Goal: Task Accomplishment & Management: Manage account settings

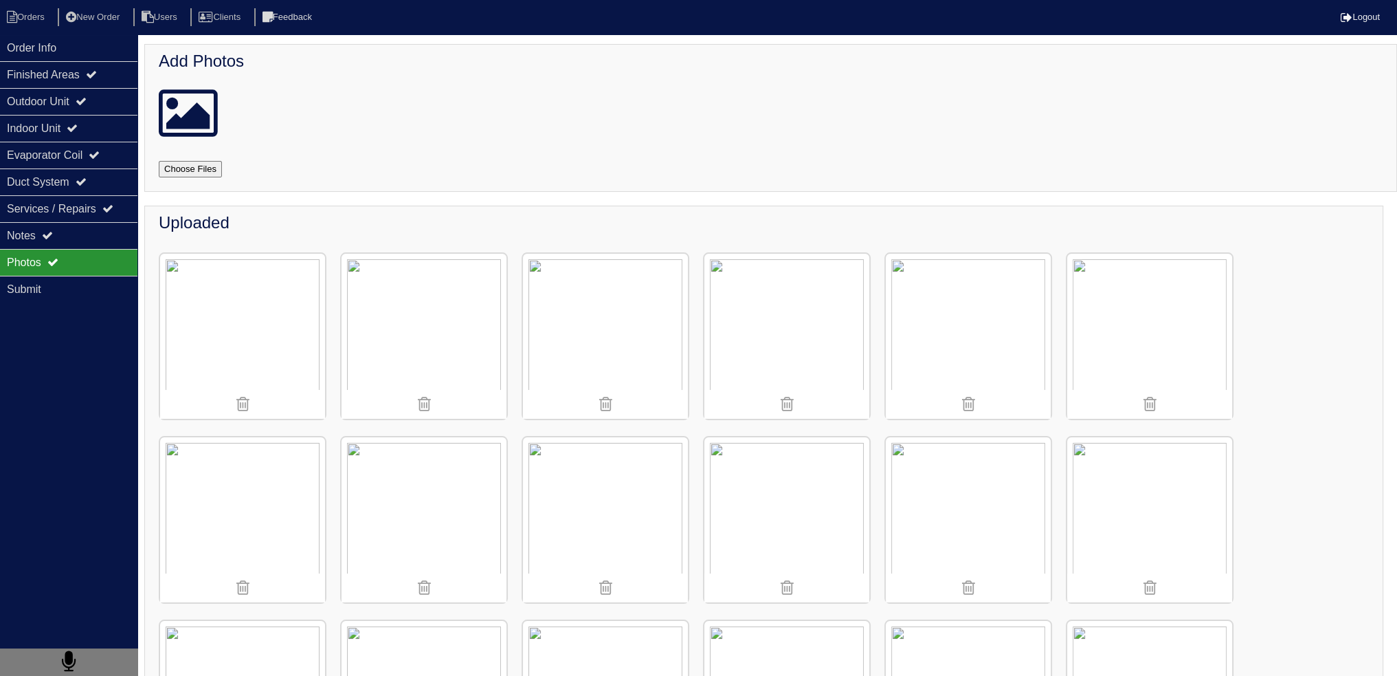
drag, startPoint x: 64, startPoint y: 43, endPoint x: 53, endPoint y: 32, distance: 15.6
click at [64, 43] on div "Order Info" at bounding box center [68, 47] width 137 height 27
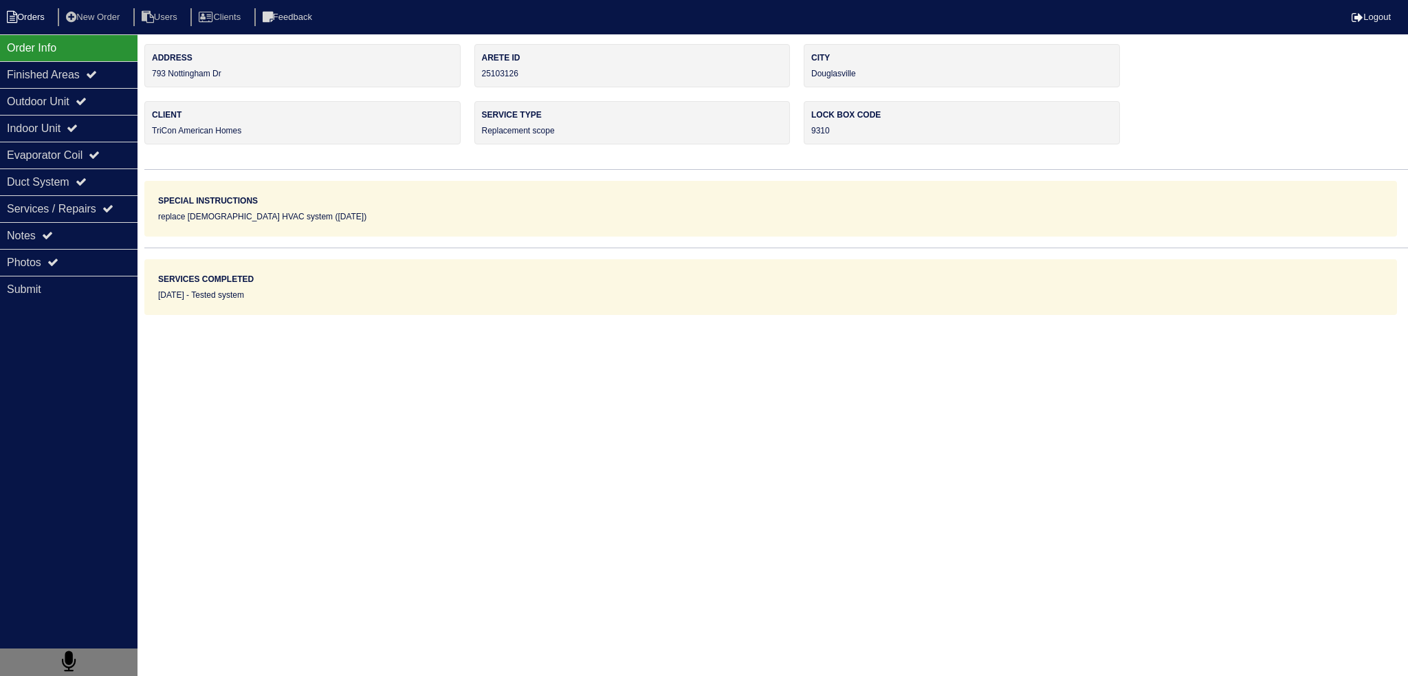
click at [38, 19] on li "Orders" at bounding box center [28, 17] width 56 height 19
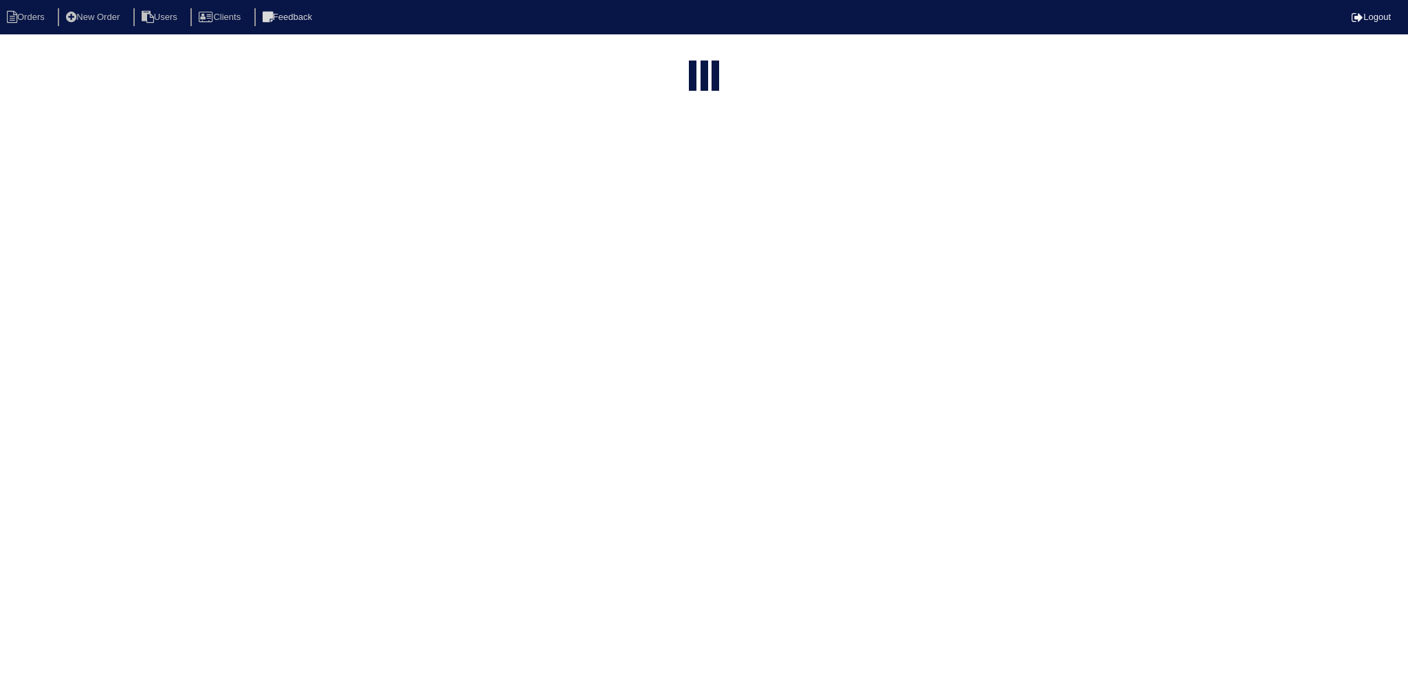
select select "15"
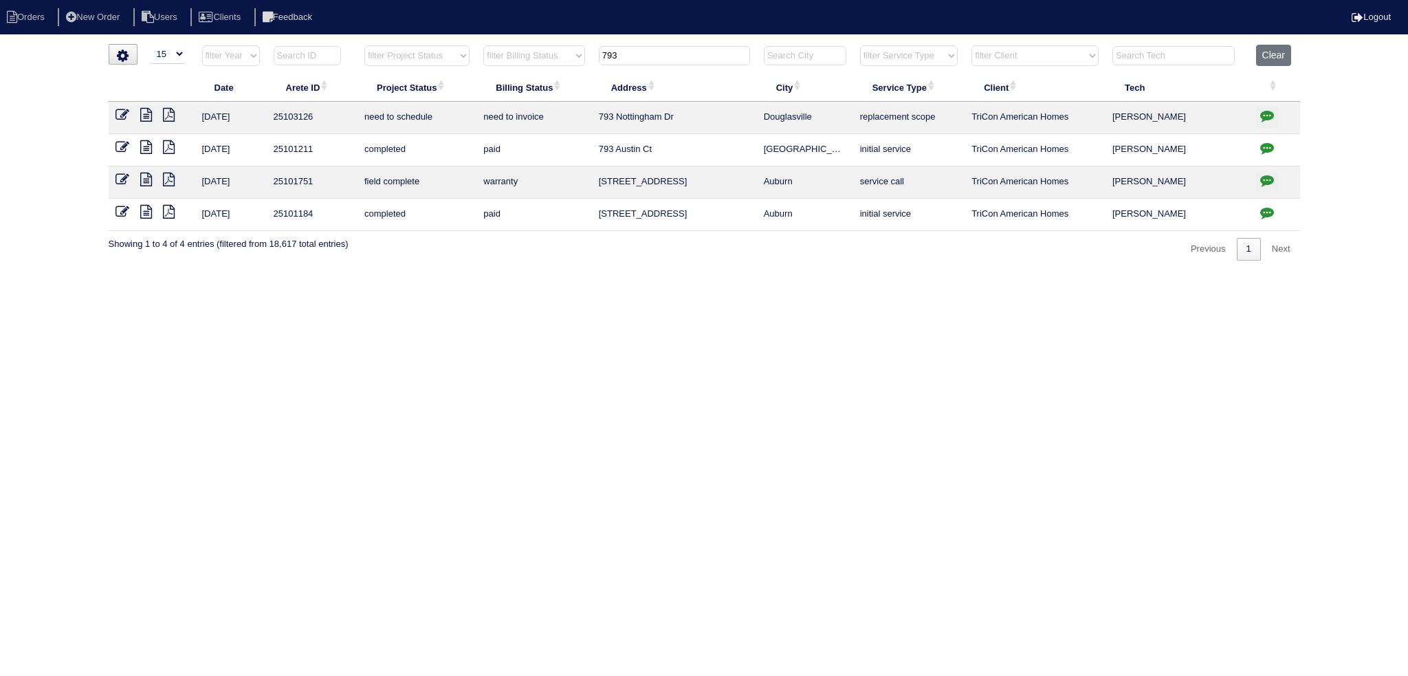
drag, startPoint x: 649, startPoint y: 57, endPoint x: 502, endPoint y: 58, distance: 147.1
click at [497, 56] on tr "filter Year -- Any Year -- 2025 2024 2023 2022 2021 2020 2019 filter Project St…" at bounding box center [704, 59] width 1191 height 28
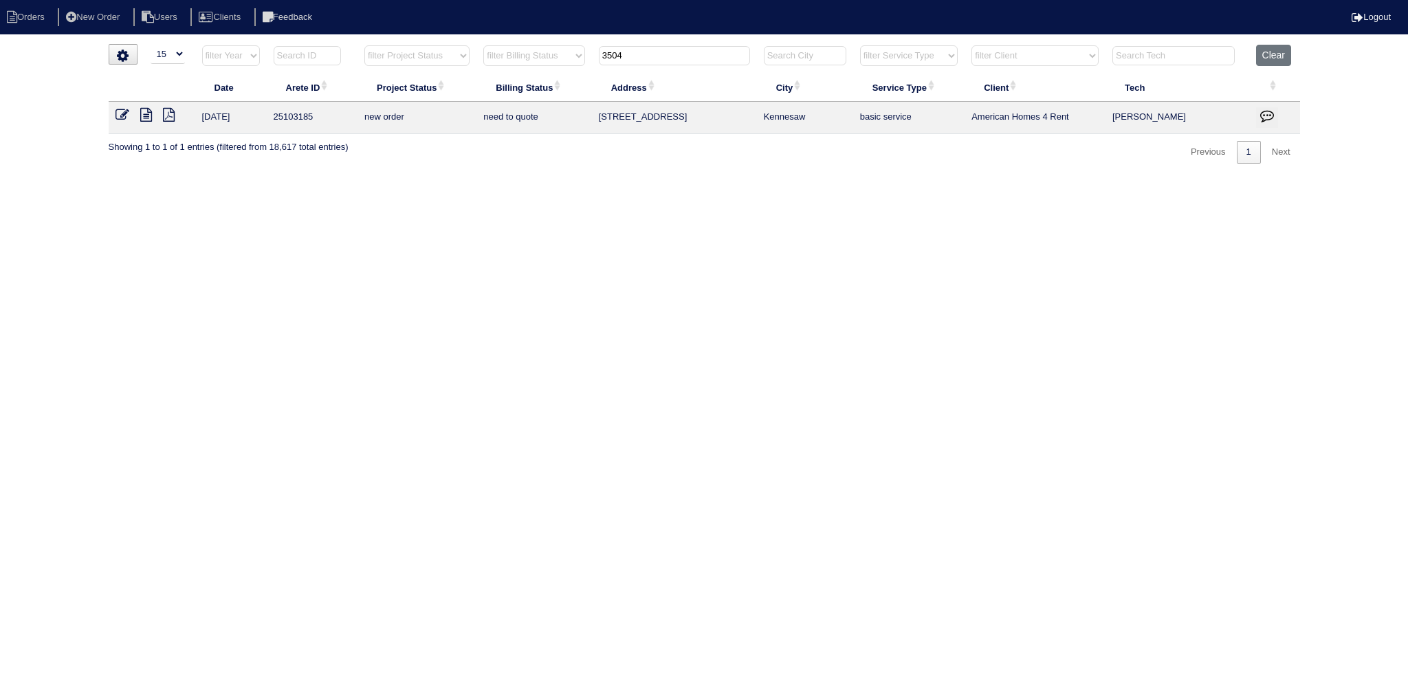
type input "3504"
click at [121, 115] on icon at bounding box center [122, 115] width 14 height 14
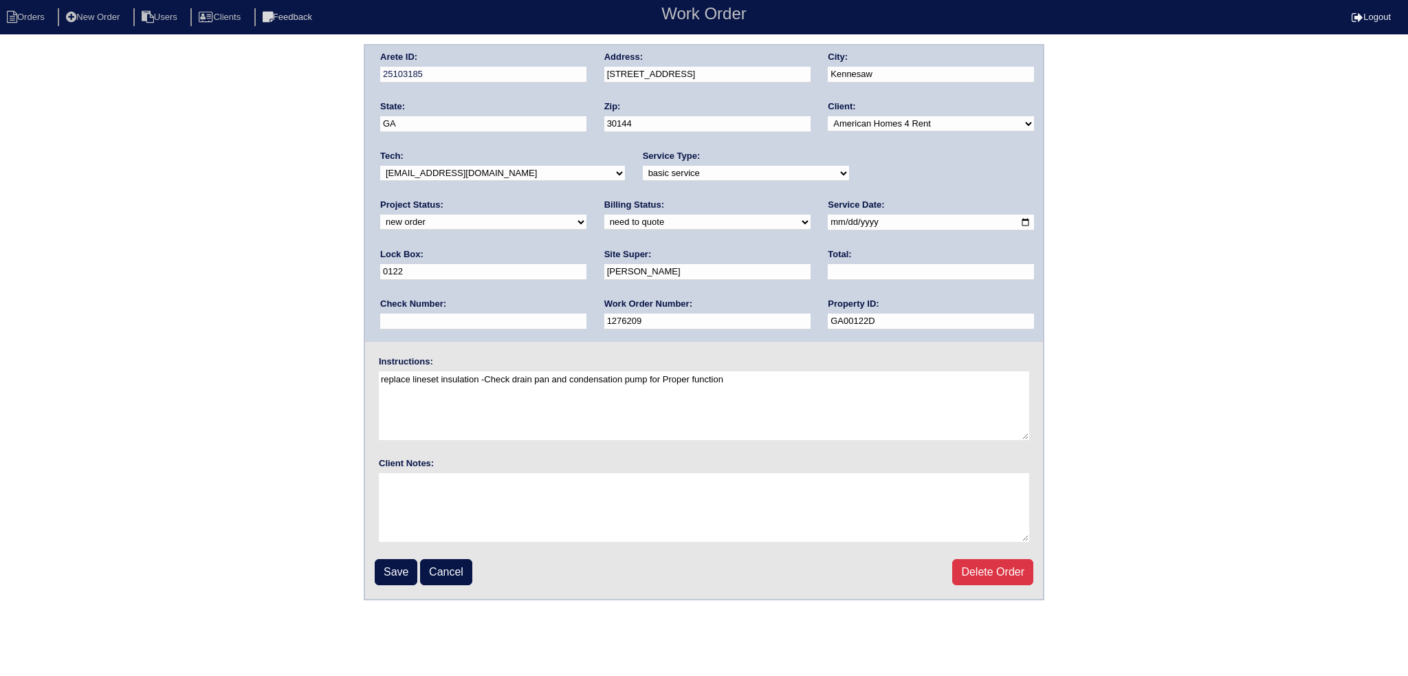
click at [487, 179] on select "-select- aretesmg+backup-tech@gmail.com benjohnholt88@gmail.com callisonhvac@ya…" at bounding box center [502, 173] width 245 height 15
click at [380, 166] on select "-select- aretesmg+backup-tech@gmail.com benjohnholt88@gmail.com callisonhvac@ya…" at bounding box center [502, 173] width 245 height 15
click at [604, 307] on div "Work Order Number: 1276209" at bounding box center [707, 317] width 206 height 38
click at [488, 173] on select "-select- aretesmg+backup-tech@gmail.com benjohnholt88@gmail.com callisonhvac@ya…" at bounding box center [502, 173] width 245 height 15
select select "27"
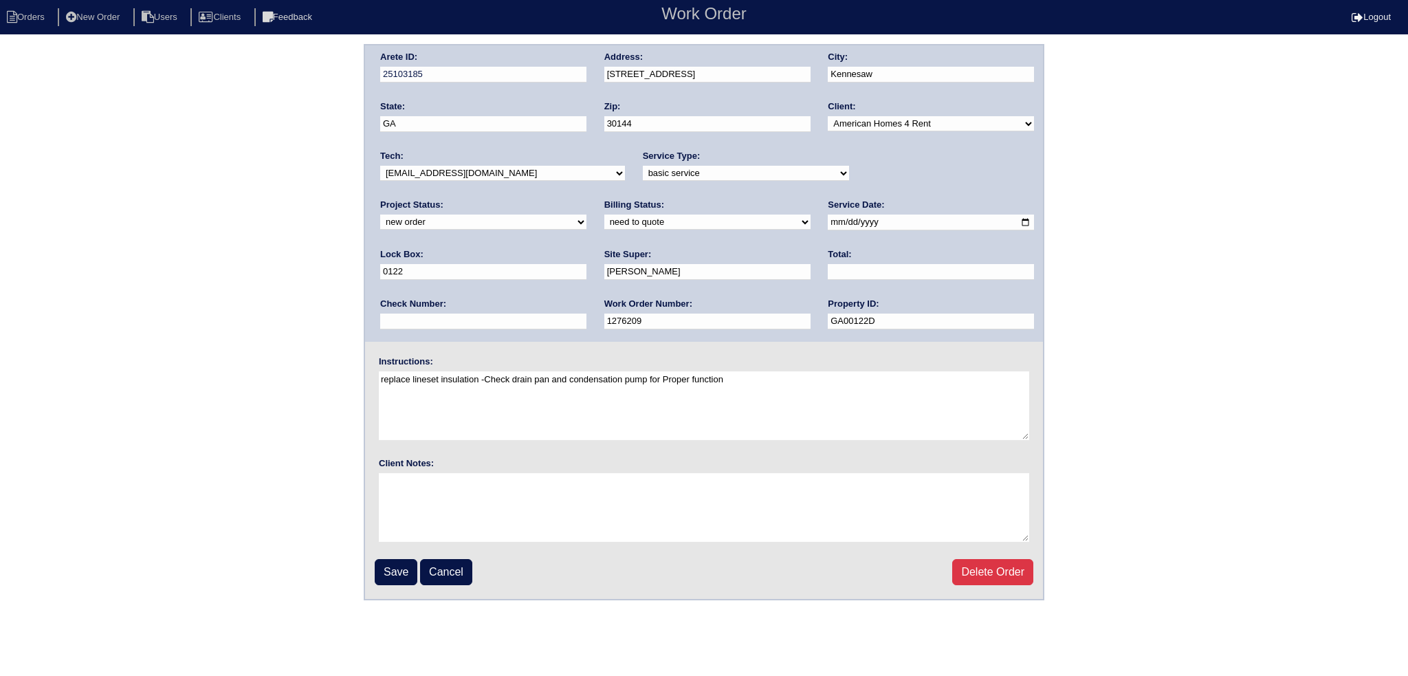
click at [380, 166] on select "-select- aretesmg+backup-tech@gmail.com benjohnholt88@gmail.com callisonhvac@ya…" at bounding box center [502, 173] width 245 height 15
click at [586, 199] on div "Project Status: new order assigned in progress field complete need to schedule …" at bounding box center [483, 218] width 206 height 38
select select "assigned"
click at [586, 214] on select "new order assigned in progress field complete need to schedule admin review arc…" at bounding box center [483, 221] width 206 height 15
drag, startPoint x: 812, startPoint y: 225, endPoint x: 806, endPoint y: 221, distance: 7.7
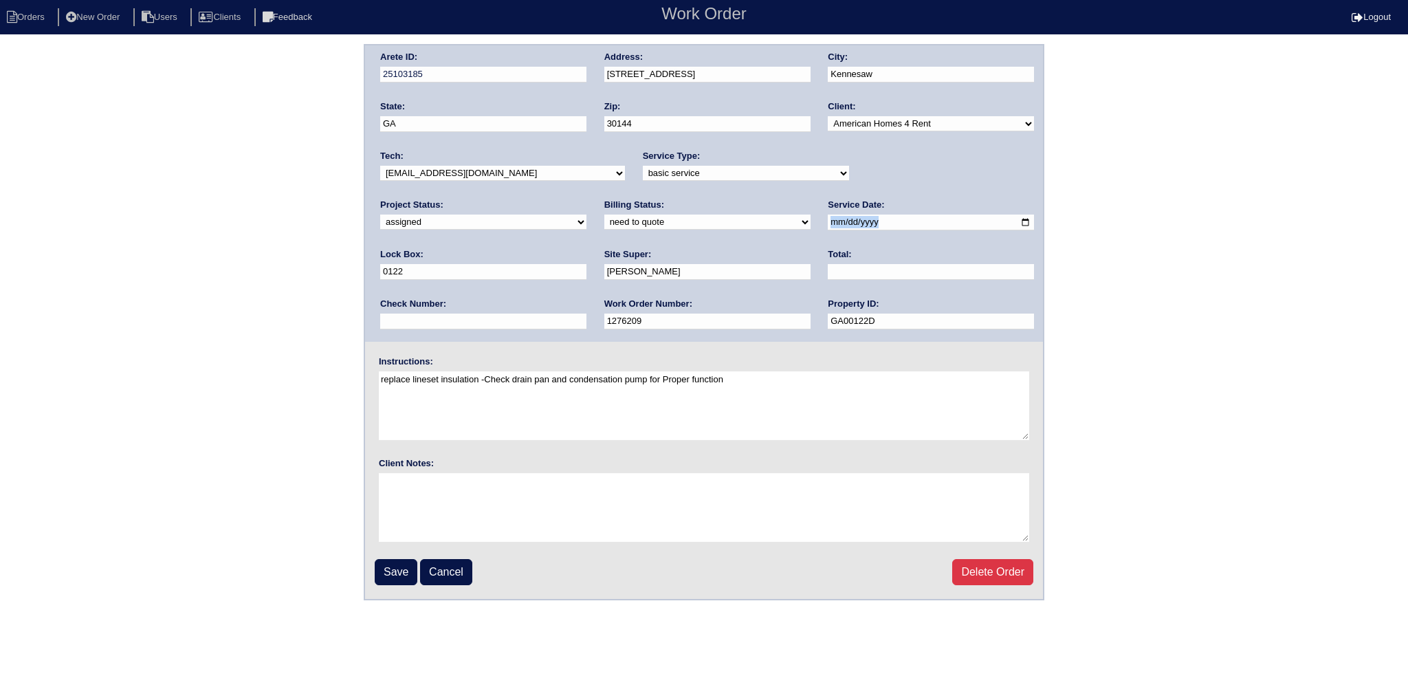
click at [808, 223] on div "Arete ID: 25103185 Address: 3504 Donamire Way NW City: Kennesaw State: GA Zip: …" at bounding box center [704, 193] width 678 height 296
click at [828, 221] on input "[DATE]" at bounding box center [931, 222] width 206 height 16
type input "[DATE]"
click at [368, 577] on fieldset "Arete ID: 25103185 Address: 3504 Donamire Way NW City: Kennesaw State: GA Zip: …" at bounding box center [704, 321] width 678 height 553
click at [387, 571] on input "Save" at bounding box center [396, 572] width 43 height 26
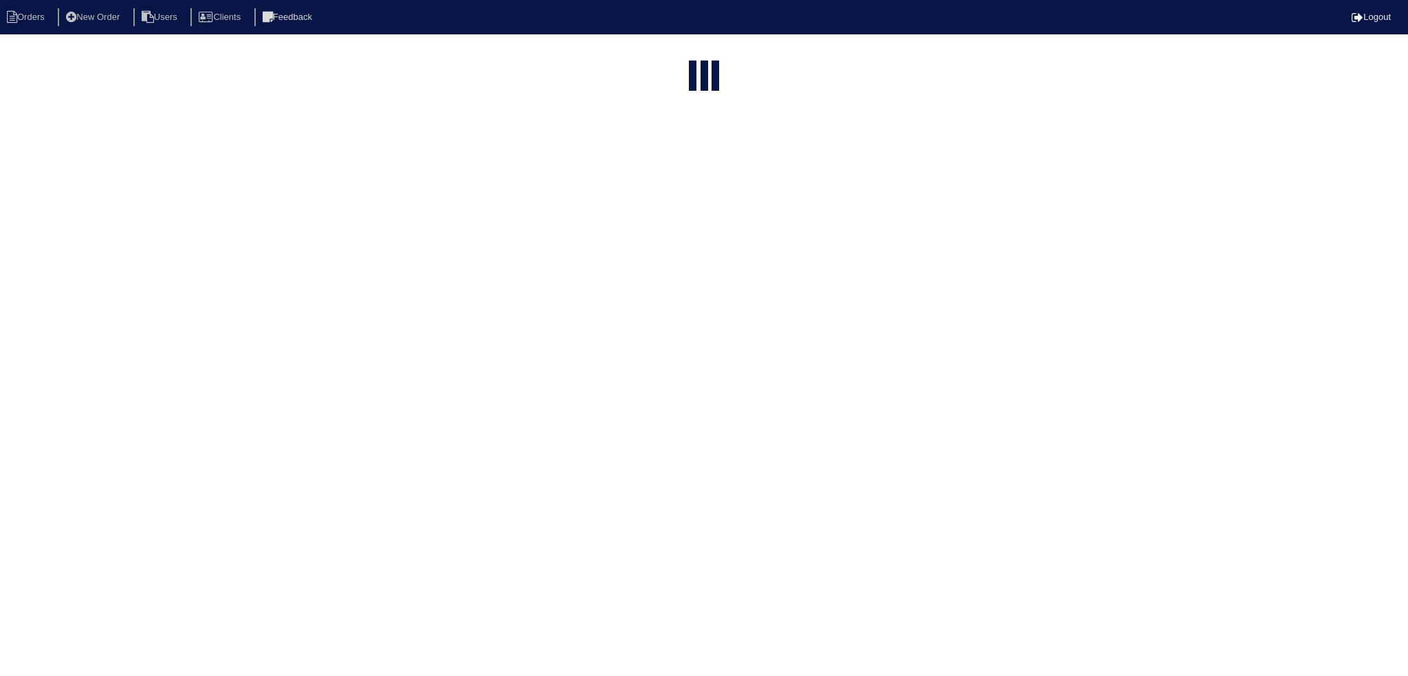
select select "15"
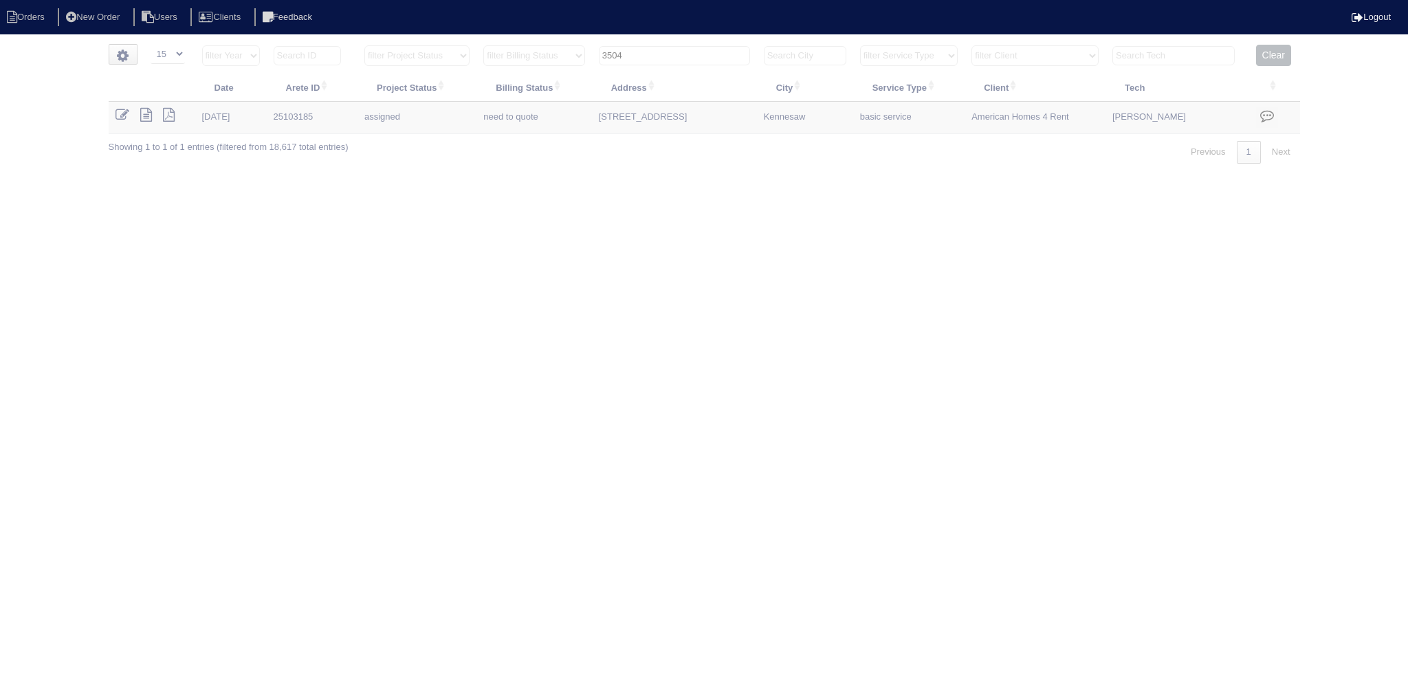
click at [670, 54] on input "3504" at bounding box center [674, 55] width 151 height 19
click at [670, 52] on input "3504" at bounding box center [674, 55] width 151 height 19
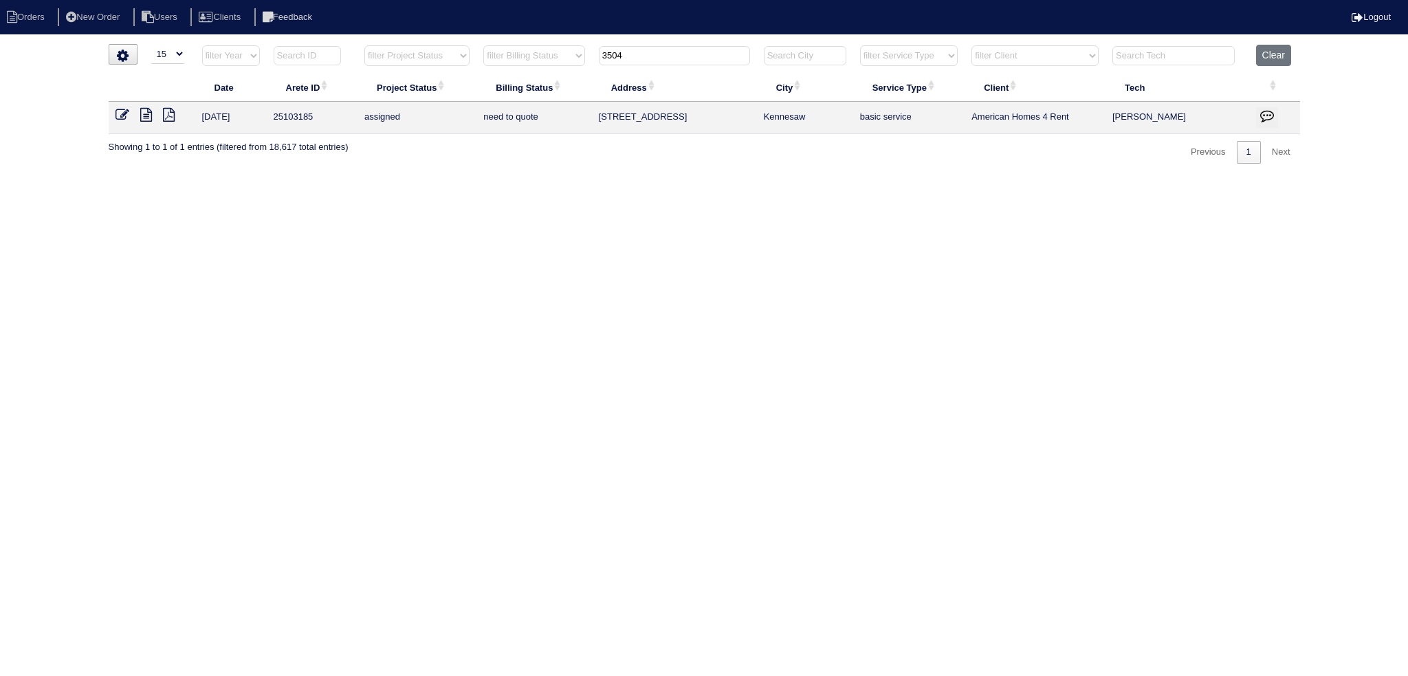
click at [670, 52] on input "3504" at bounding box center [674, 55] width 151 height 19
type input "3556"
click at [113, 102] on td at bounding box center [152, 118] width 87 height 32
click at [121, 116] on icon at bounding box center [122, 115] width 14 height 14
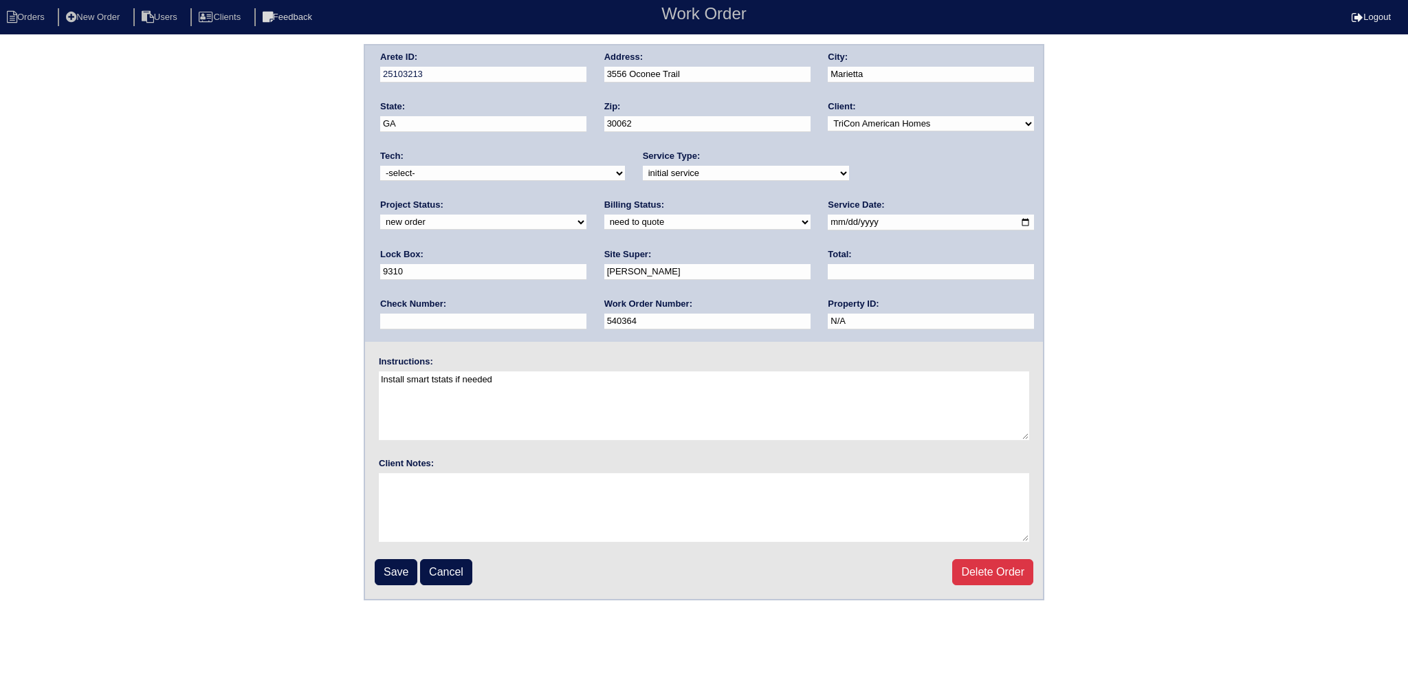
drag, startPoint x: 882, startPoint y: 156, endPoint x: 887, endPoint y: 167, distance: 12.0
click at [443, 199] on label "Project Status:" at bounding box center [411, 205] width 63 height 12
drag, startPoint x: 888, startPoint y: 170, endPoint x: 893, endPoint y: 178, distance: 9.5
click at [586, 214] on select "new order assigned in progress field complete need to schedule admin review arc…" at bounding box center [483, 221] width 206 height 15
select select "assigned"
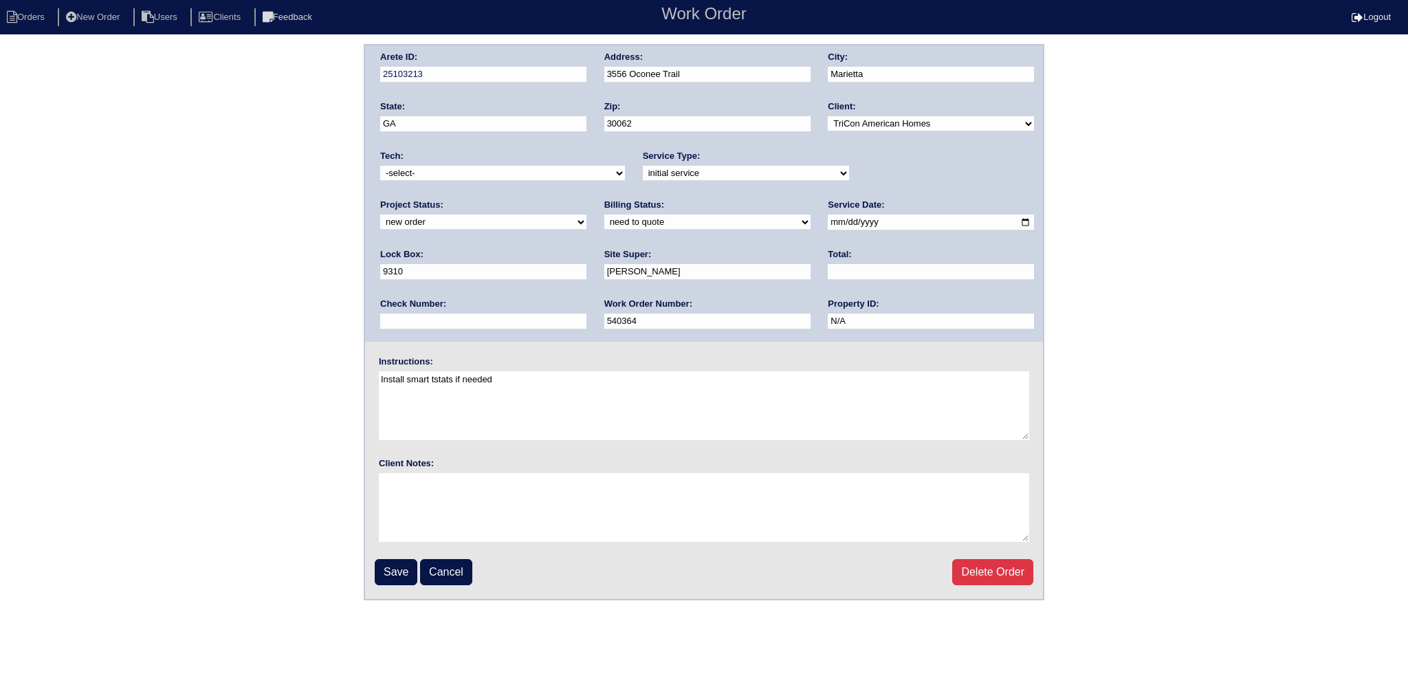
click at [586, 214] on select "new order assigned in progress field complete need to schedule admin review arc…" at bounding box center [483, 221] width 206 height 15
click at [828, 219] on input "[DATE]" at bounding box center [931, 222] width 206 height 16
click at [828, 221] on input "2025-09-10" at bounding box center [931, 222] width 206 height 16
type input "[DATE]"
click at [502, 175] on select "-select- aretesmg+backup-tech@gmail.com benjohnholt88@gmail.com callisonhvac@ya…" at bounding box center [502, 173] width 245 height 15
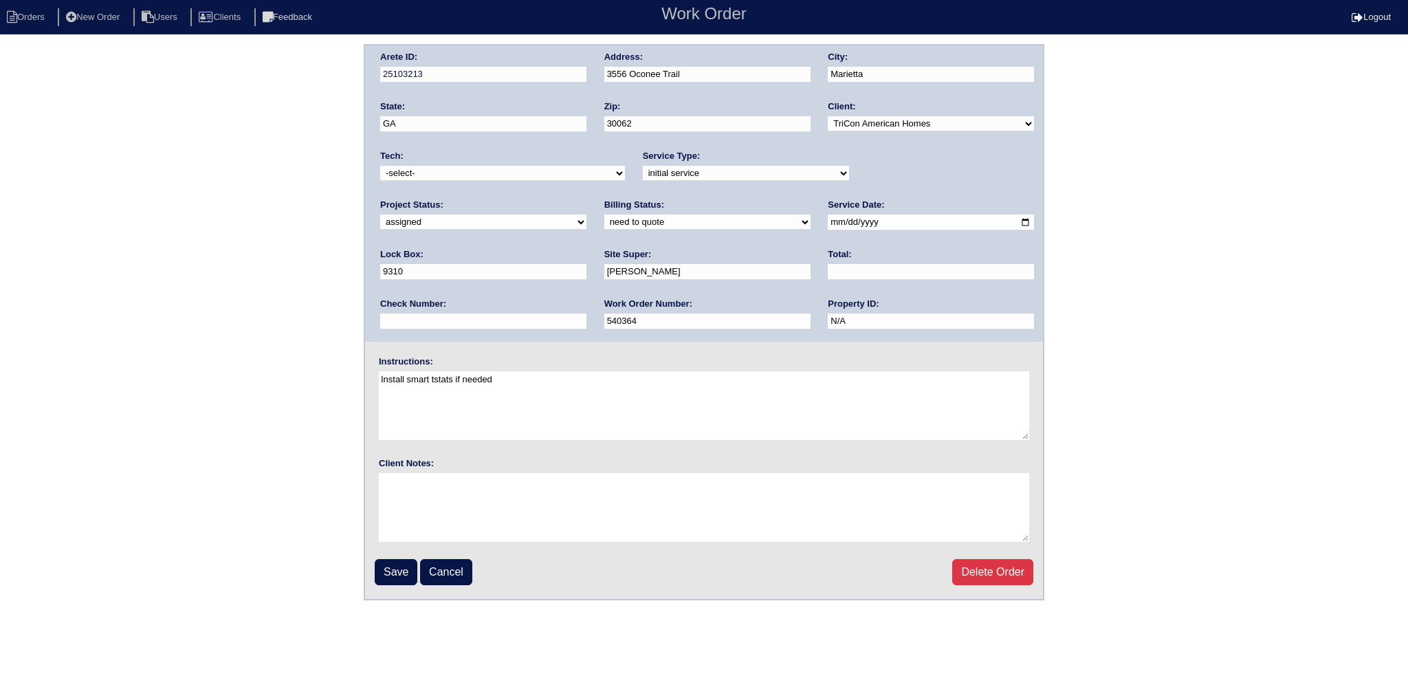
select select "27"
click at [380, 166] on select "-select- aretesmg+backup-tech@gmail.com benjohnholt88@gmail.com callisonhvac@ya…" at bounding box center [502, 173] width 245 height 15
click at [397, 568] on input "Save" at bounding box center [396, 572] width 43 height 26
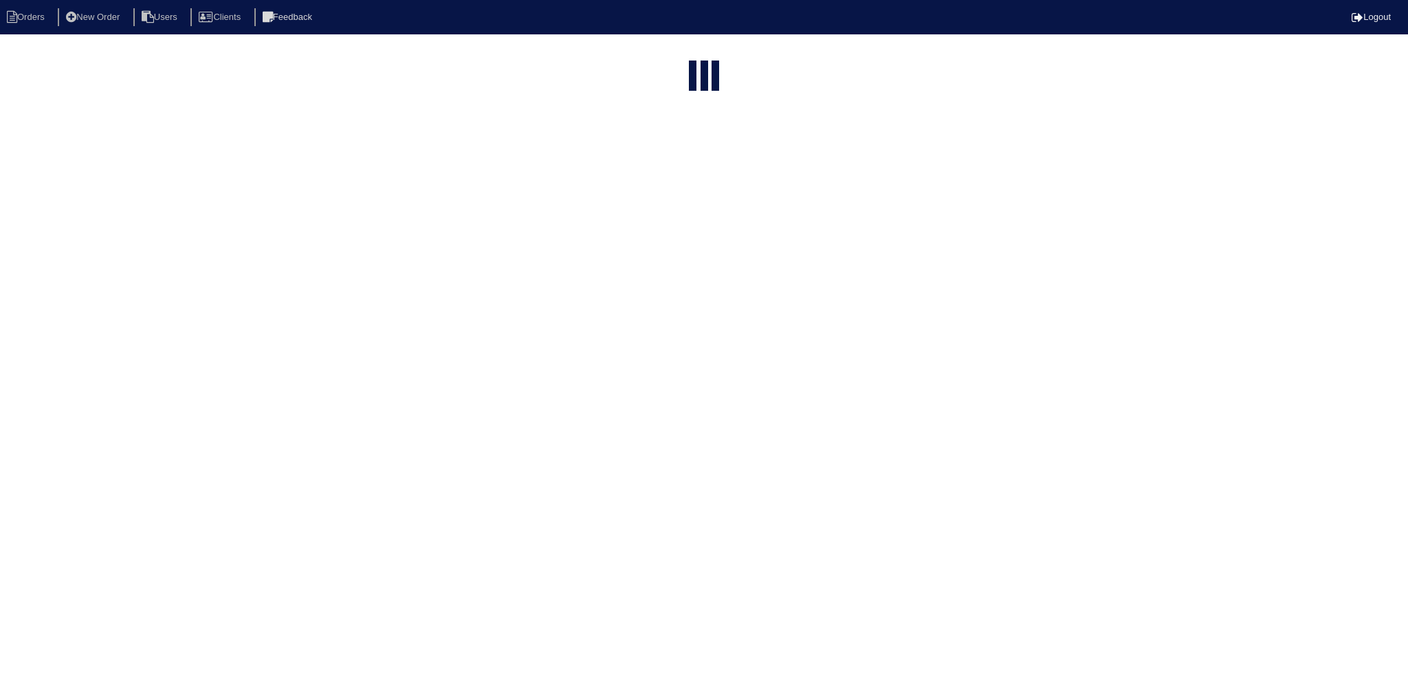
select select "15"
type input "3556"
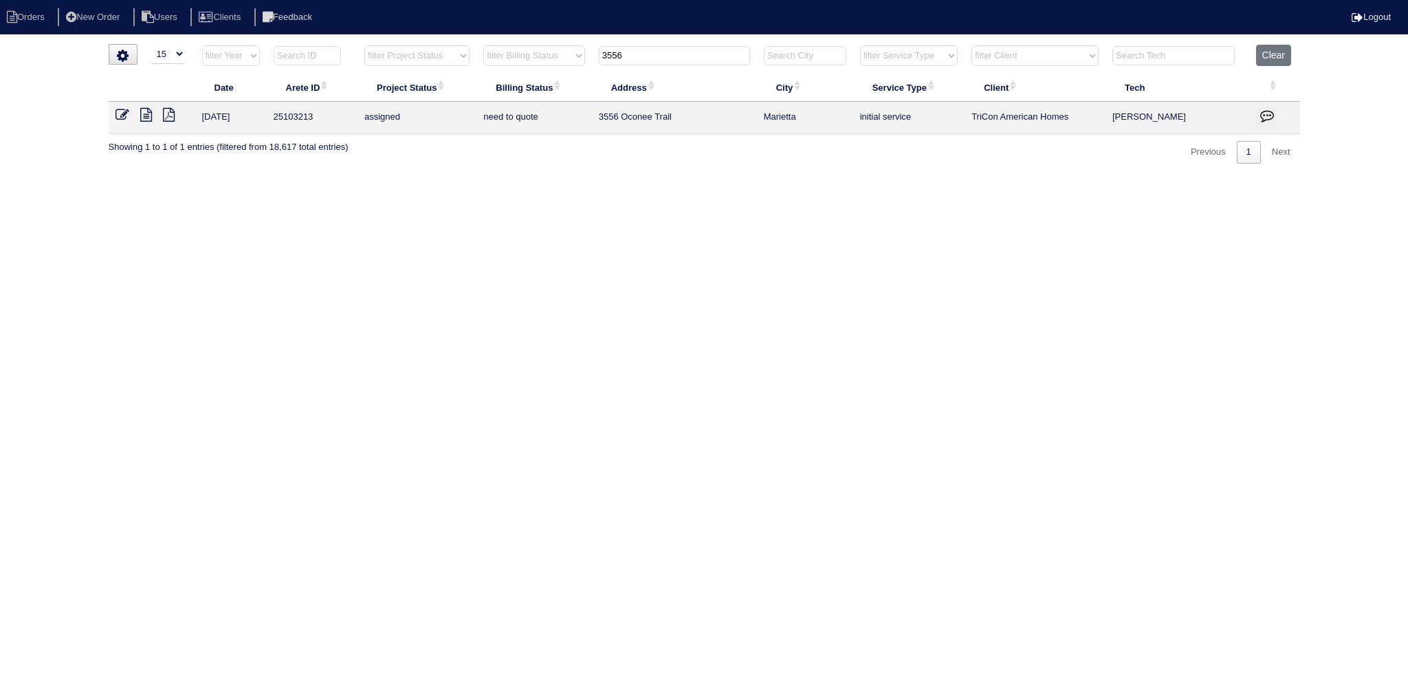
drag, startPoint x: 653, startPoint y: 60, endPoint x: 652, endPoint y: 51, distance: 9.0
click at [652, 59] on input "3556" at bounding box center [674, 55] width 151 height 19
click at [650, 51] on input "3556" at bounding box center [674, 55] width 151 height 19
click at [649, 48] on input "3556" at bounding box center [674, 55] width 151 height 19
click at [652, 51] on input "3556" at bounding box center [674, 55] width 151 height 19
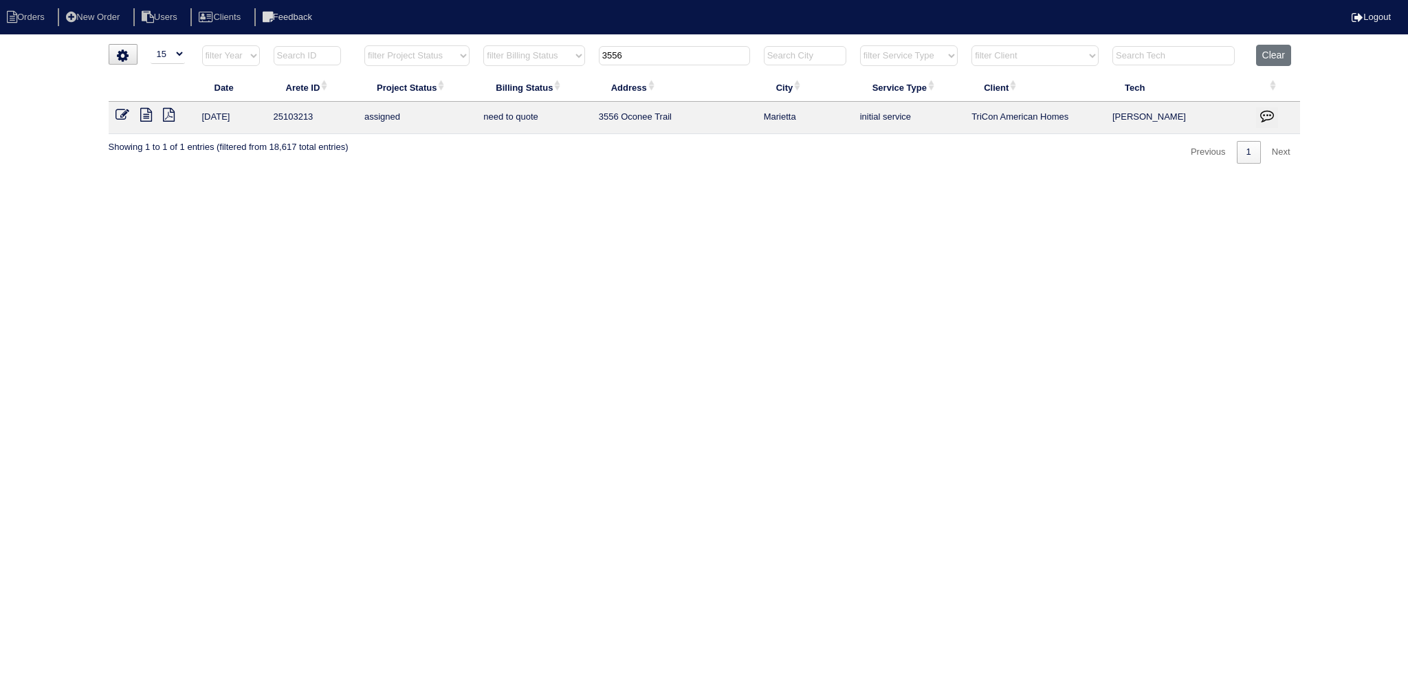
drag, startPoint x: 652, startPoint y: 51, endPoint x: 654, endPoint y: 43, distance: 7.8
click at [653, 49] on input "3556" at bounding box center [674, 55] width 151 height 19
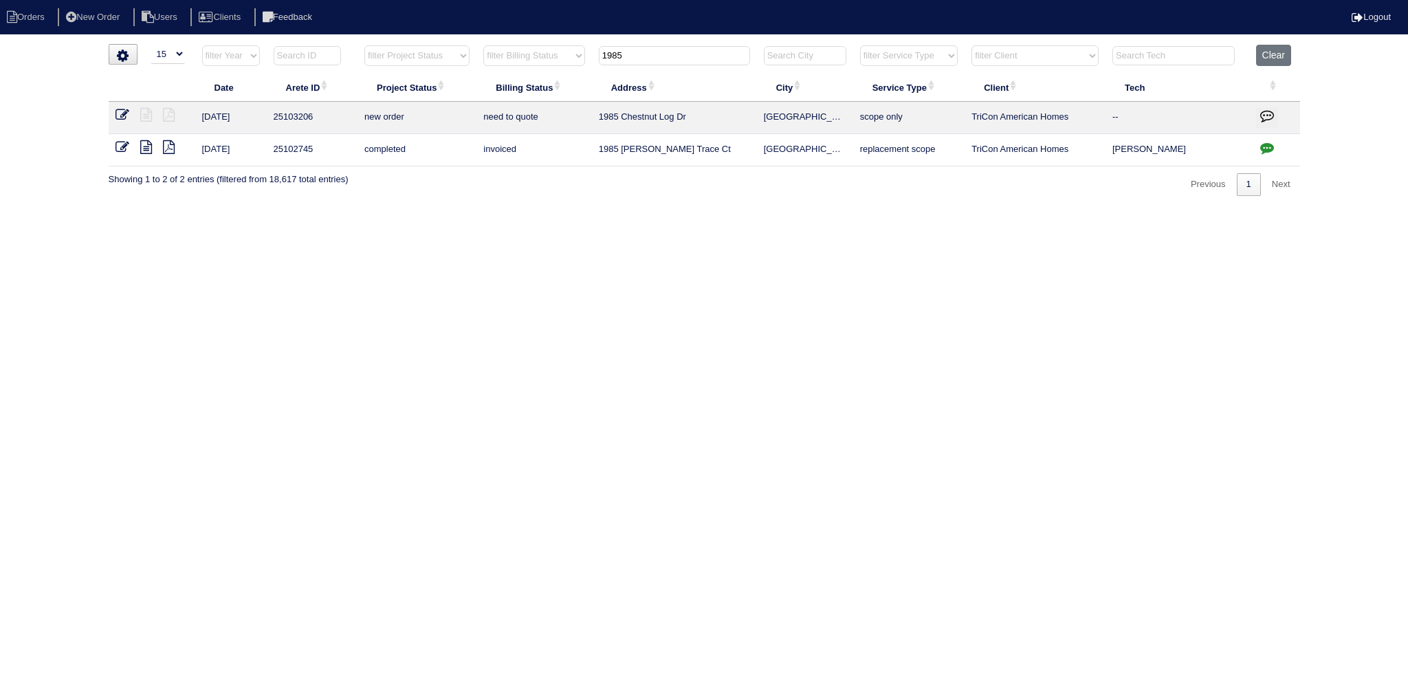
type input "1985"
click at [128, 116] on icon at bounding box center [122, 115] width 14 height 14
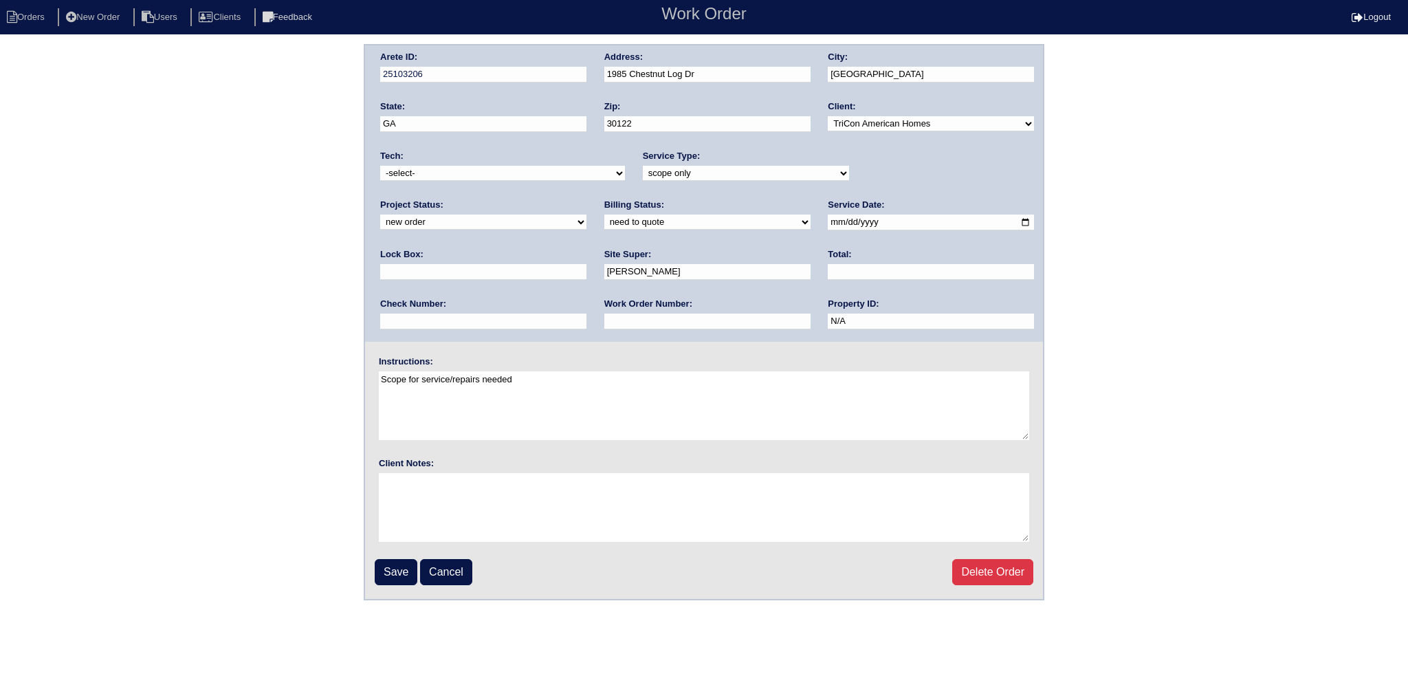
click at [586, 199] on div "Project Status: new order assigned in progress field complete need to schedule …" at bounding box center [483, 218] width 206 height 38
select select "assigned"
click at [586, 214] on select "new order assigned in progress field complete need to schedule admin review arc…" at bounding box center [483, 221] width 206 height 15
click at [828, 223] on input "2025-09-02" at bounding box center [931, 222] width 206 height 16
type input "2025-09-03"
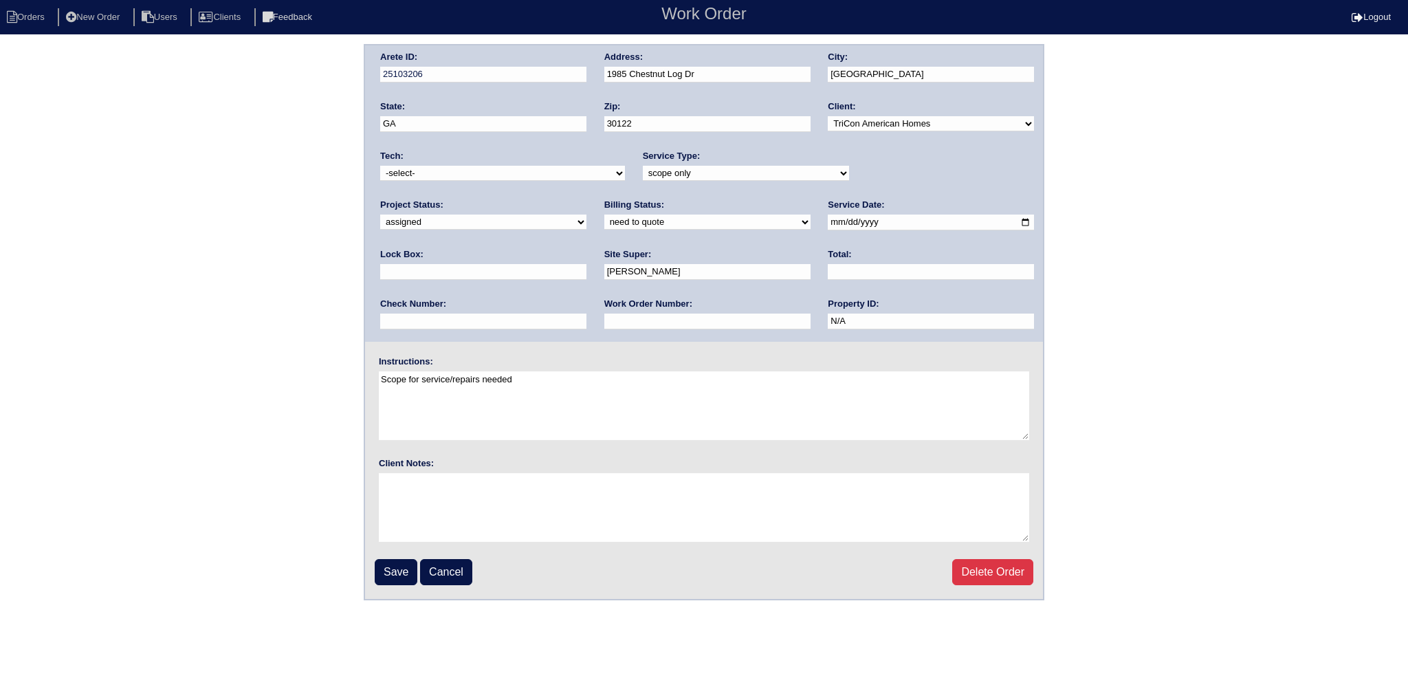
click at [523, 175] on select "-select- aretesmg+backup-tech@gmail.com benjohnholt88@gmail.com callisonhvac@ya…" at bounding box center [502, 173] width 245 height 15
select select "27"
click at [380, 166] on select "-select- [EMAIL_ADDRESS][DOMAIN_NAME] [EMAIL_ADDRESS][DOMAIN_NAME] [EMAIL_ADDRE…" at bounding box center [502, 173] width 245 height 15
click at [403, 562] on input "Save" at bounding box center [396, 572] width 43 height 26
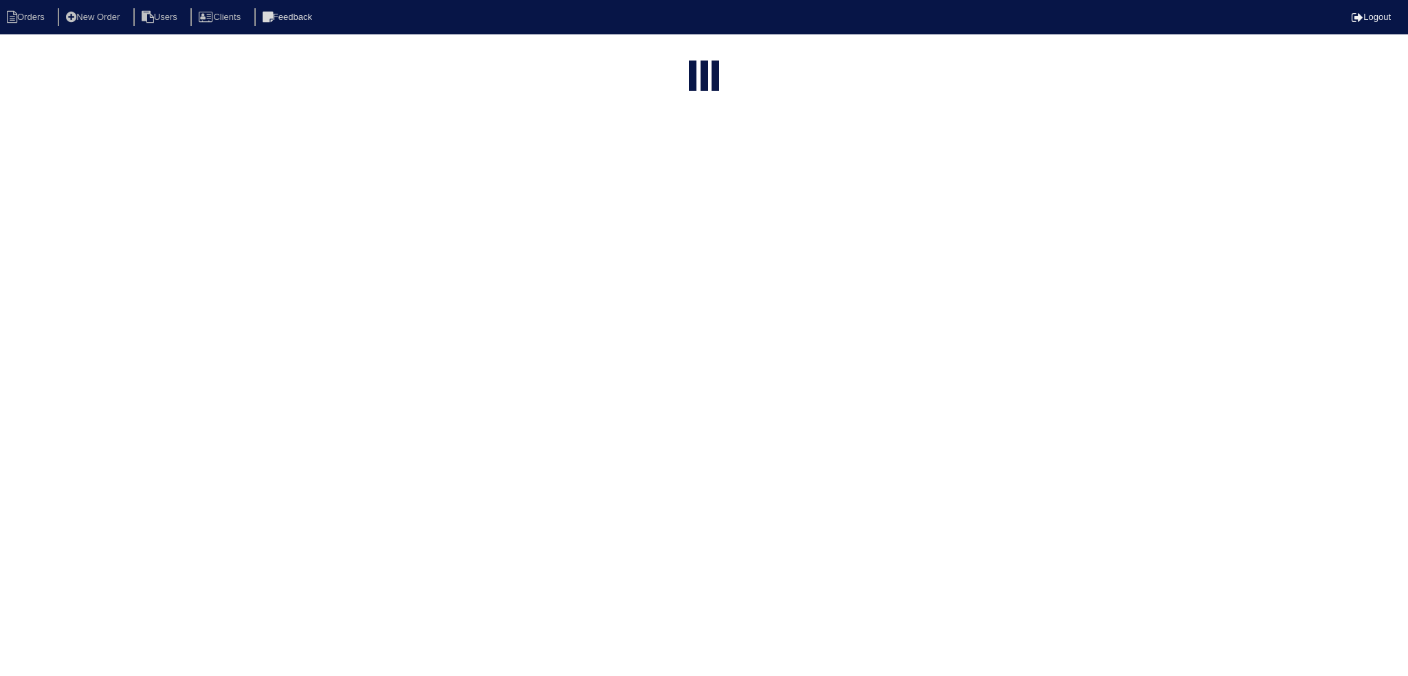
select select "15"
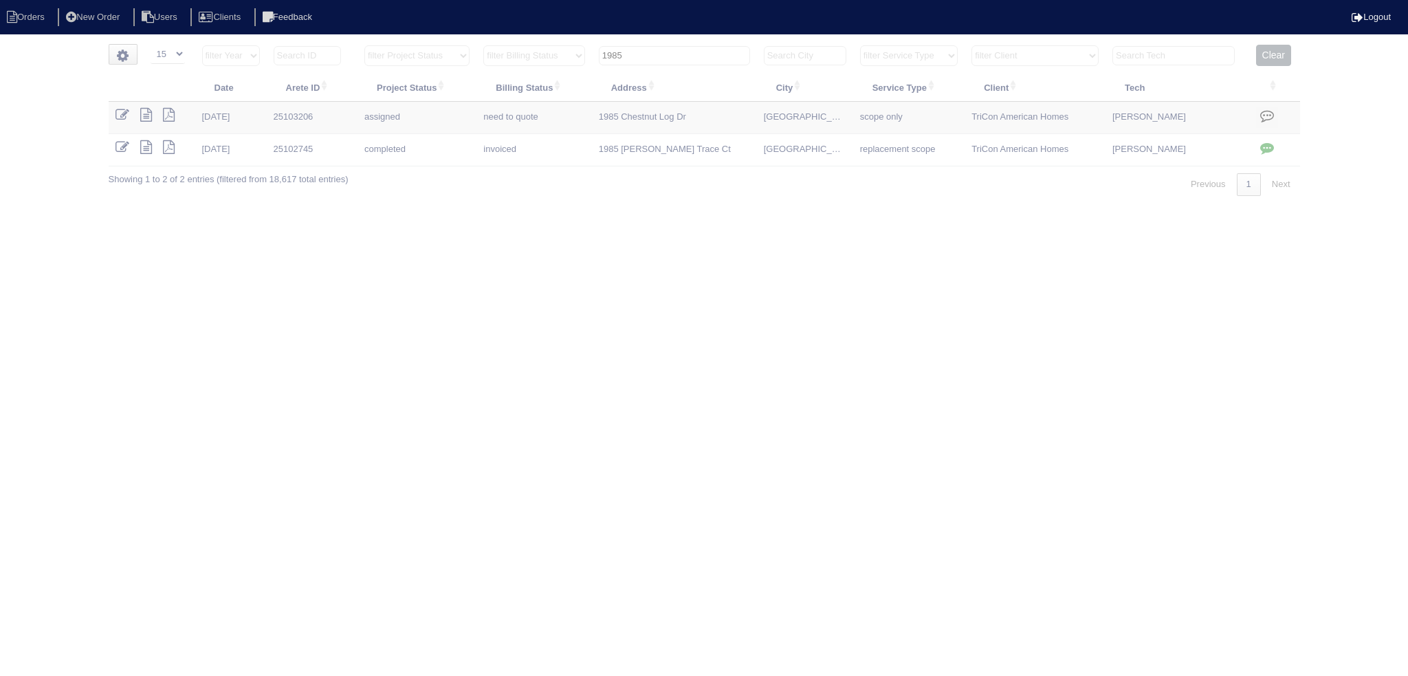
click at [652, 60] on input "1985" at bounding box center [674, 55] width 151 height 19
click at [652, 59] on input "1985" at bounding box center [674, 55] width 151 height 19
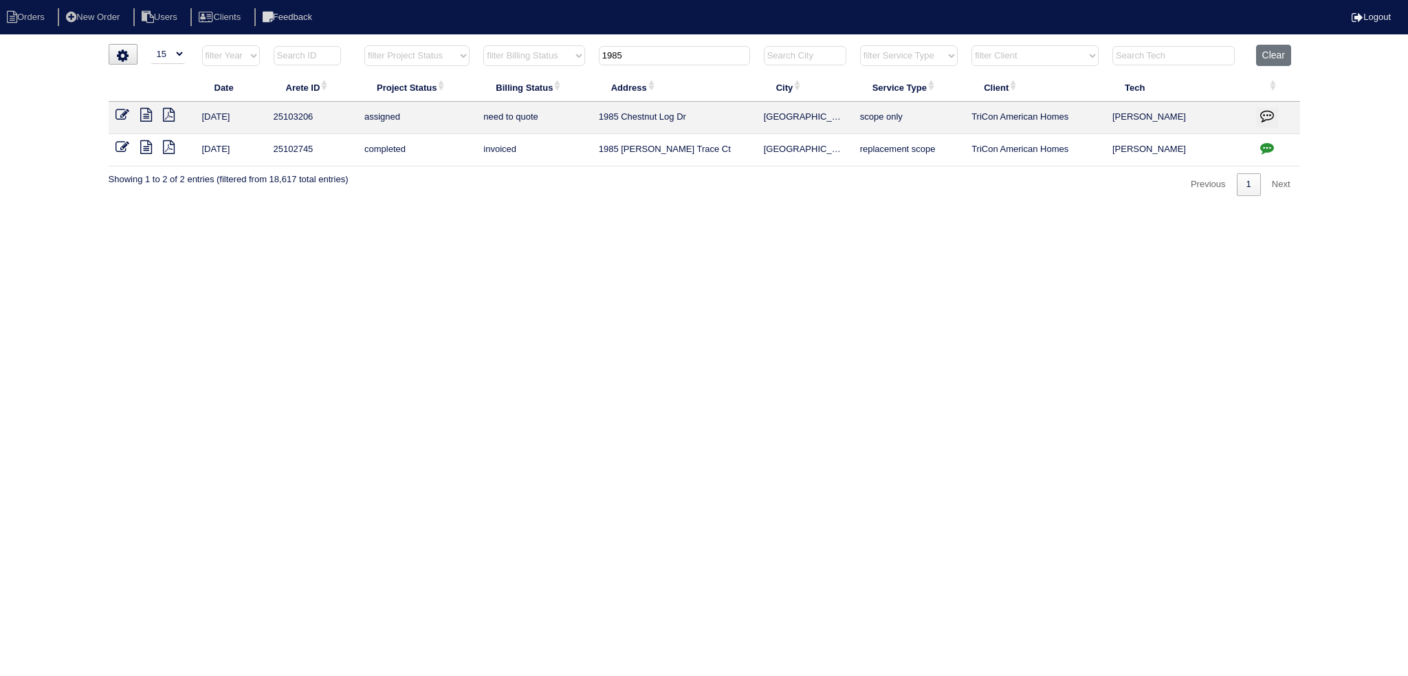
click at [653, 60] on input "1985" at bounding box center [674, 55] width 151 height 19
click at [654, 58] on input "1985" at bounding box center [674, 55] width 151 height 19
click at [656, 52] on input "1985" at bounding box center [674, 55] width 151 height 19
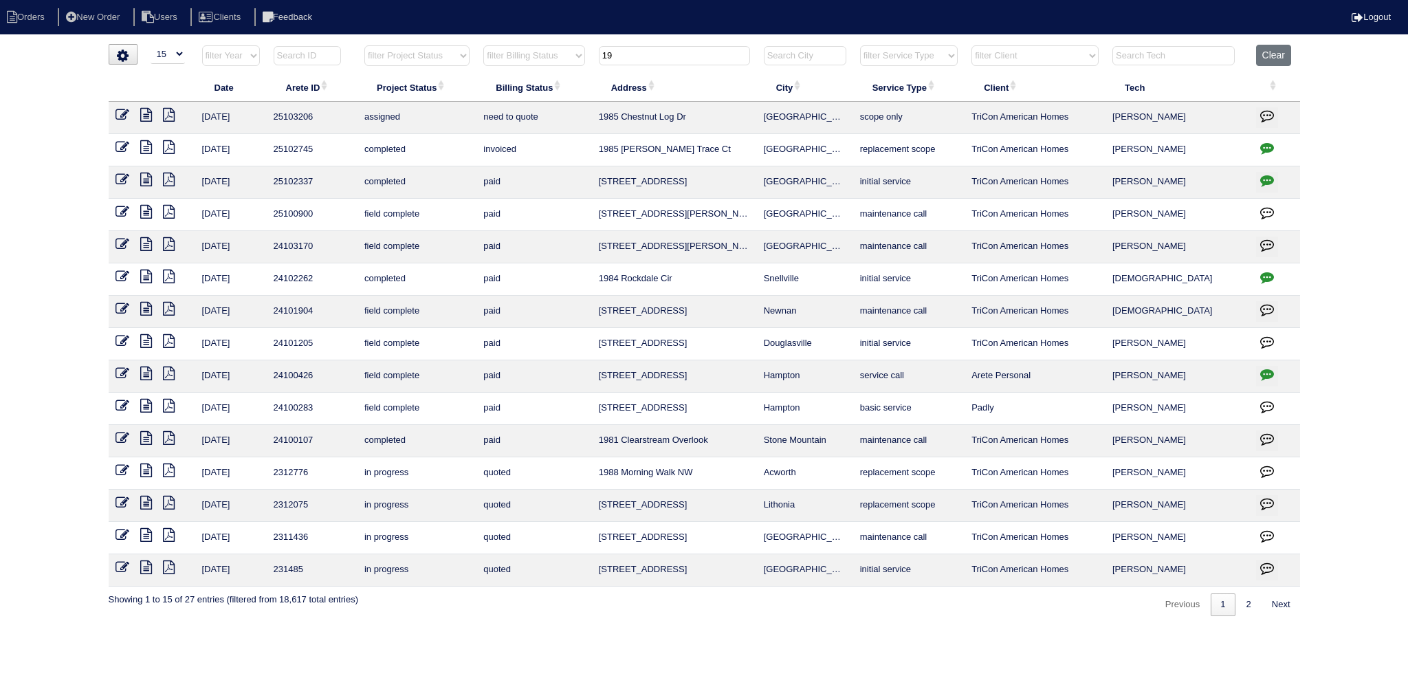
type input "1"
type input "3394"
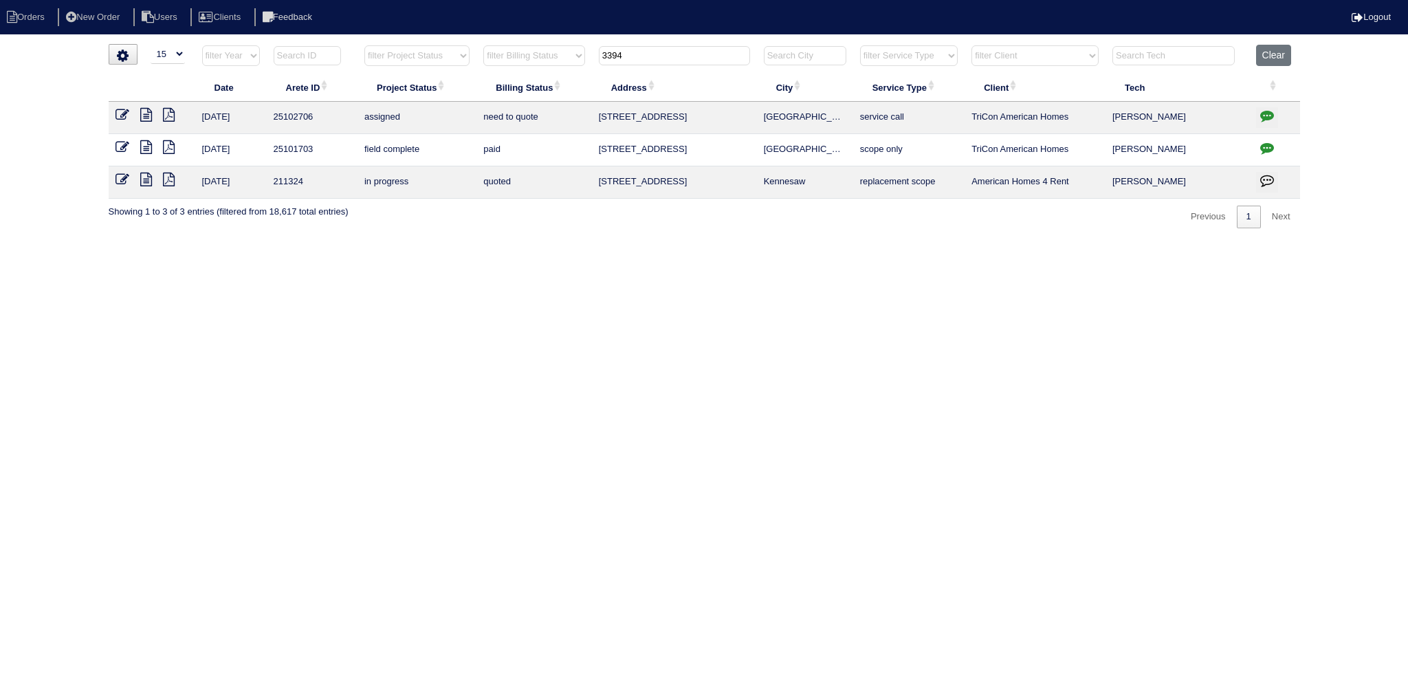
drag, startPoint x: 696, startPoint y: 52, endPoint x: 452, endPoint y: 63, distance: 243.6
click at [502, 51] on tr "filter Year -- Any Year -- 2025 2024 2023 2022 2021 2020 2019 filter Project St…" at bounding box center [704, 59] width 1191 height 28
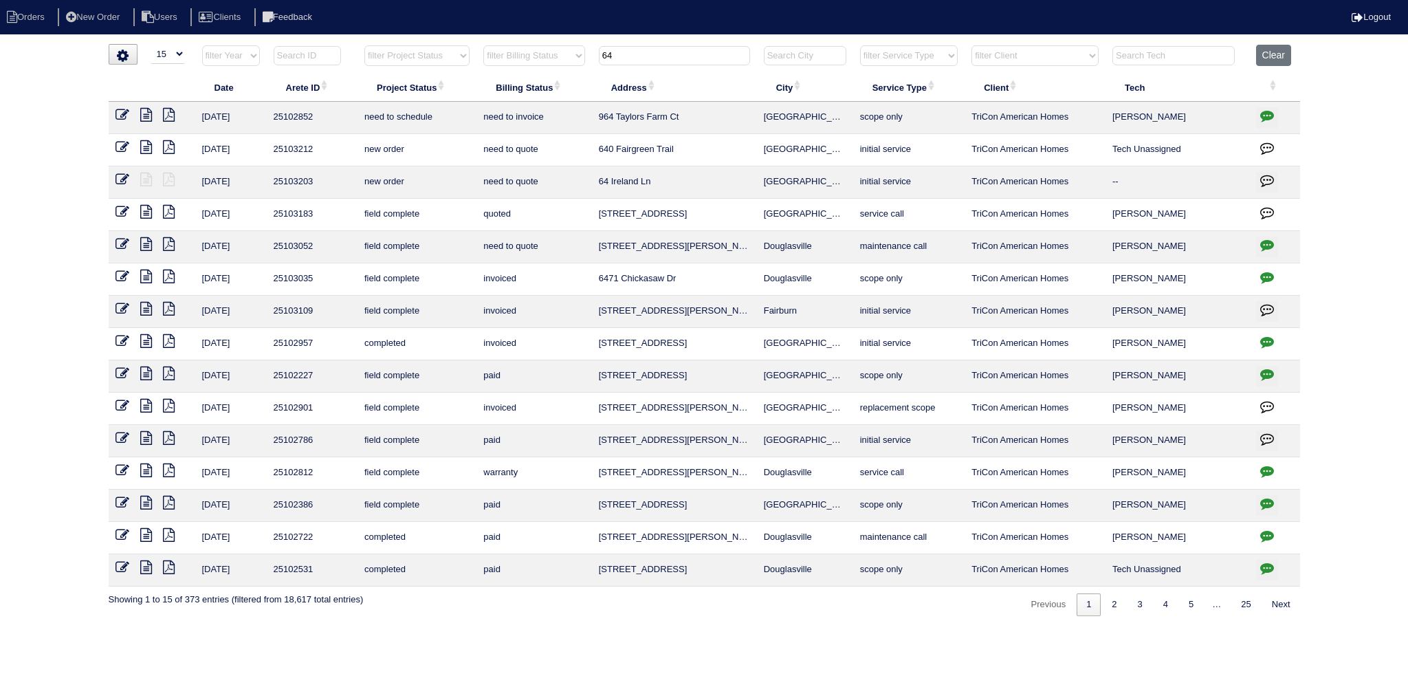
type input "64"
click at [123, 177] on icon at bounding box center [122, 180] width 14 height 14
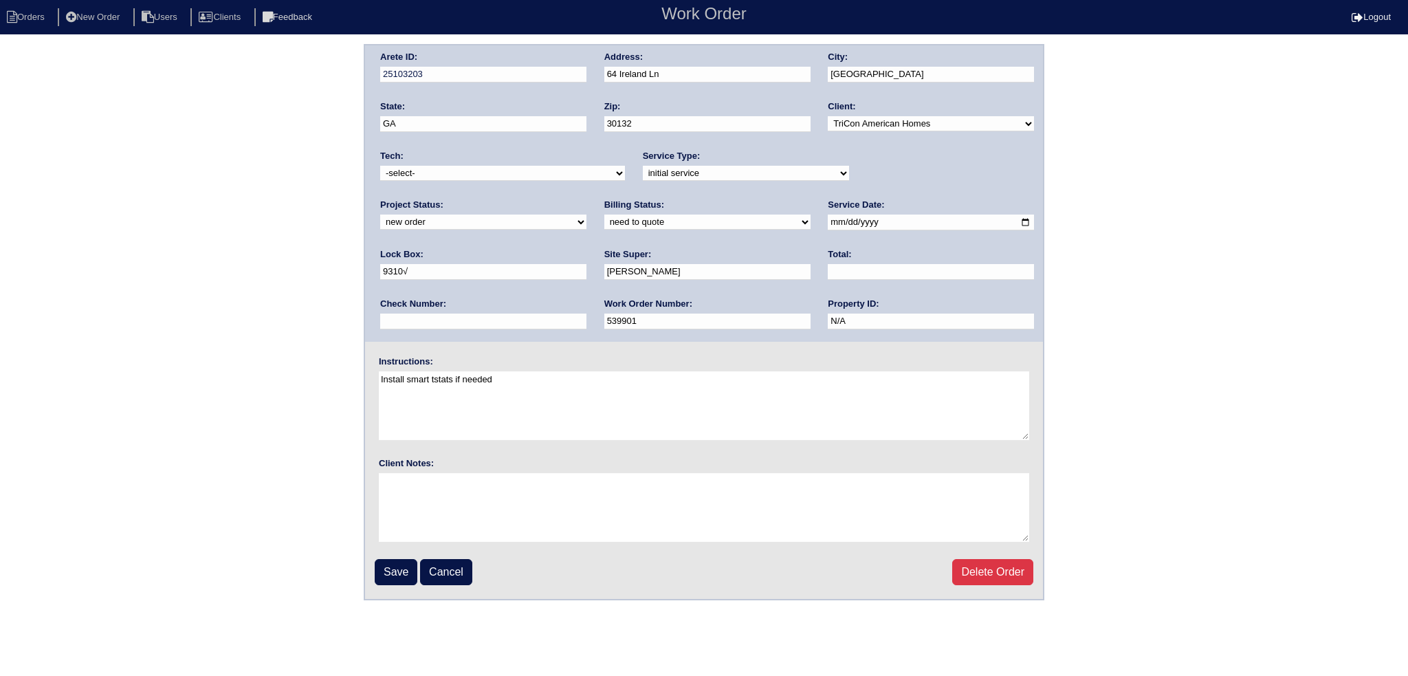
click at [586, 214] on select "new order assigned in progress field complete need to schedule admin review arc…" at bounding box center [483, 221] width 206 height 15
select select "assigned"
click at [586, 214] on select "new order assigned in progress field complete need to schedule admin review arc…" at bounding box center [483, 221] width 206 height 15
drag, startPoint x: 789, startPoint y: 222, endPoint x: 804, endPoint y: 219, distance: 14.7
click at [828, 223] on input "[DATE]" at bounding box center [931, 222] width 206 height 16
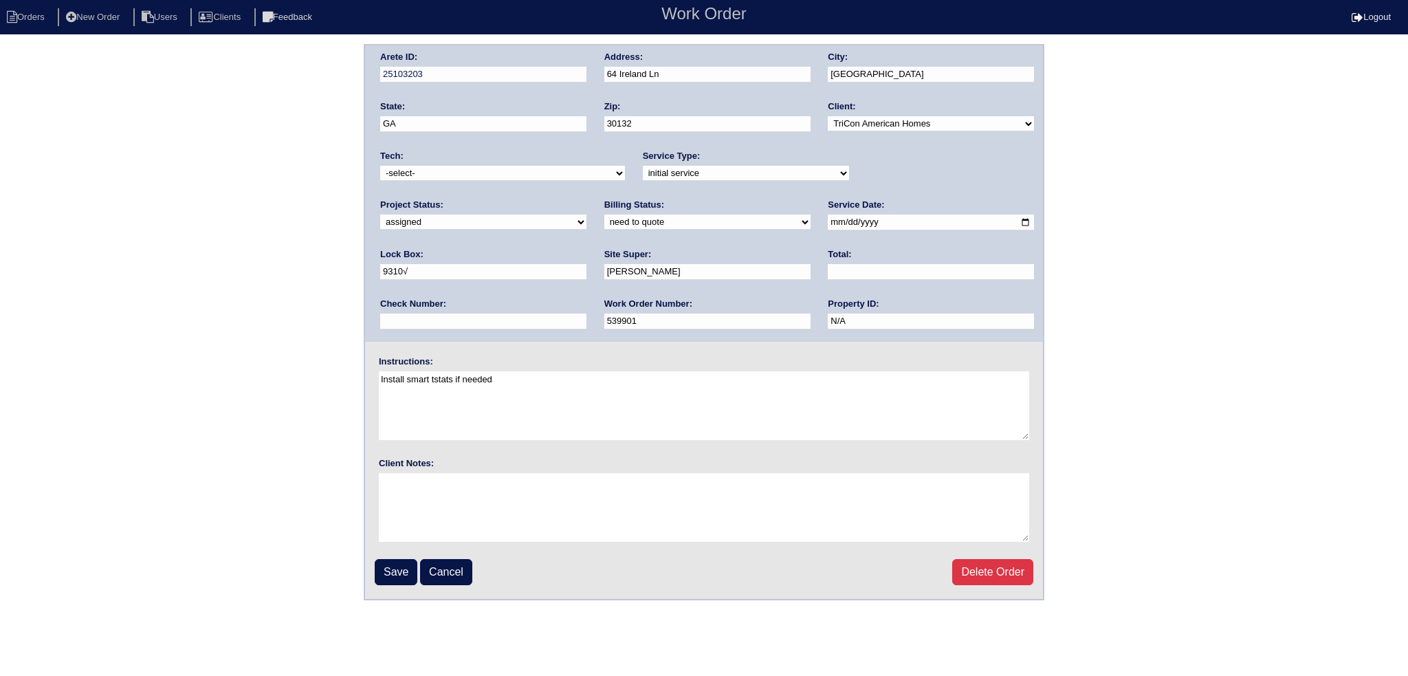
click at [828, 219] on input "2025-09-02" at bounding box center [931, 222] width 206 height 16
type input "2025-09-03"
click at [604, 210] on div "Billing Status: need to quote quoted need to invoice invoiced paid warranty pur…" at bounding box center [707, 218] width 206 height 38
click at [604, 222] on select "need to quote quoted need to invoice invoiced paid warranty purchase order need…" at bounding box center [707, 221] width 206 height 15
click at [456, 175] on select "-select- aretesmg+backup-tech@gmail.com benjohnholt88@gmail.com callisonhvac@ya…" at bounding box center [502, 173] width 245 height 15
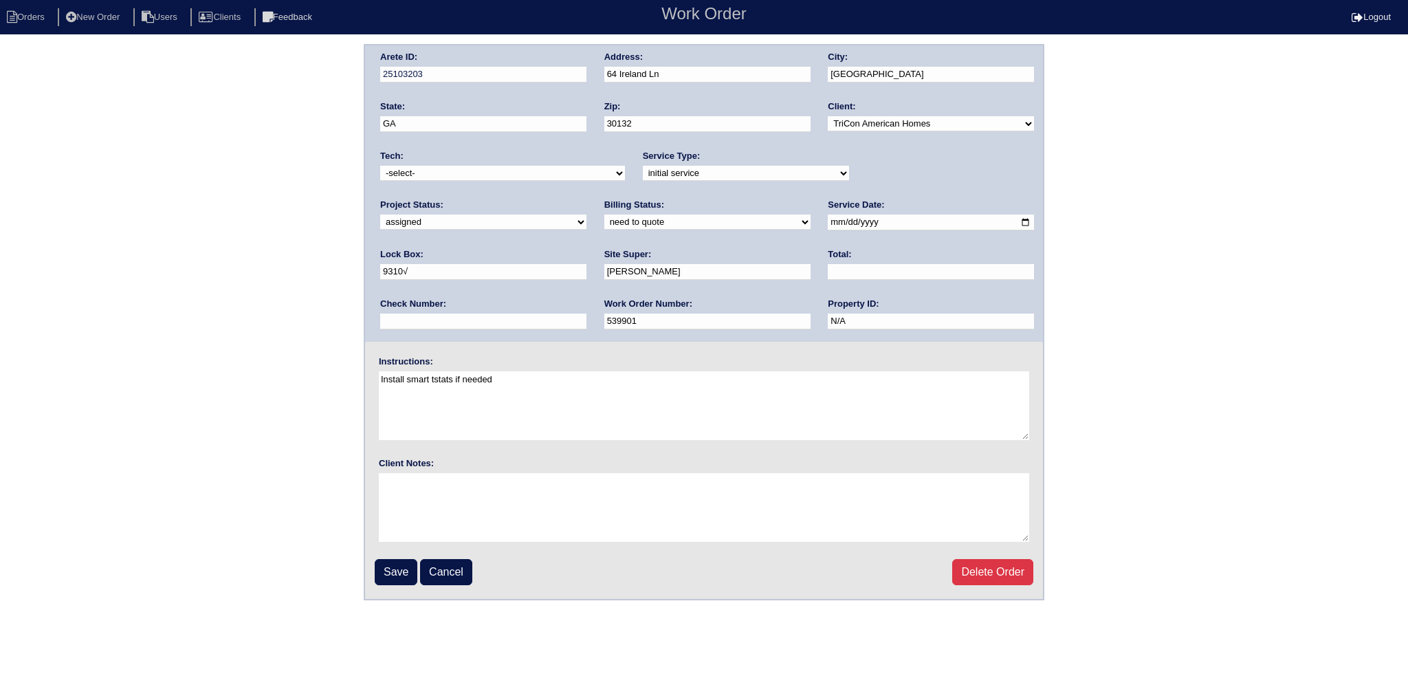
select select "36"
click at [380, 166] on select "-select- aretesmg+backup-tech@gmail.com benjohnholt88@gmail.com callisonhvac@ya…" at bounding box center [502, 173] width 245 height 15
click at [399, 566] on input "Save" at bounding box center [396, 572] width 43 height 26
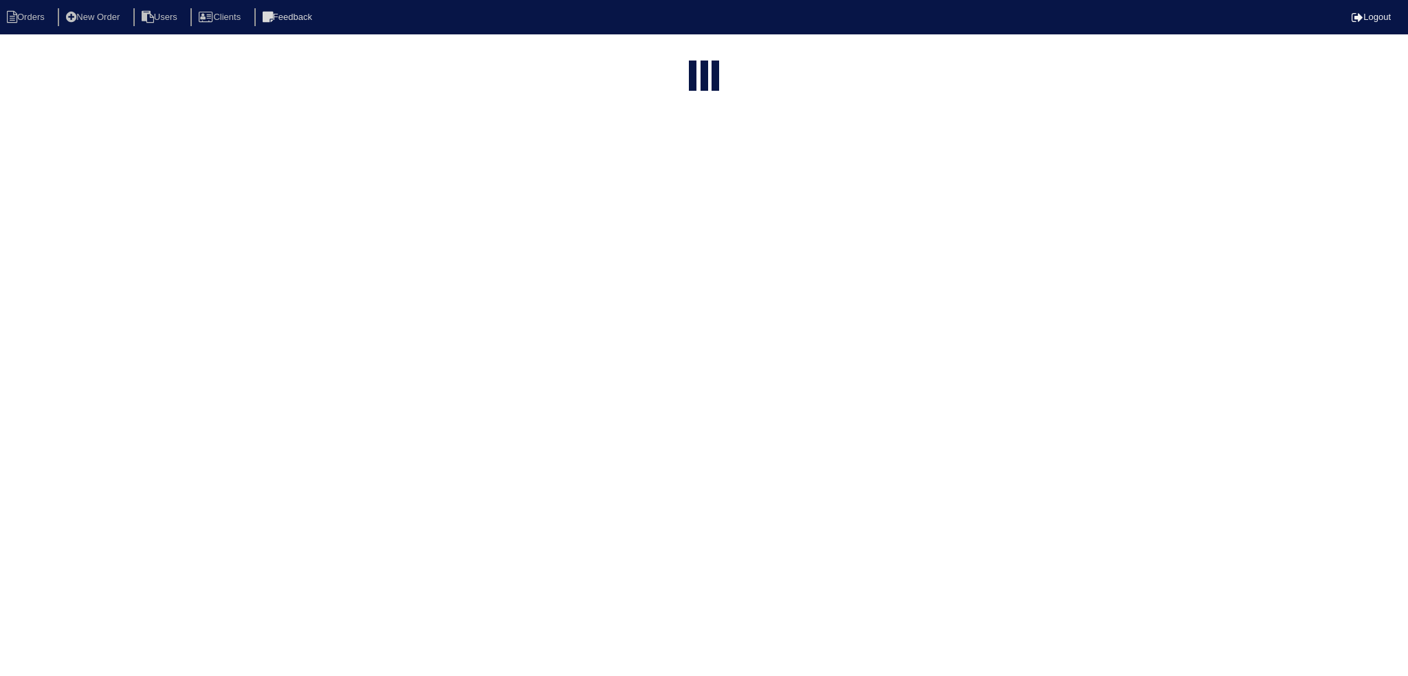
select select "15"
click at [679, 156] on input "64" at bounding box center [674, 165] width 151 height 19
click at [679, 52] on input "64" at bounding box center [674, 55] width 151 height 19
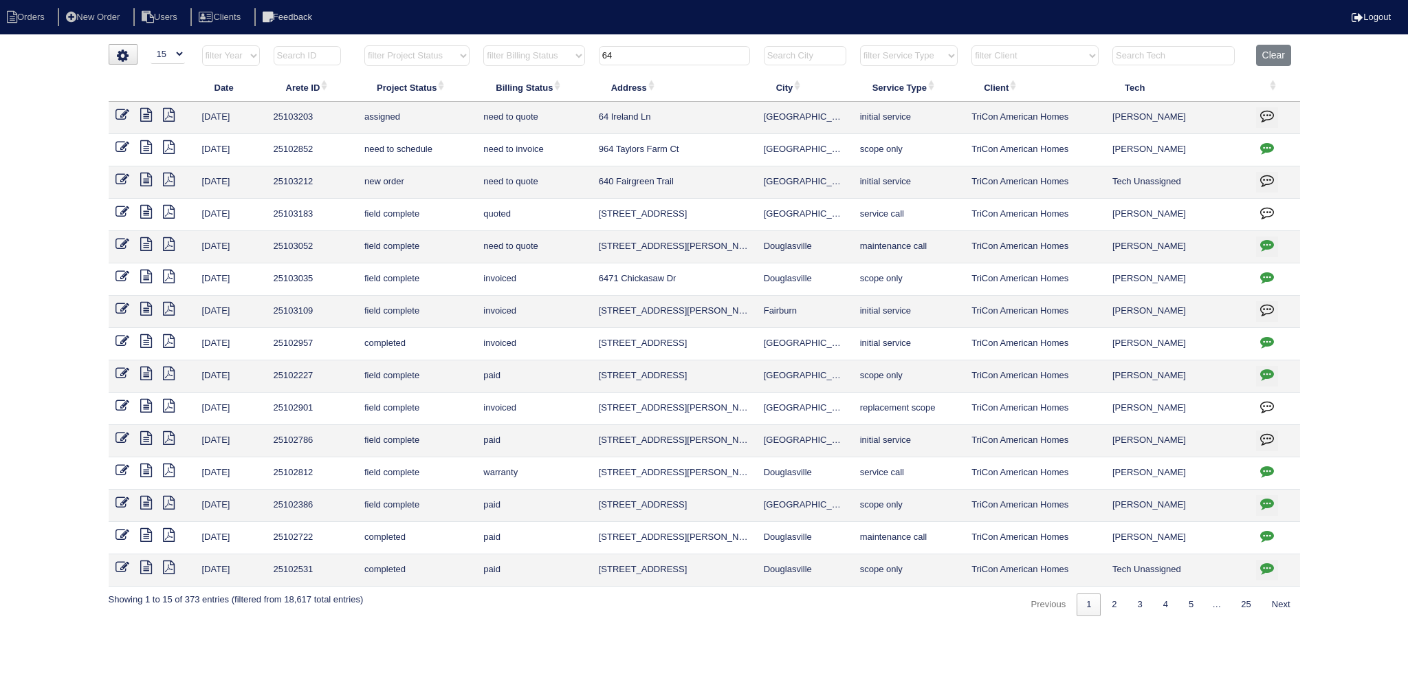
click at [679, 52] on input "64" at bounding box center [674, 55] width 151 height 19
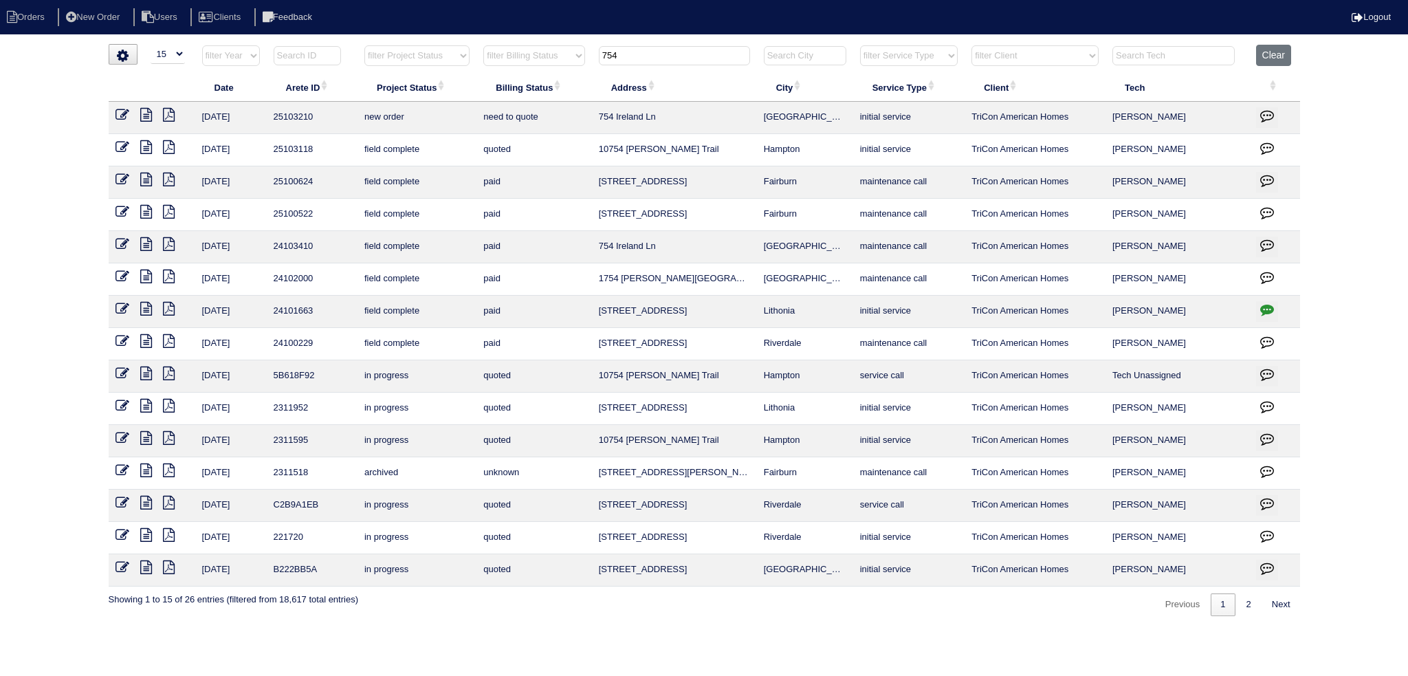
type input "754"
click at [124, 111] on icon at bounding box center [122, 115] width 14 height 14
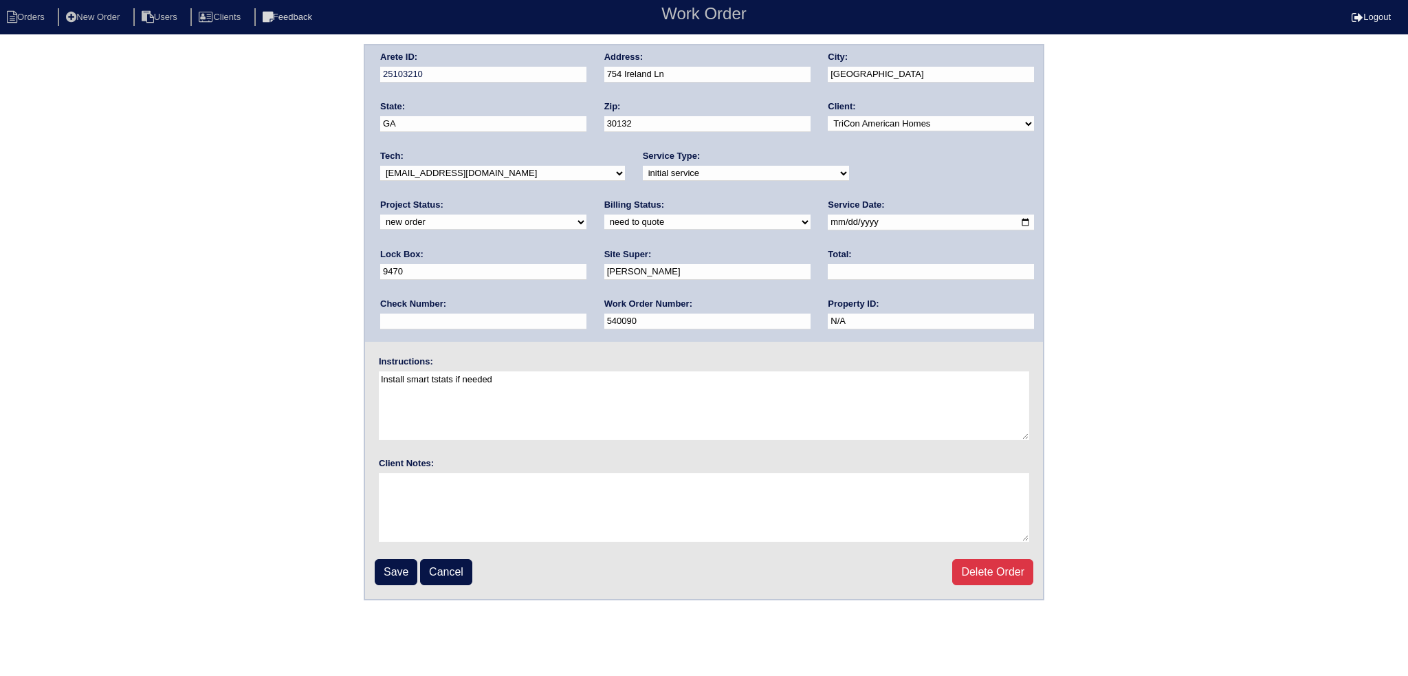
click at [586, 214] on select "new order assigned in progress field complete need to schedule admin review arc…" at bounding box center [483, 221] width 206 height 15
select select "assigned"
click at [586, 214] on select "new order assigned in progress field complete need to schedule admin review arc…" at bounding box center [483, 221] width 206 height 15
click at [828, 218] on input "[DATE]" at bounding box center [931, 222] width 206 height 16
type input "[DATE]"
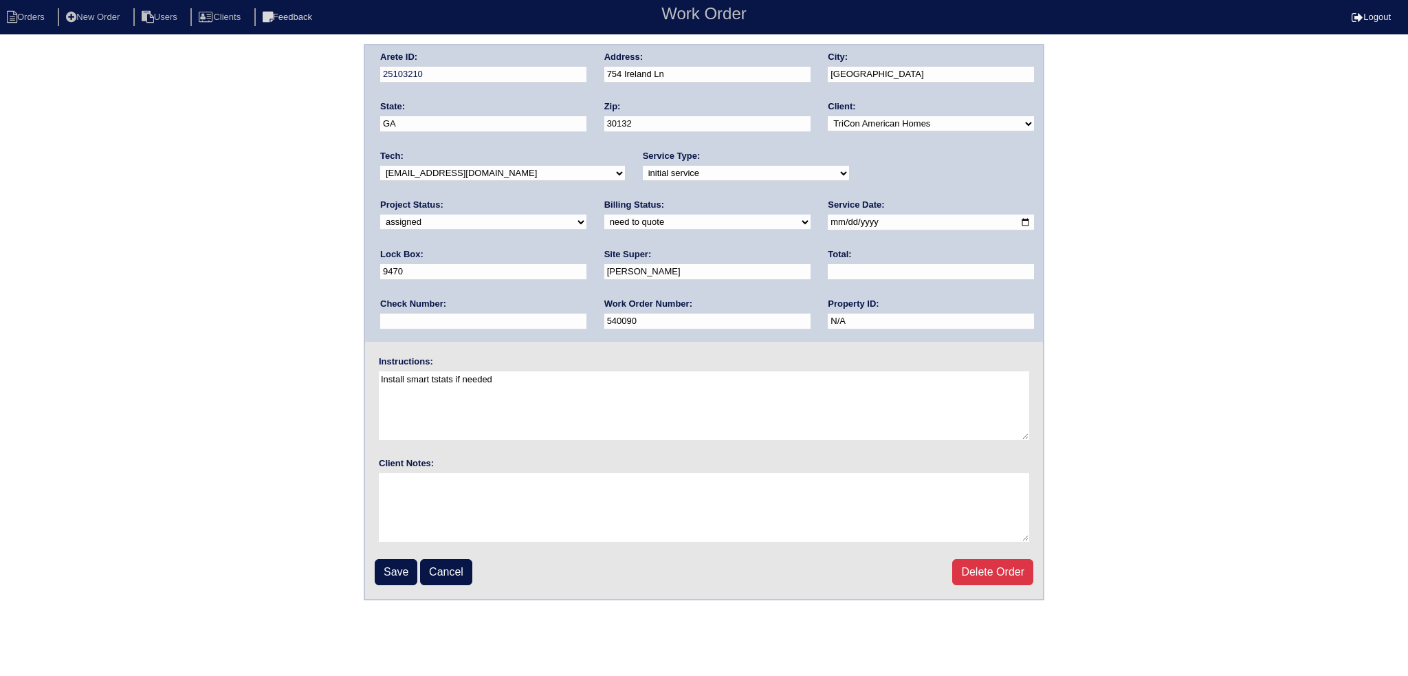
click at [550, 168] on select "-select- aretesmg+backup-tech@gmail.com benjohnholt88@gmail.com callisonhvac@ya…" at bounding box center [502, 173] width 245 height 15
select select "36"
click at [380, 166] on select "-select- aretesmg+backup-tech@gmail.com benjohnholt88@gmail.com callisonhvac@ya…" at bounding box center [502, 173] width 245 height 15
click at [828, 221] on input "[DATE]" at bounding box center [931, 222] width 206 height 16
click at [399, 577] on input "Save" at bounding box center [396, 572] width 43 height 26
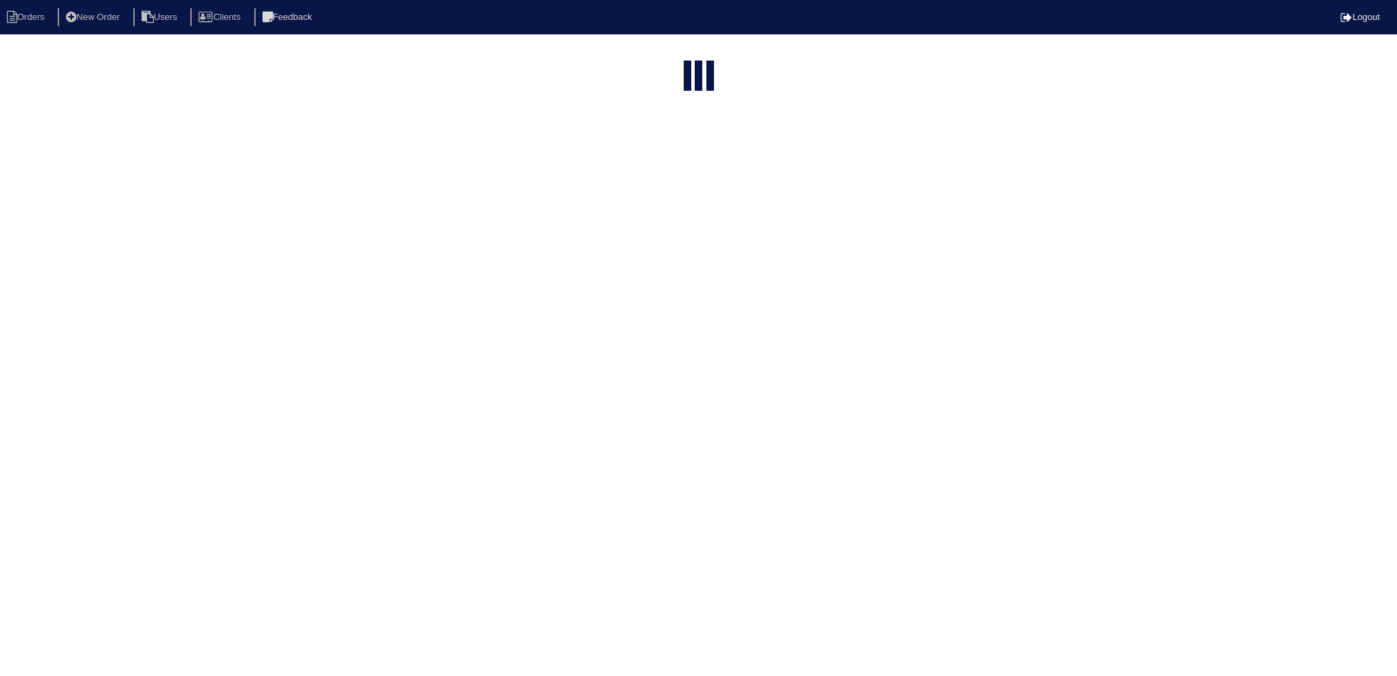
select select "15"
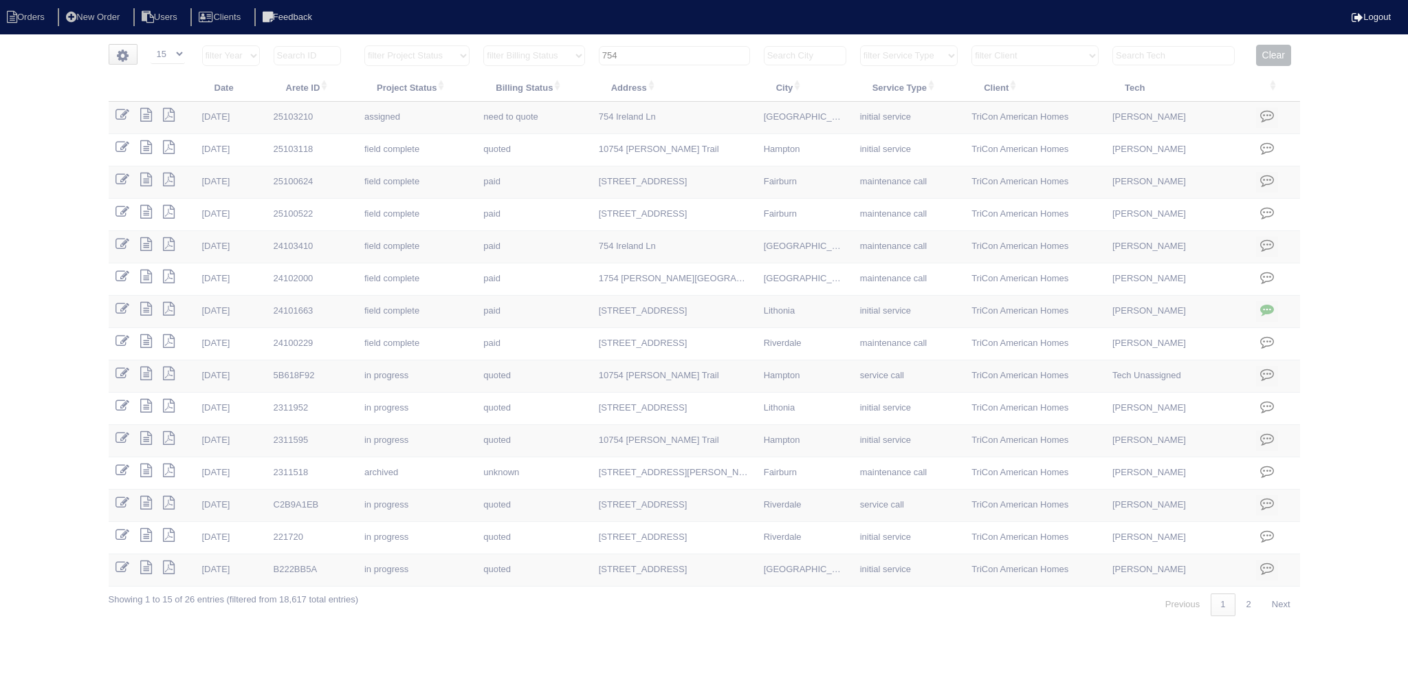
click at [712, 54] on input "754" at bounding box center [674, 55] width 151 height 19
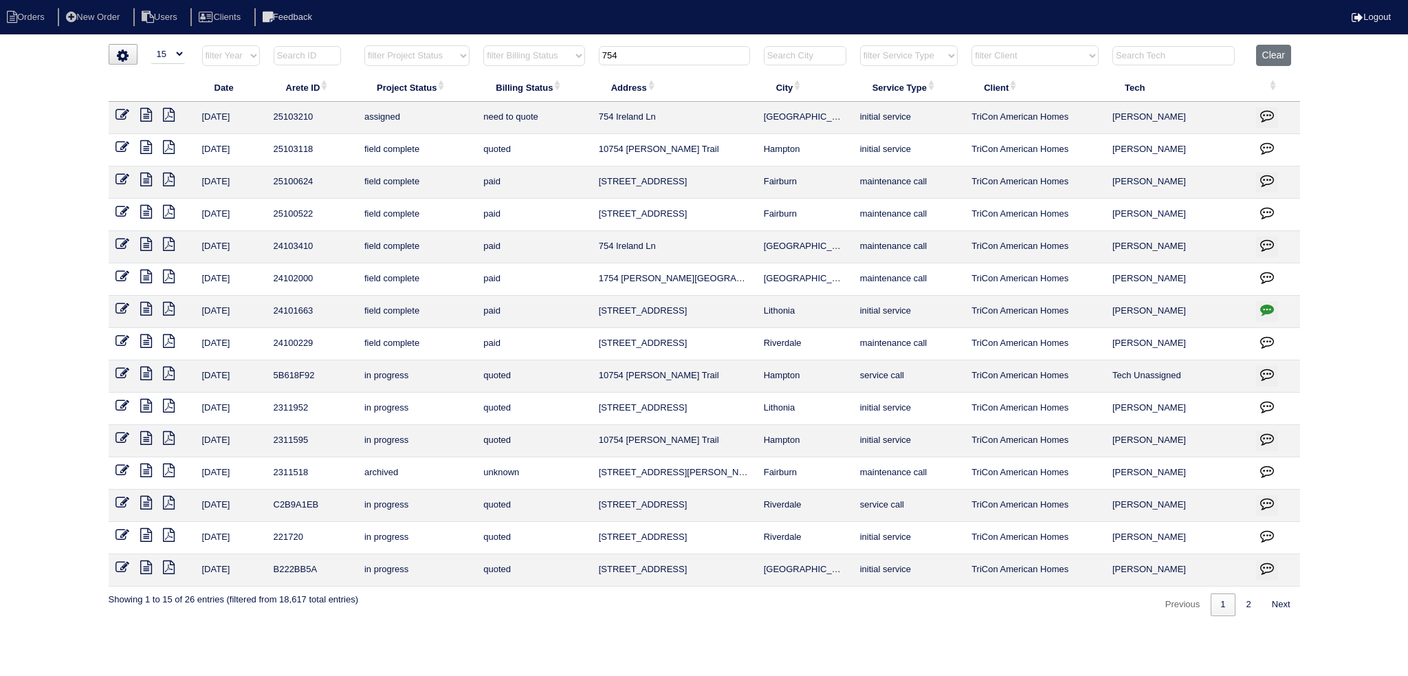
click at [711, 52] on input "754" at bounding box center [674, 55] width 151 height 19
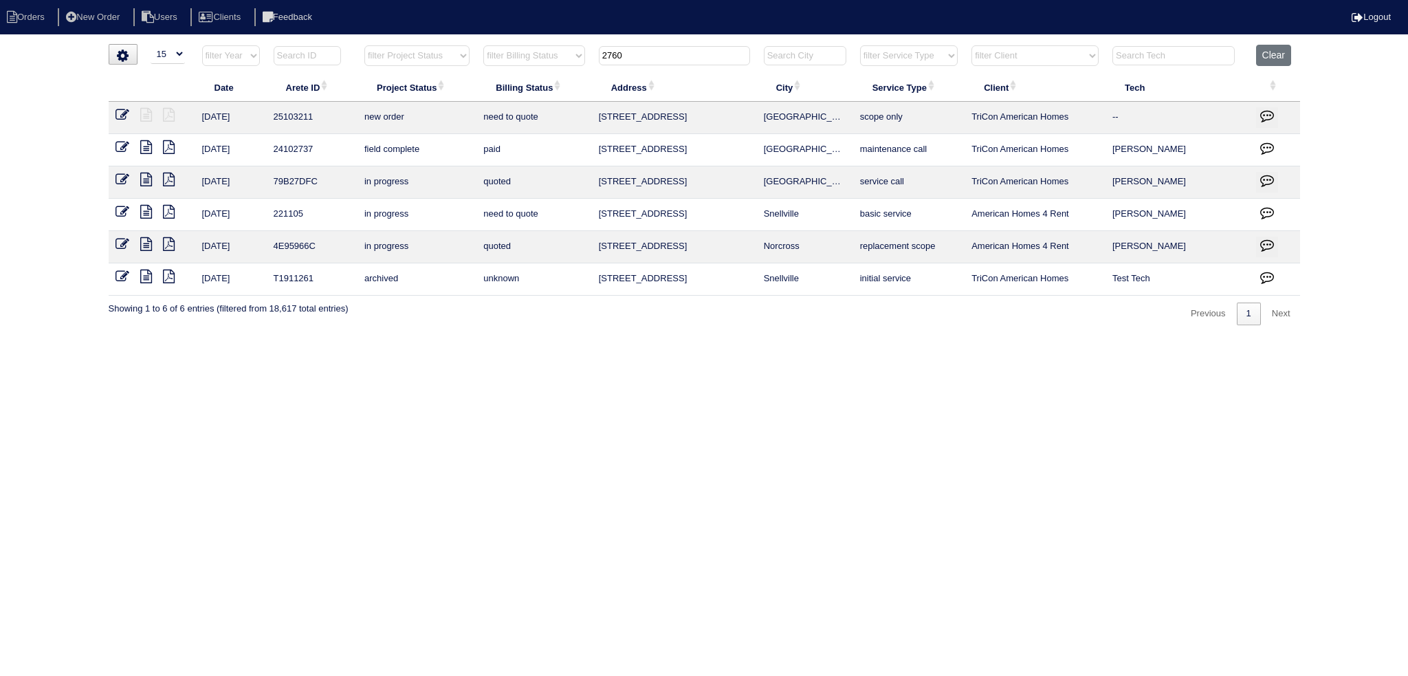
type input "2760"
click at [129, 114] on icon at bounding box center [122, 115] width 14 height 14
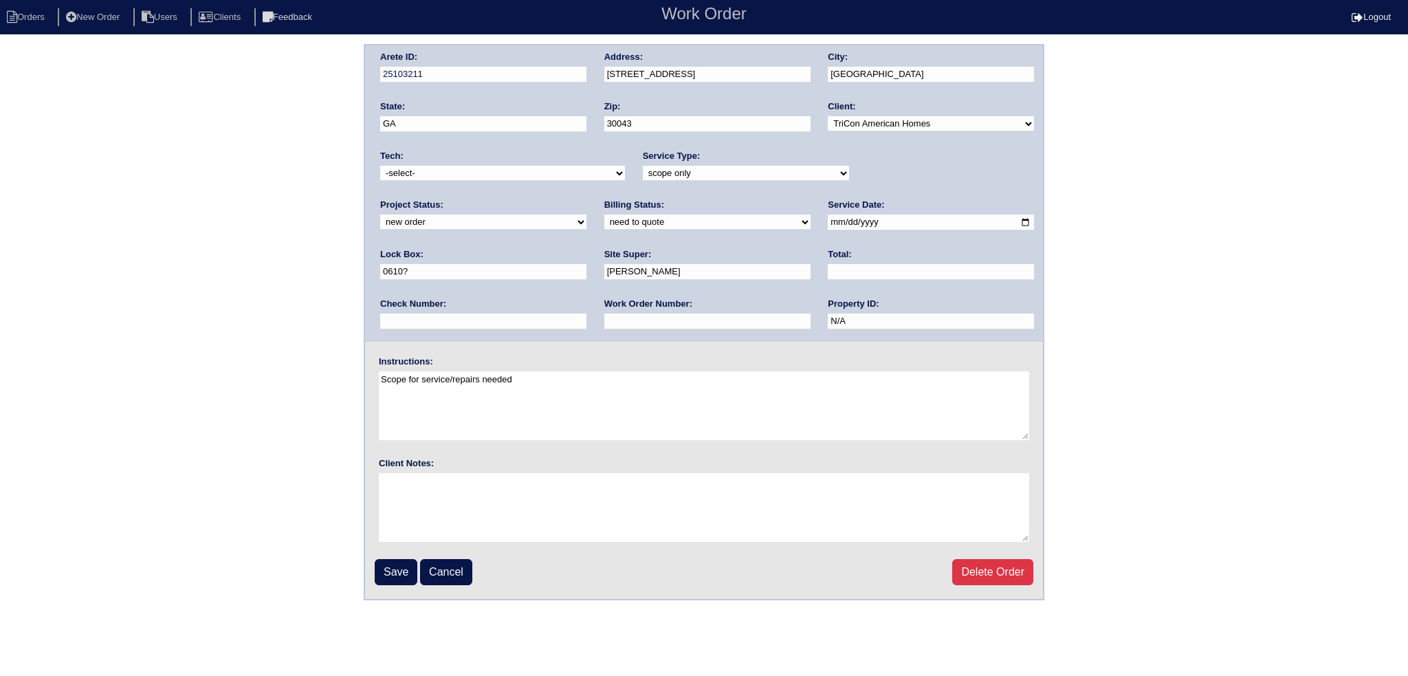
click at [586, 214] on select "new order assigned in progress field complete need to schedule admin review arc…" at bounding box center [483, 221] width 206 height 15
select select "assigned"
click at [586, 214] on select "new order assigned in progress field complete need to schedule admin review arc…" at bounding box center [483, 221] width 206 height 15
click at [828, 223] on input "[DATE]" at bounding box center [931, 222] width 206 height 16
type input "[DATE]"
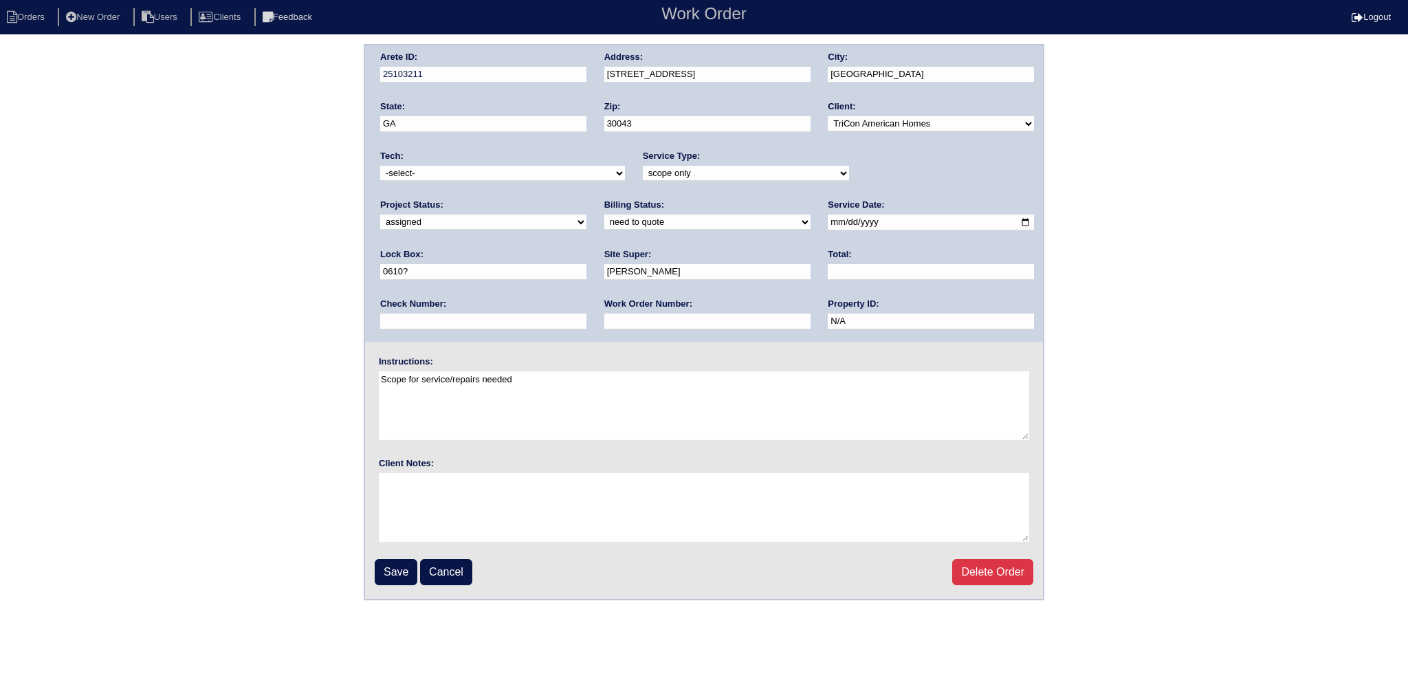
click at [518, 178] on select "-select- [EMAIL_ADDRESS][DOMAIN_NAME] [EMAIL_ADDRESS][DOMAIN_NAME] [EMAIL_ADDRE…" at bounding box center [502, 173] width 245 height 15
select select "75"
click at [380, 166] on select "-select- [EMAIL_ADDRESS][DOMAIN_NAME] [EMAIL_ADDRESS][DOMAIN_NAME] [EMAIL_ADDRE…" at bounding box center [502, 173] width 245 height 15
click at [392, 571] on input "Save" at bounding box center [396, 572] width 43 height 26
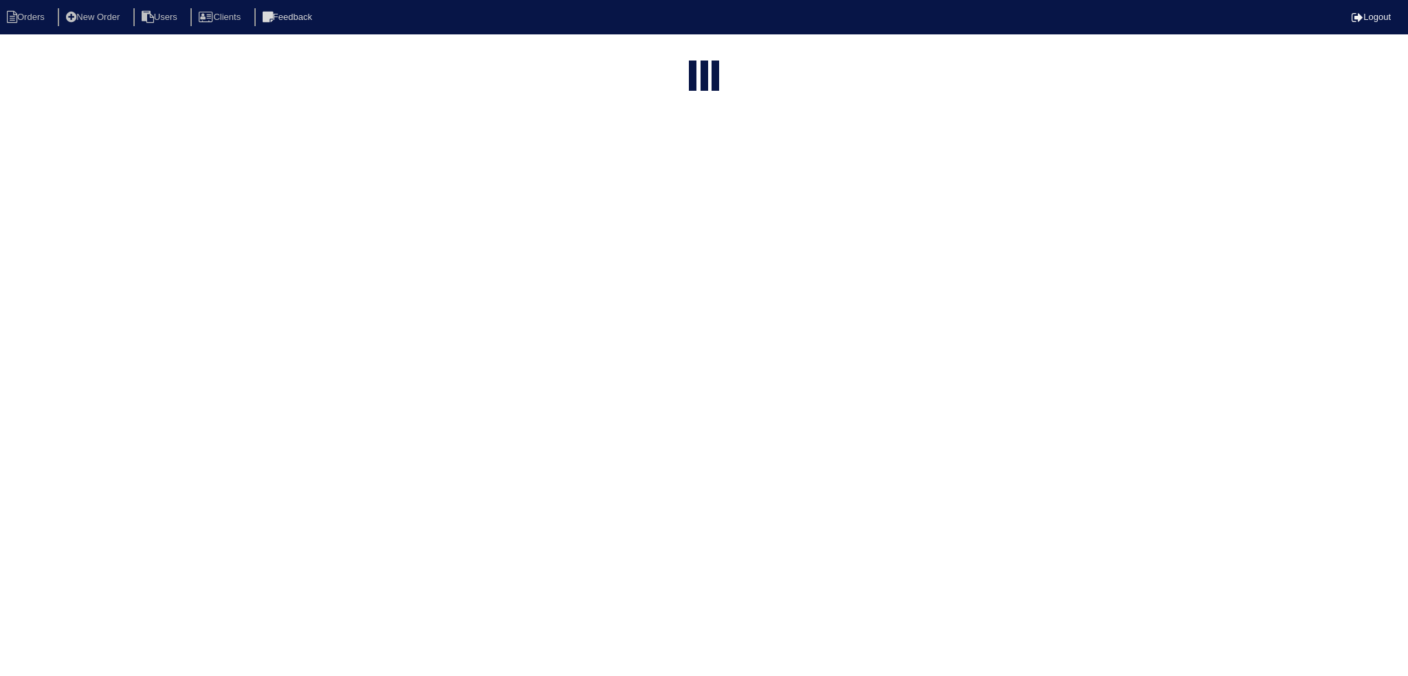
select select "15"
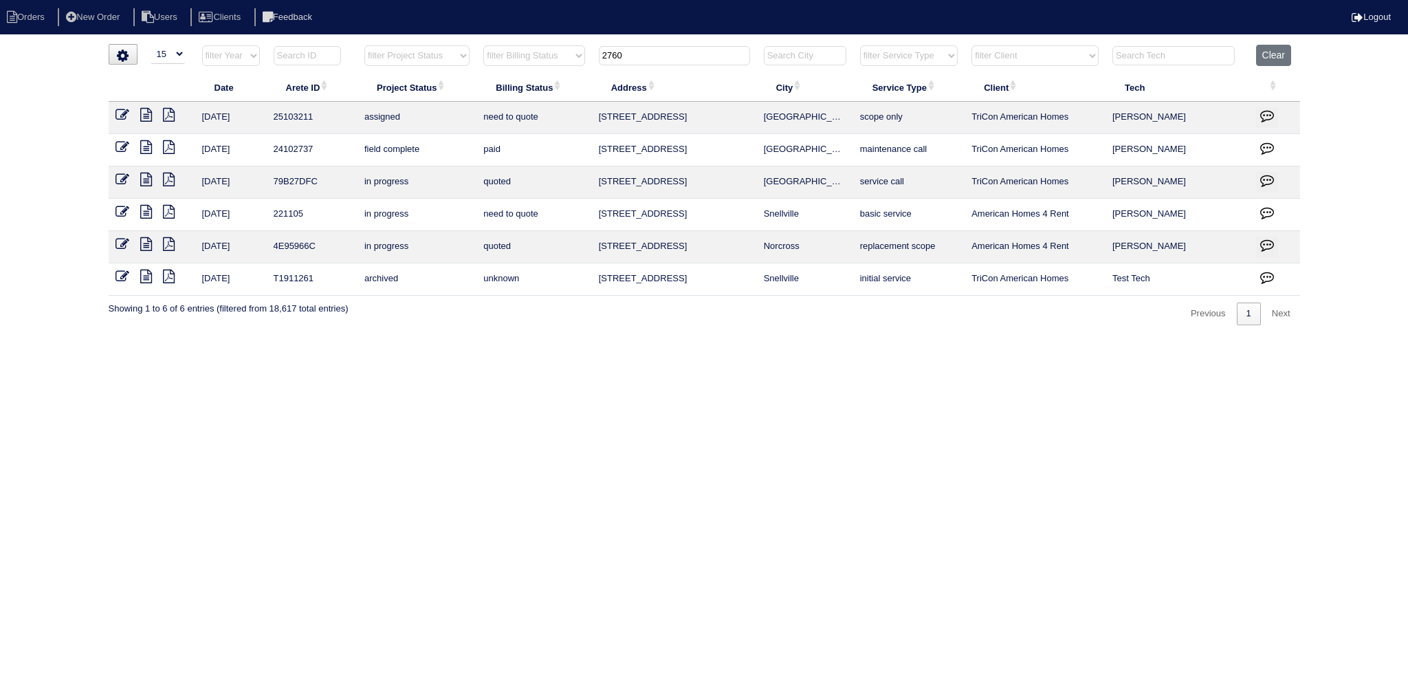
click at [696, 54] on input "2760" at bounding box center [674, 55] width 151 height 19
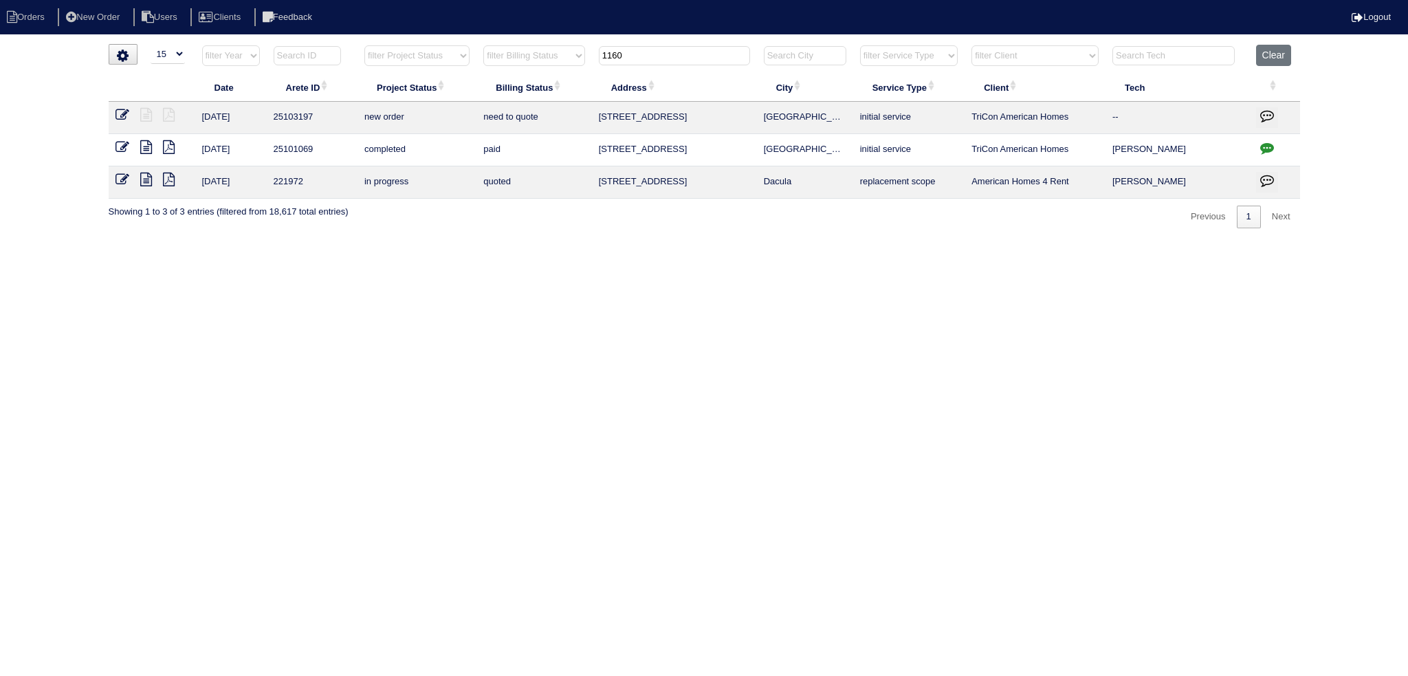
type input "1160"
click at [120, 115] on icon at bounding box center [122, 115] width 14 height 14
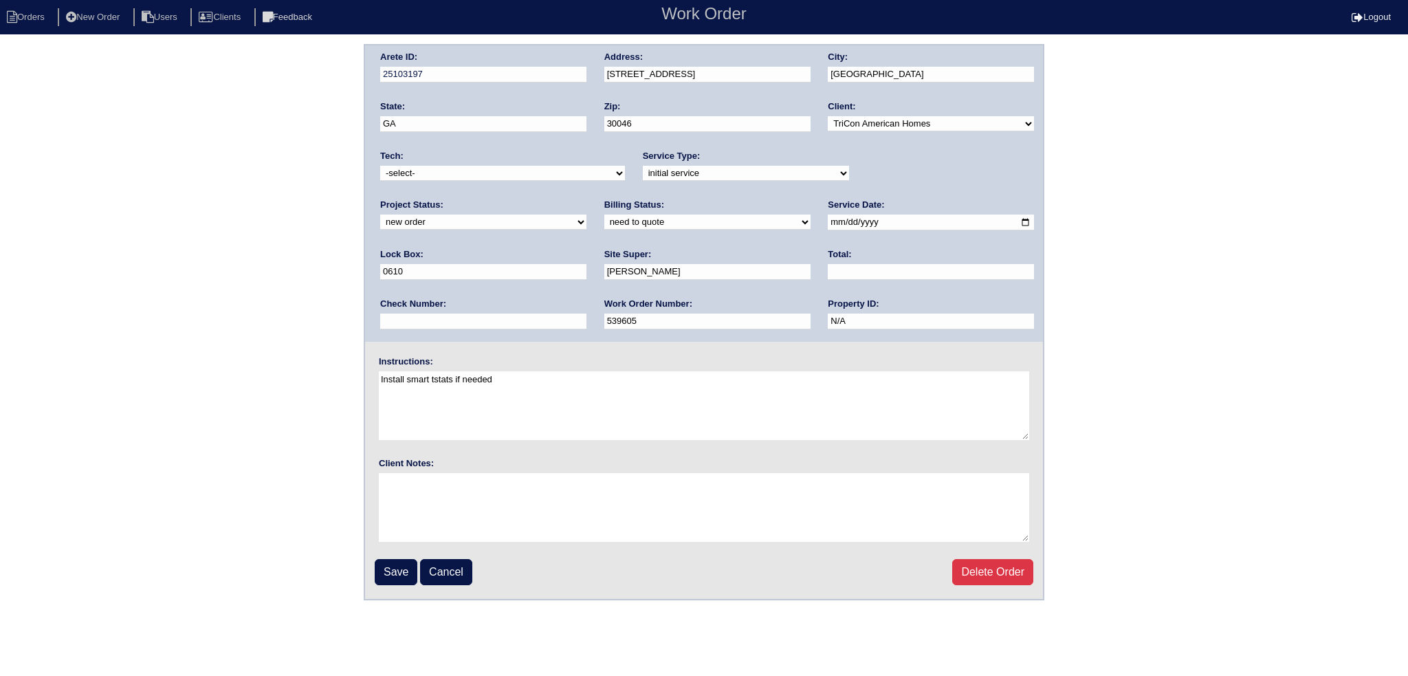
click at [586, 214] on select "new order assigned in progress field complete need to schedule admin review arc…" at bounding box center [483, 221] width 206 height 15
select select "assigned"
click at [586, 214] on select "new order assigned in progress field complete need to schedule admin review arc…" at bounding box center [483, 221] width 206 height 15
click at [828, 222] on input "2025-08-29" at bounding box center [931, 222] width 206 height 16
type input "[DATE]"
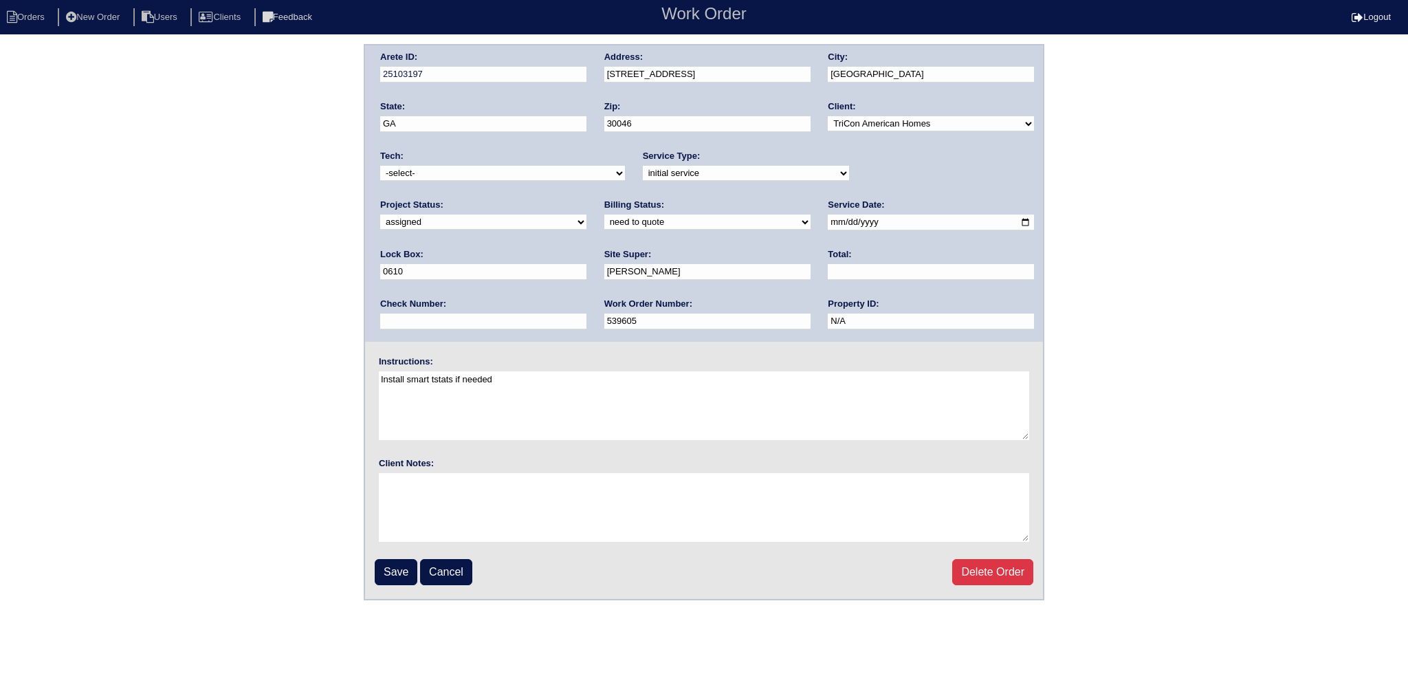
click at [496, 173] on select "-select- aretesmg+backup-tech@gmail.com benjohnholt88@gmail.com callisonhvac@ya…" at bounding box center [502, 173] width 245 height 15
select select "75"
click at [380, 166] on select "-select- aretesmg+backup-tech@gmail.com benjohnholt88@gmail.com callisonhvac@ya…" at bounding box center [502, 173] width 245 height 15
click at [390, 567] on input "Save" at bounding box center [396, 572] width 43 height 26
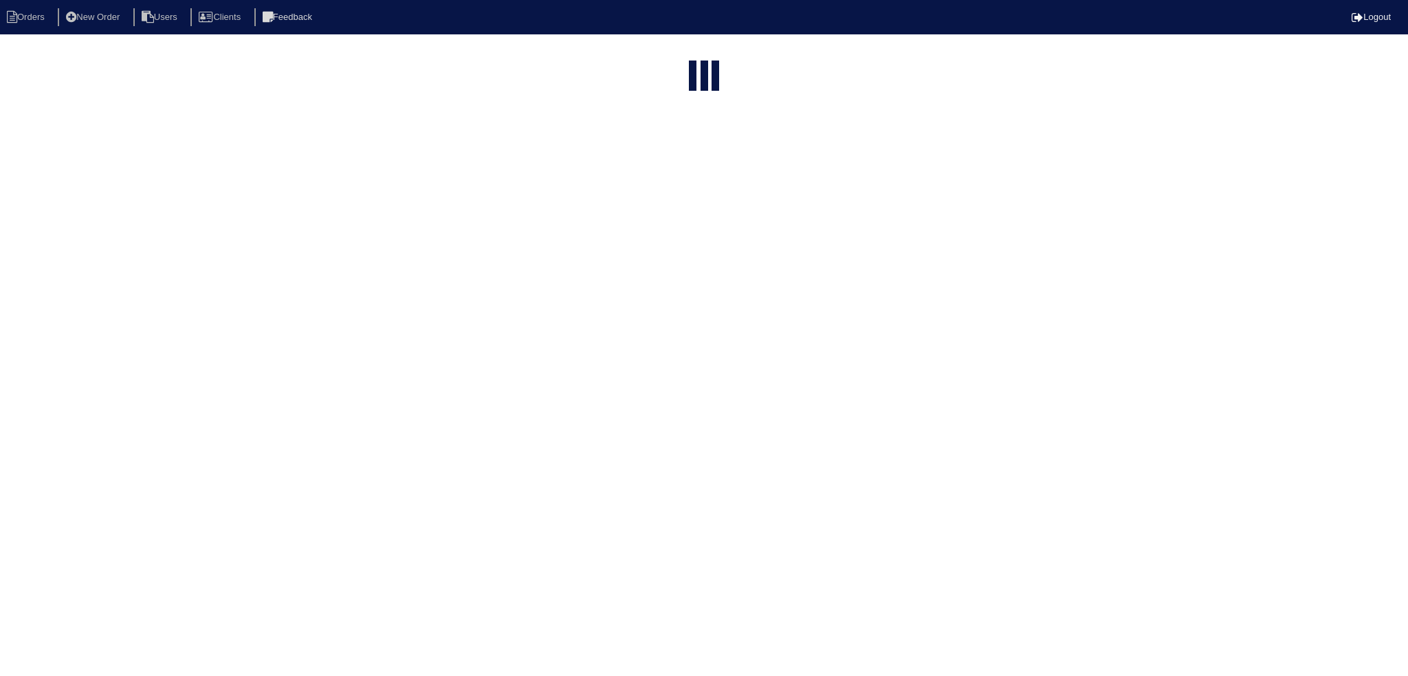
select select "15"
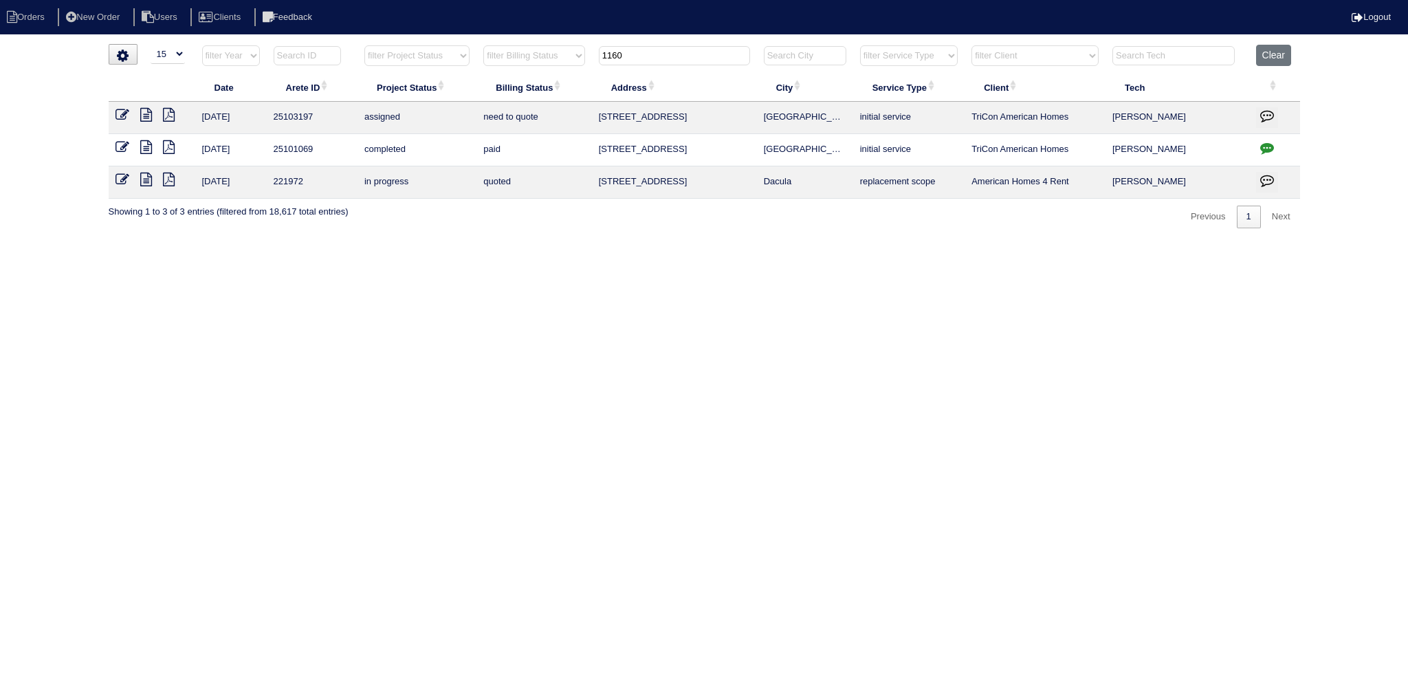
click at [689, 45] on th "1160" at bounding box center [674, 59] width 165 height 28
click at [677, 54] on input "1160" at bounding box center [674, 55] width 151 height 19
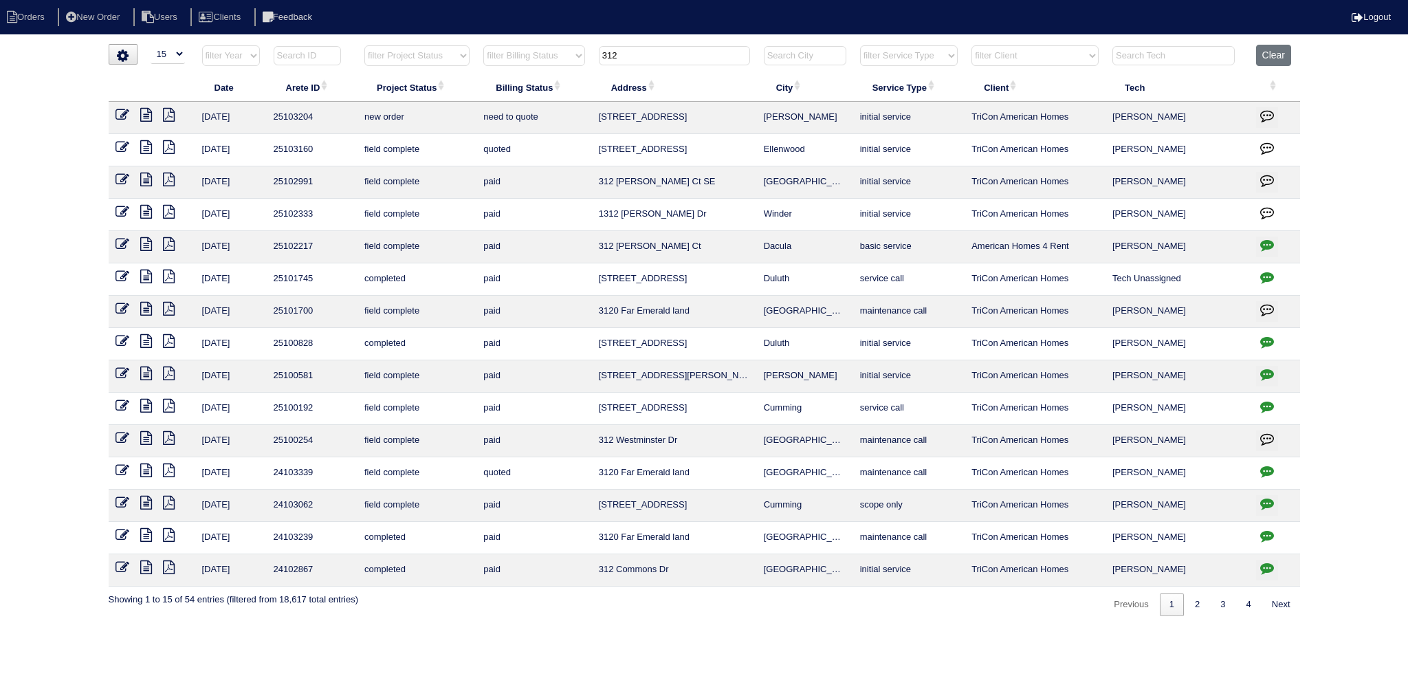
type input "312"
click at [126, 109] on icon at bounding box center [122, 115] width 14 height 14
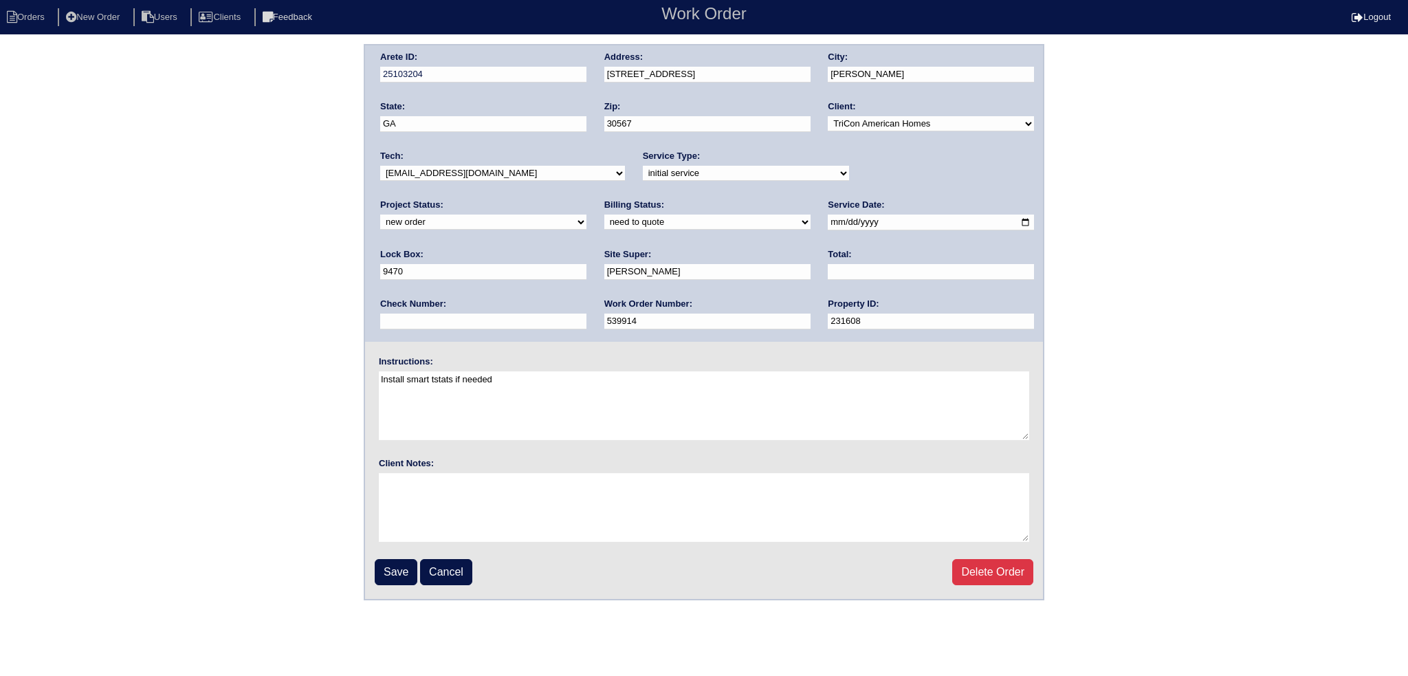
click at [522, 175] on select "-select- [EMAIL_ADDRESS][DOMAIN_NAME] [EMAIL_ADDRESS][DOMAIN_NAME] [EMAIL_ADDRE…" at bounding box center [502, 173] width 245 height 15
select select "75"
click at [380, 166] on select "-select- [EMAIL_ADDRESS][DOMAIN_NAME] [EMAIL_ADDRESS][DOMAIN_NAME] [EMAIL_ADDRE…" at bounding box center [502, 173] width 245 height 15
drag, startPoint x: 856, startPoint y: 168, endPoint x: 856, endPoint y: 178, distance: 9.6
click at [586, 214] on select "new order assigned in progress field complete need to schedule admin review arc…" at bounding box center [483, 221] width 206 height 15
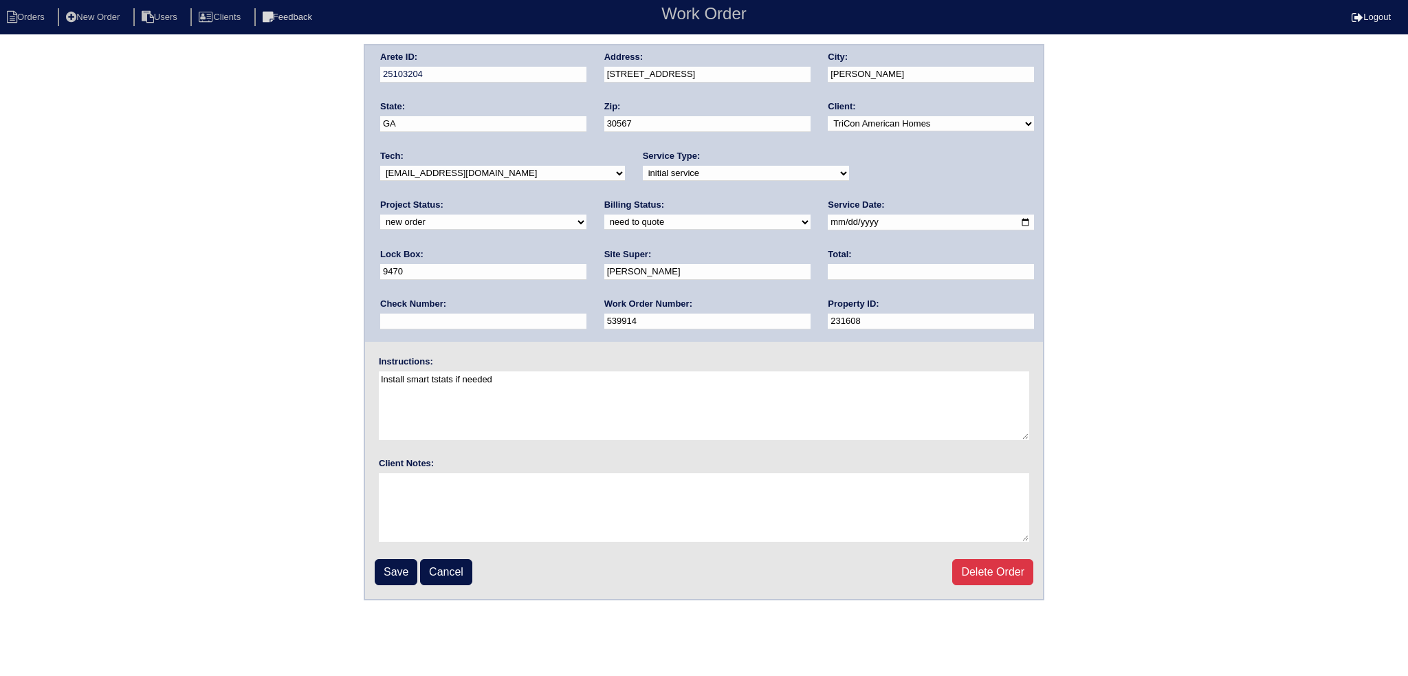
select select "assigned"
click at [586, 214] on select "new order assigned in progress field complete need to schedule admin review arc…" at bounding box center [483, 221] width 206 height 15
drag, startPoint x: 801, startPoint y: 221, endPoint x: 760, endPoint y: 251, distance: 50.7
click at [828, 222] on input "2025-09-02" at bounding box center [931, 222] width 206 height 16
type input "[DATE]"
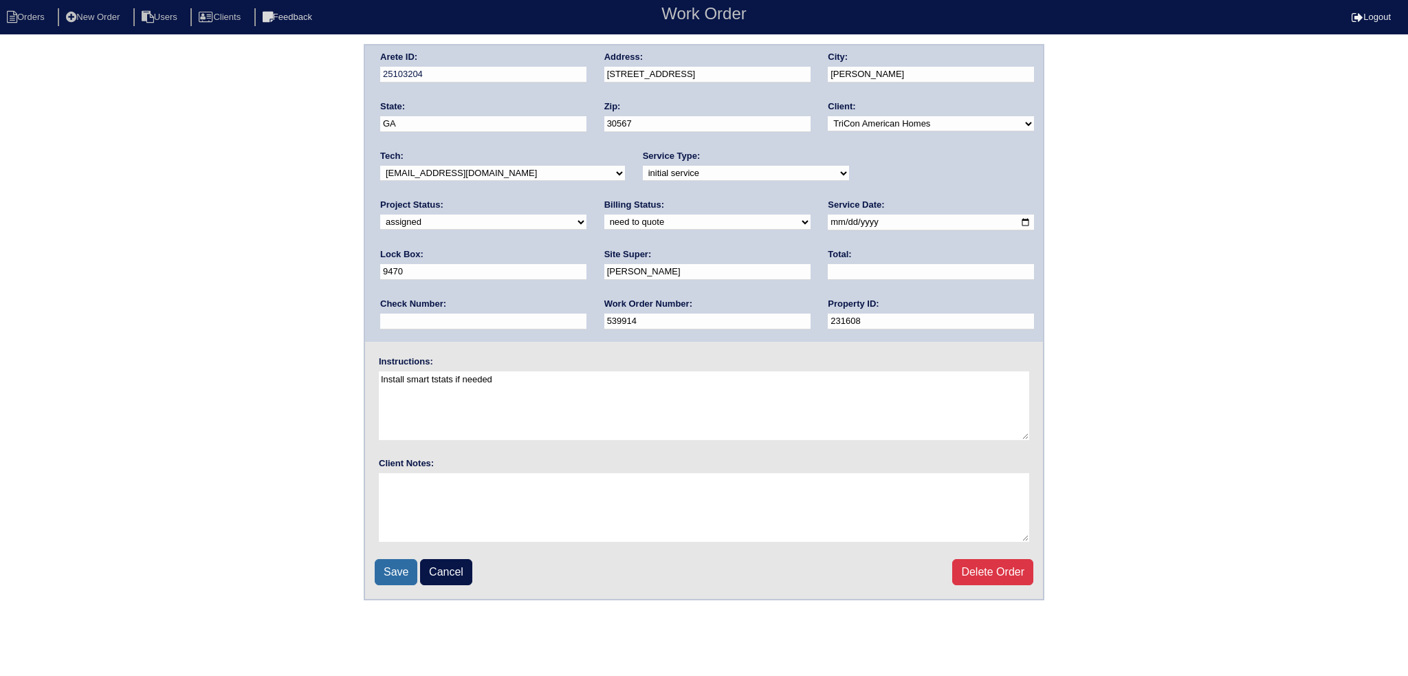
click at [399, 577] on input "Save" at bounding box center [396, 572] width 43 height 26
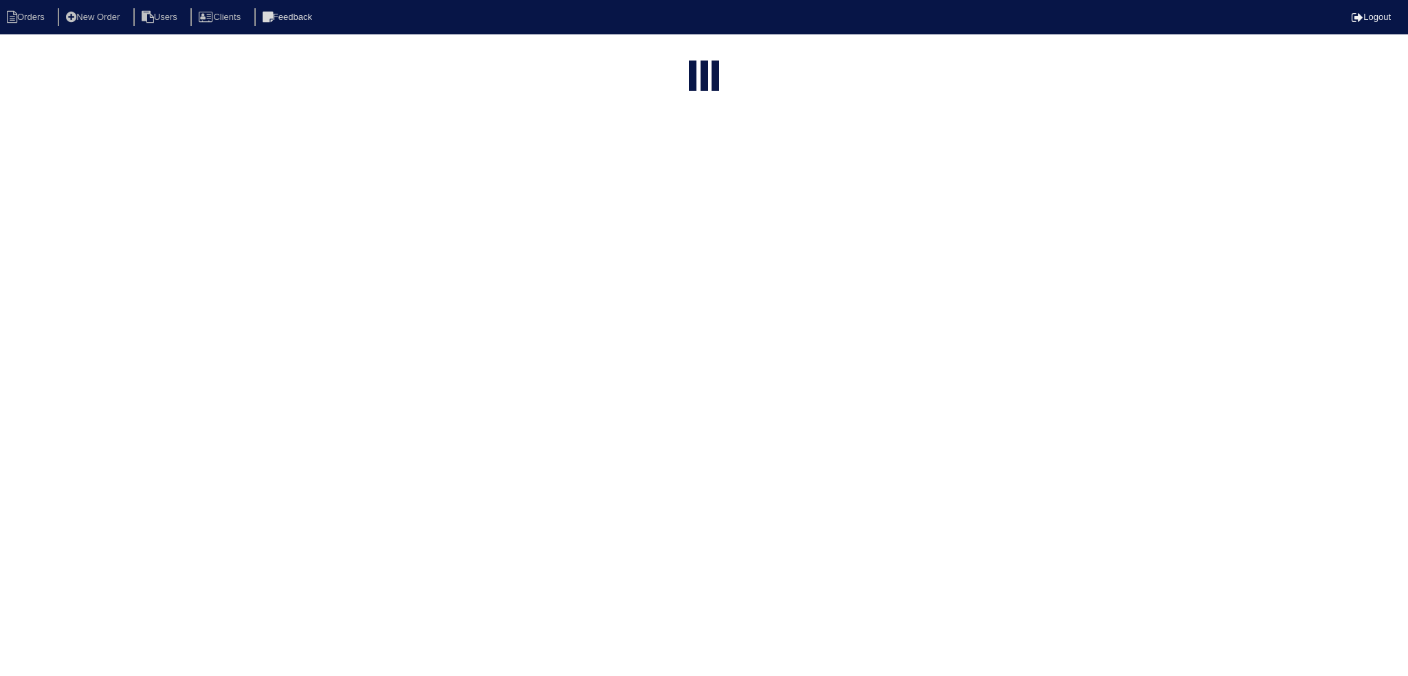
select select "15"
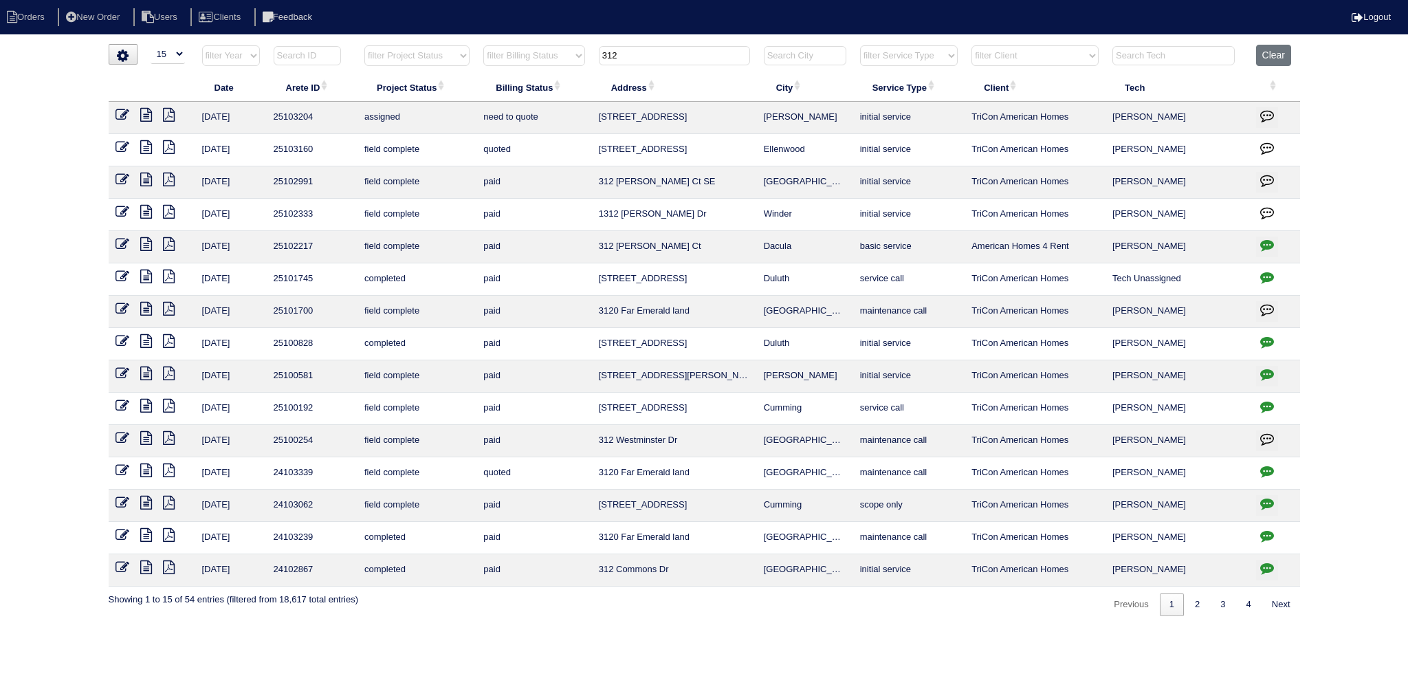
click at [562, 57] on tr "filter Year -- Any Year -- 2025 2024 2023 2022 2021 2020 2019 filter Project St…" at bounding box center [704, 59] width 1191 height 28
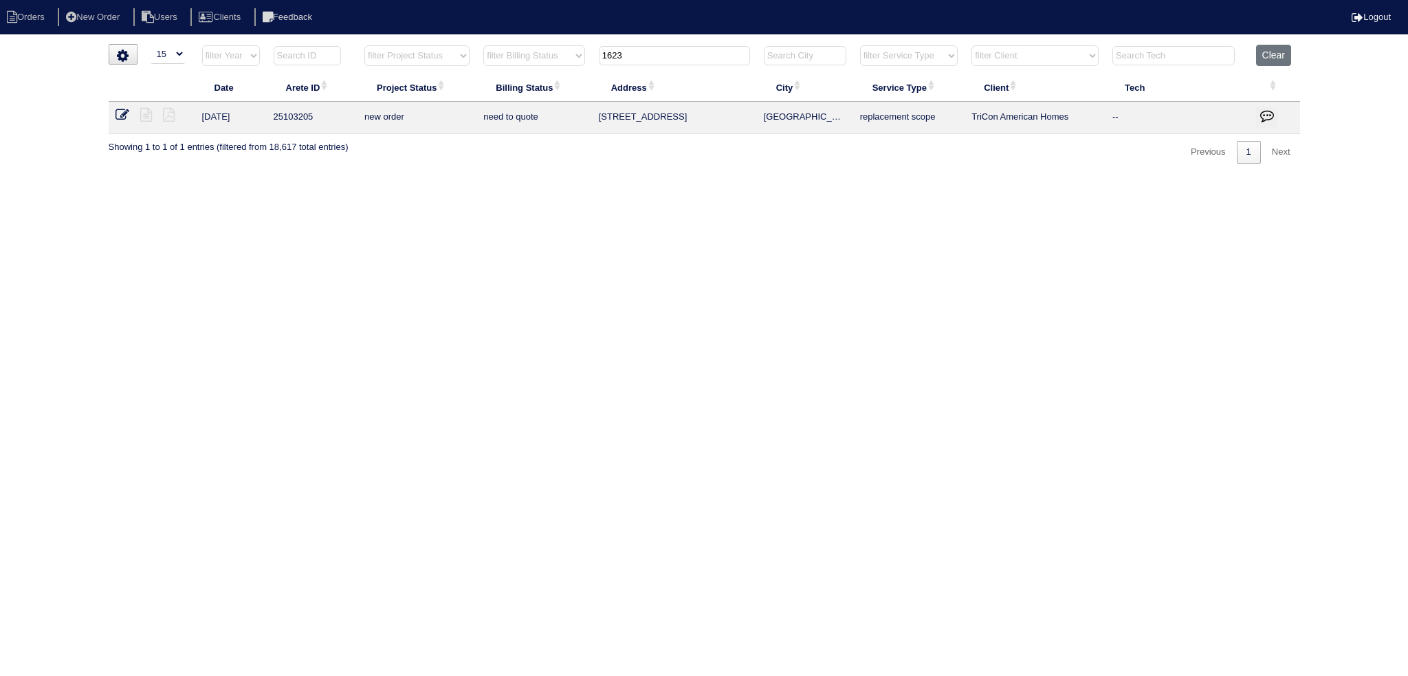
type input "1623"
click at [120, 113] on icon at bounding box center [122, 115] width 14 height 14
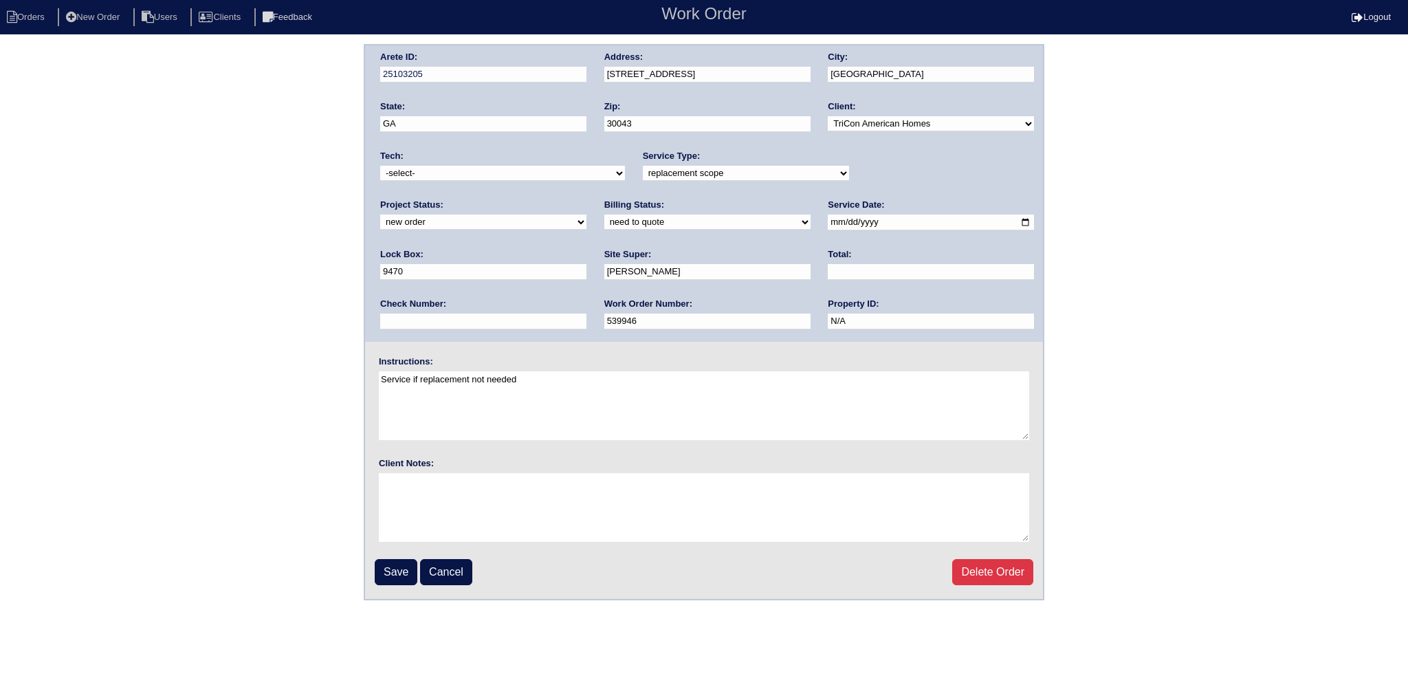
drag, startPoint x: 892, startPoint y: 165, endPoint x: 896, endPoint y: 178, distance: 13.7
click at [586, 214] on select "new order assigned in progress field complete need to schedule admin review arc…" at bounding box center [483, 221] width 206 height 15
select select "assigned"
click at [586, 214] on select "new order assigned in progress field complete need to schedule admin review arc…" at bounding box center [483, 221] width 206 height 15
click at [539, 175] on select "-select- aretesmg+backup-tech@gmail.com benjohnholt88@gmail.com callisonhvac@ya…" at bounding box center [502, 173] width 245 height 15
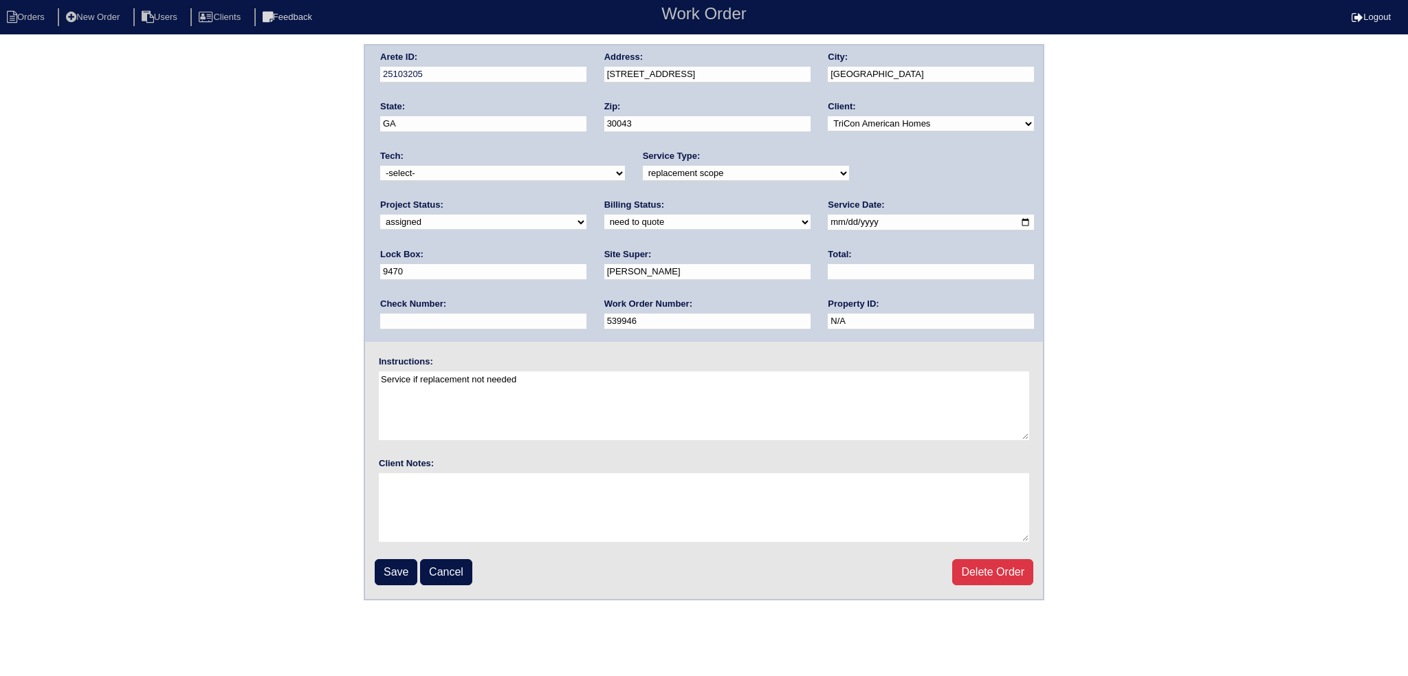
select select "75"
click at [380, 166] on select "-select- aretesmg+backup-tech@gmail.com benjohnholt88@gmail.com callisonhvac@ya…" at bounding box center [502, 173] width 245 height 15
click at [828, 224] on input "2025-09-02" at bounding box center [931, 222] width 206 height 16
click at [828, 221] on input "2025-09-02" at bounding box center [931, 222] width 206 height 16
type input "2025-09-03"
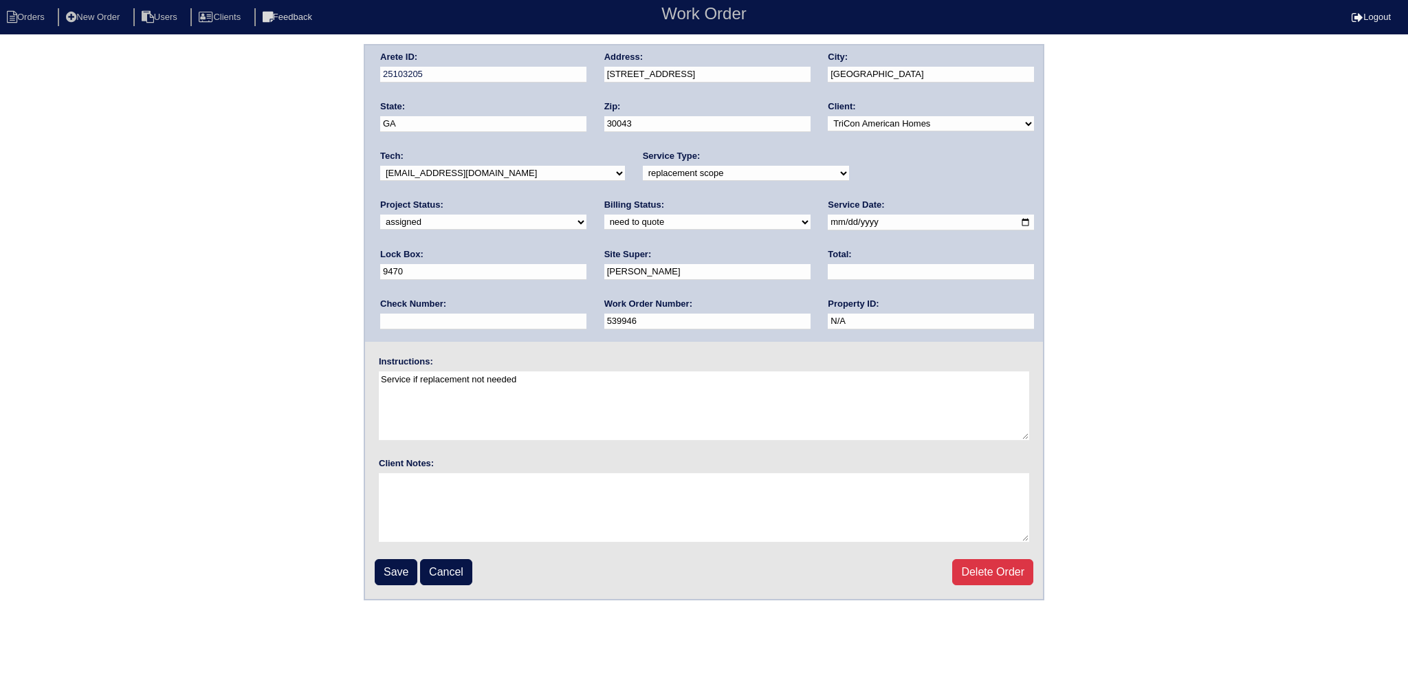
click at [390, 574] on input "Save" at bounding box center [396, 572] width 43 height 26
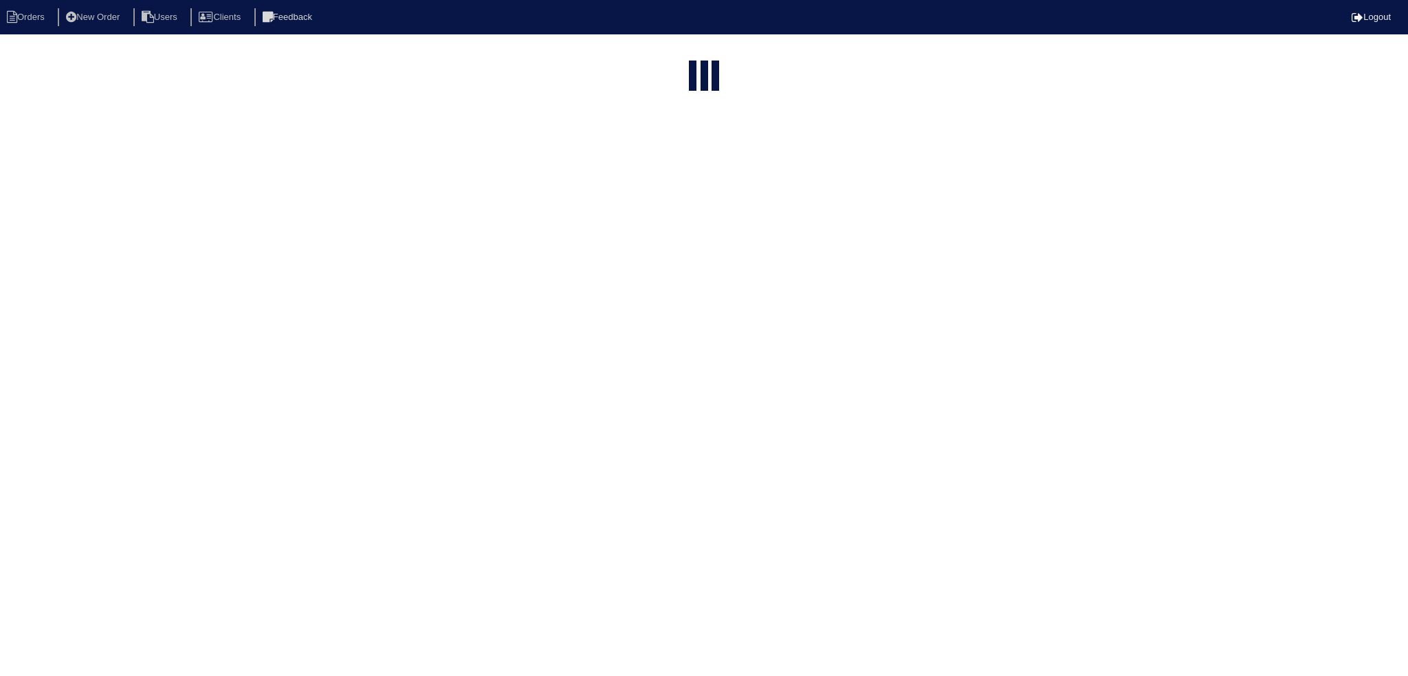
select select "15"
type input "1623"
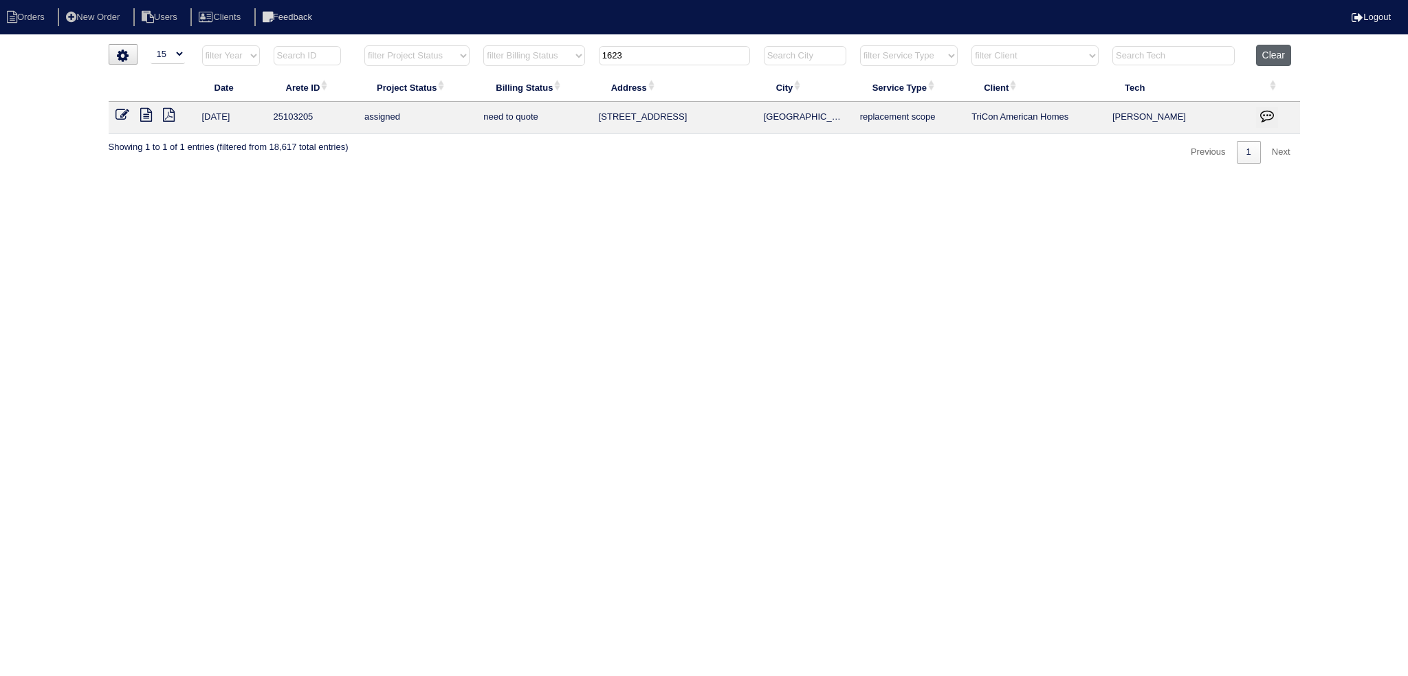
click at [1284, 56] on button "Clear" at bounding box center [1273, 55] width 35 height 21
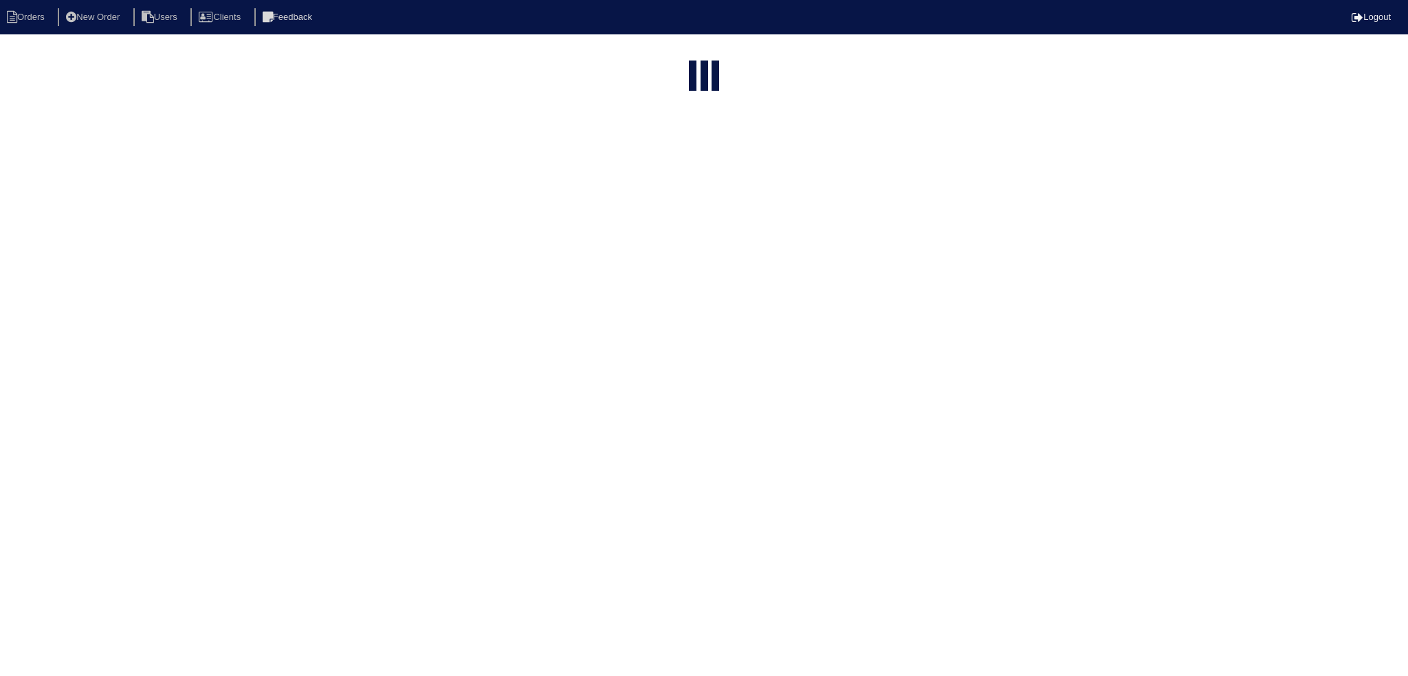
select select "15"
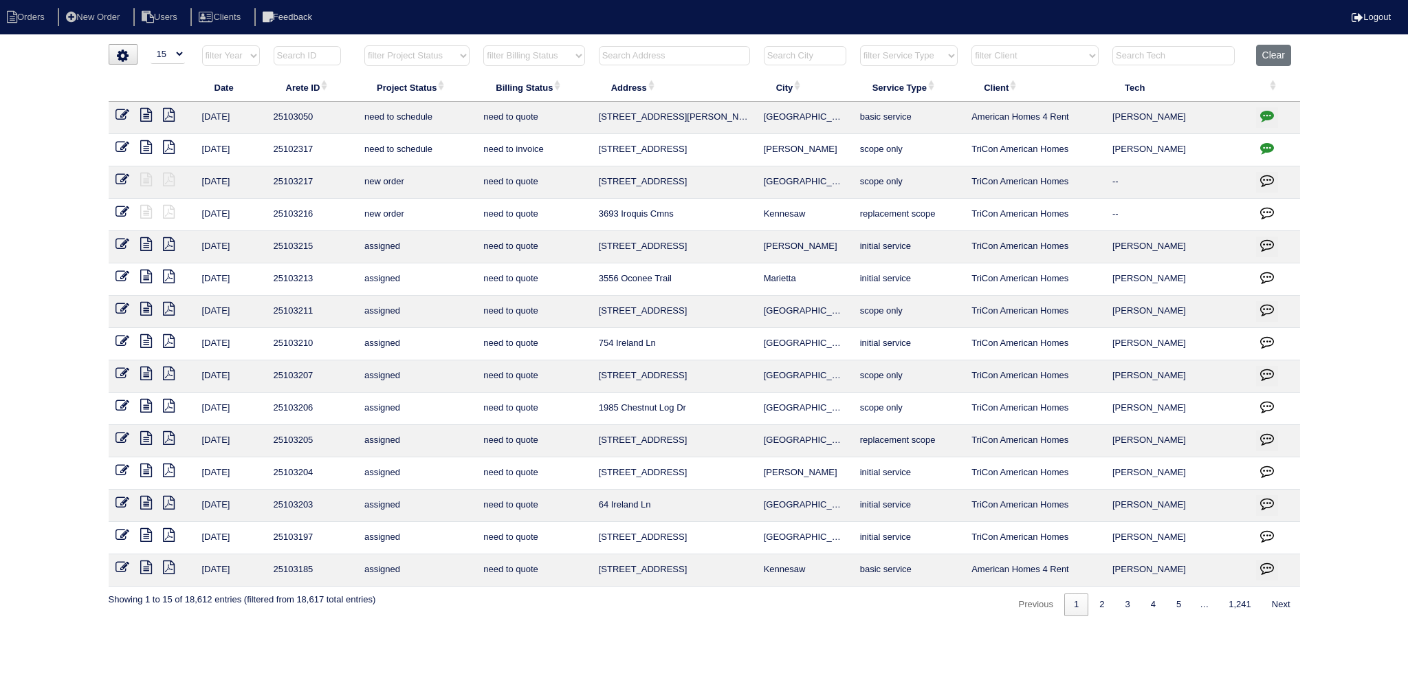
click at [443, 49] on select "filter Project Status -- Any Project Status -- new order assigned in progress f…" at bounding box center [416, 55] width 105 height 21
click at [364, 45] on select "filter Project Status -- Any Project Status -- new order assigned in progress f…" at bounding box center [416, 55] width 105 height 21
select select "new order"
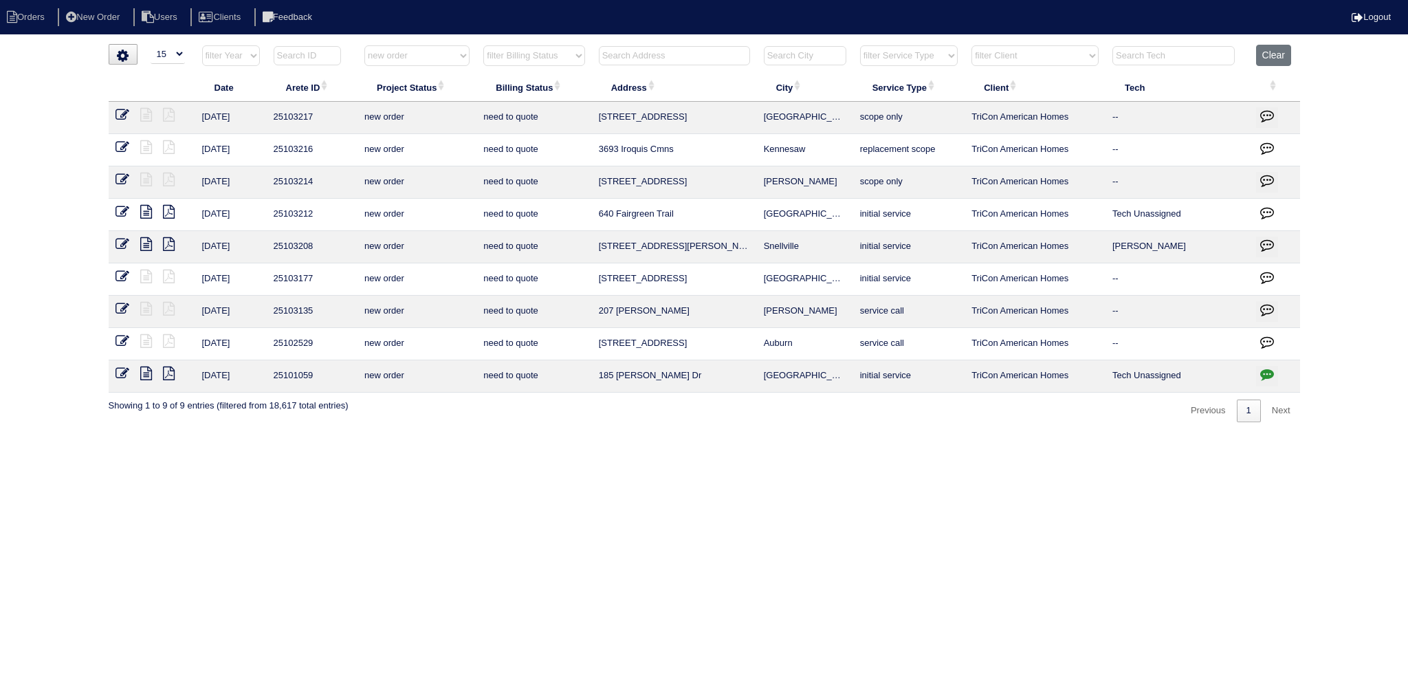
click at [455, 63] on select "filter Project Status -- Any Project Status -- new order assigned in progress f…" at bounding box center [416, 55] width 105 height 21
select select
click at [364, 45] on select "filter Project Status -- Any Project Status -- new order assigned in progress f…" at bounding box center [416, 55] width 105 height 21
click at [670, 45] on th at bounding box center [674, 59] width 165 height 28
click at [665, 54] on input "text" at bounding box center [674, 55] width 151 height 19
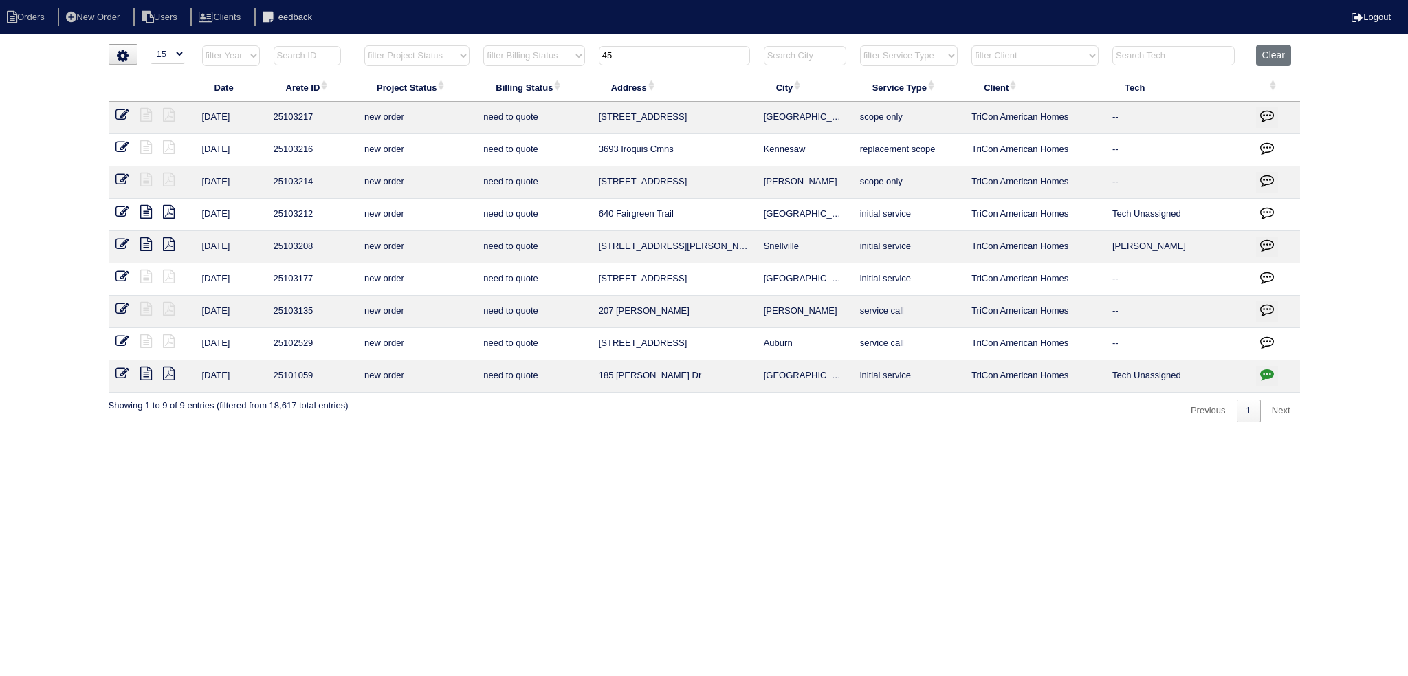
type input "45"
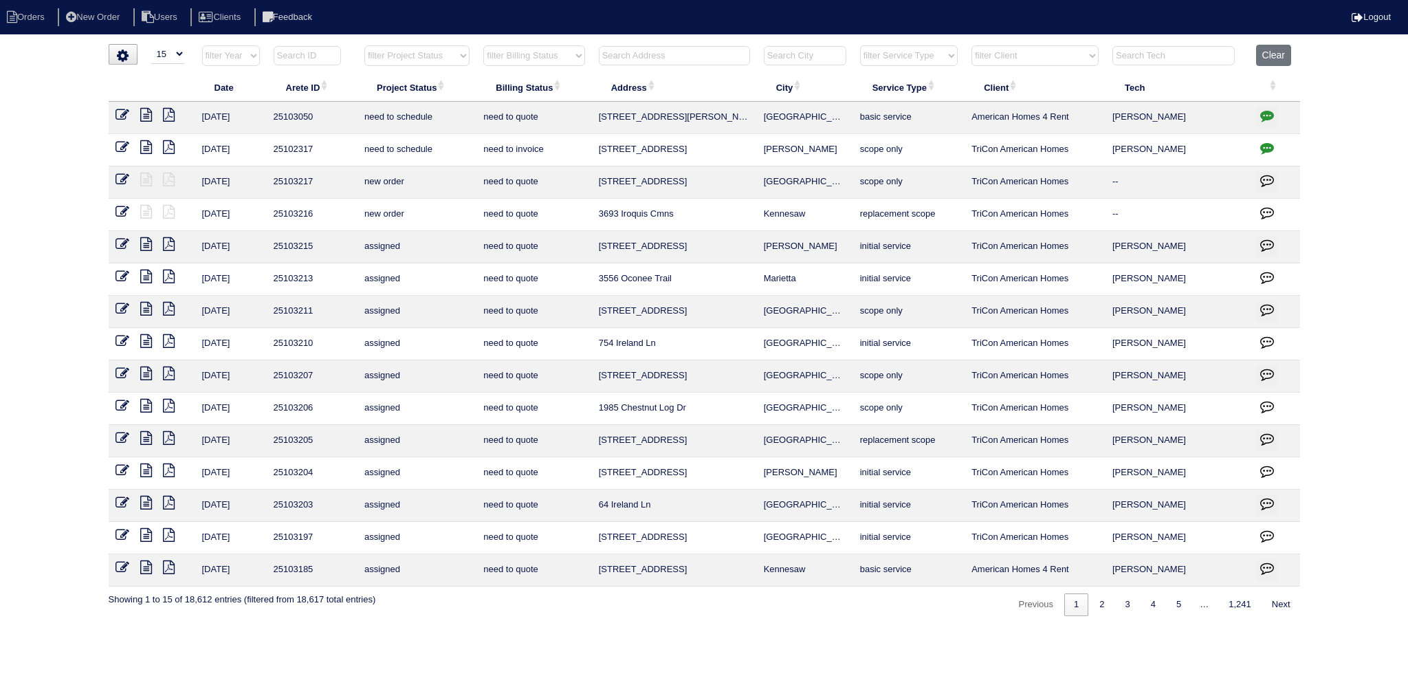
click at [671, 51] on input "text" at bounding box center [674, 55] width 151 height 19
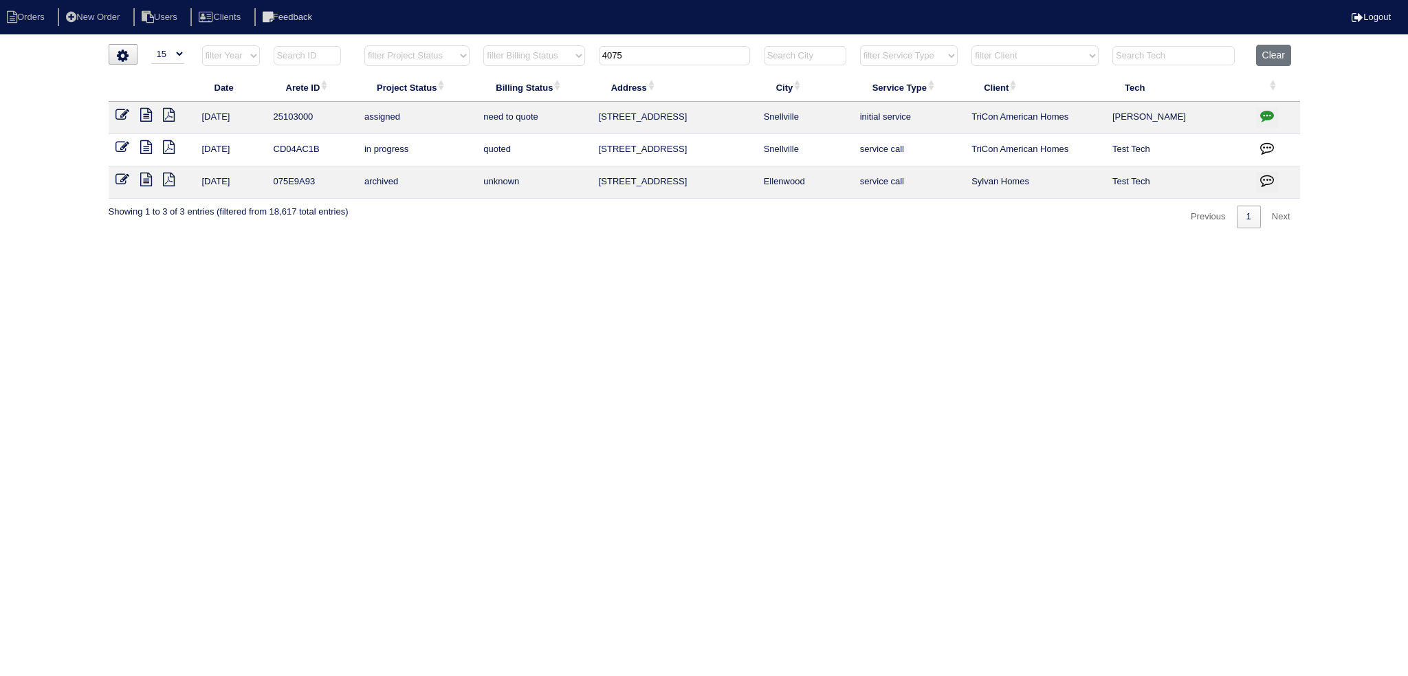
click at [697, 55] on input "4075" at bounding box center [674, 55] width 151 height 19
click at [700, 52] on input "4151" at bounding box center [674, 55] width 151 height 19
click at [700, 51] on input "4151" at bounding box center [674, 55] width 151 height 19
click at [701, 49] on input "4151" at bounding box center [674, 55] width 151 height 19
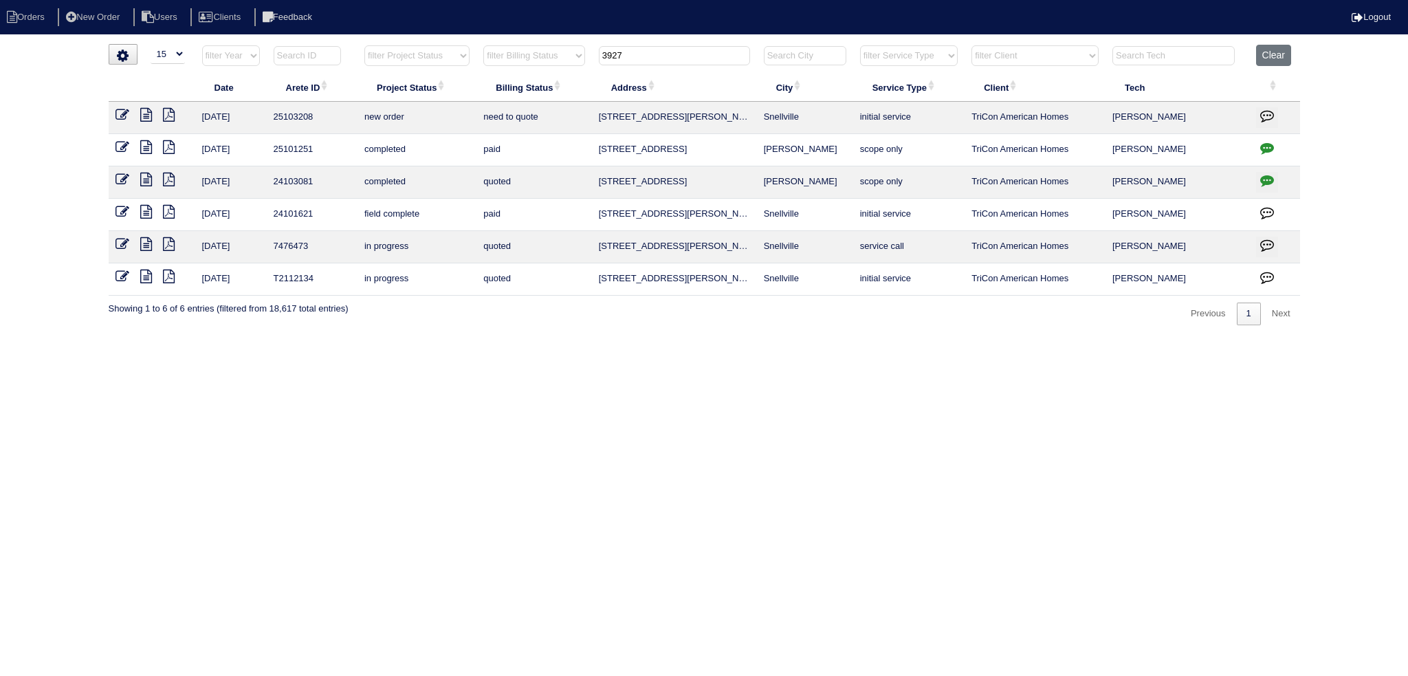
type input "3927"
click at [115, 109] on icon at bounding box center [122, 115] width 14 height 14
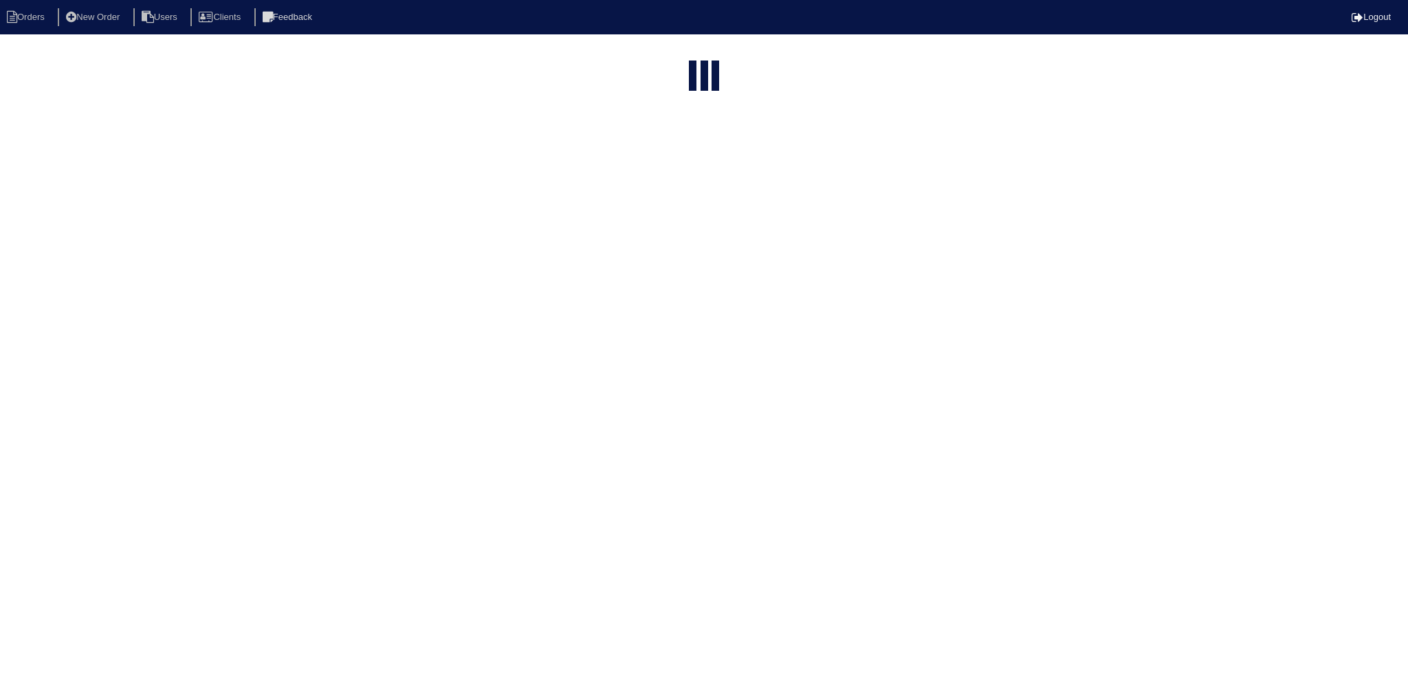
select select "15"
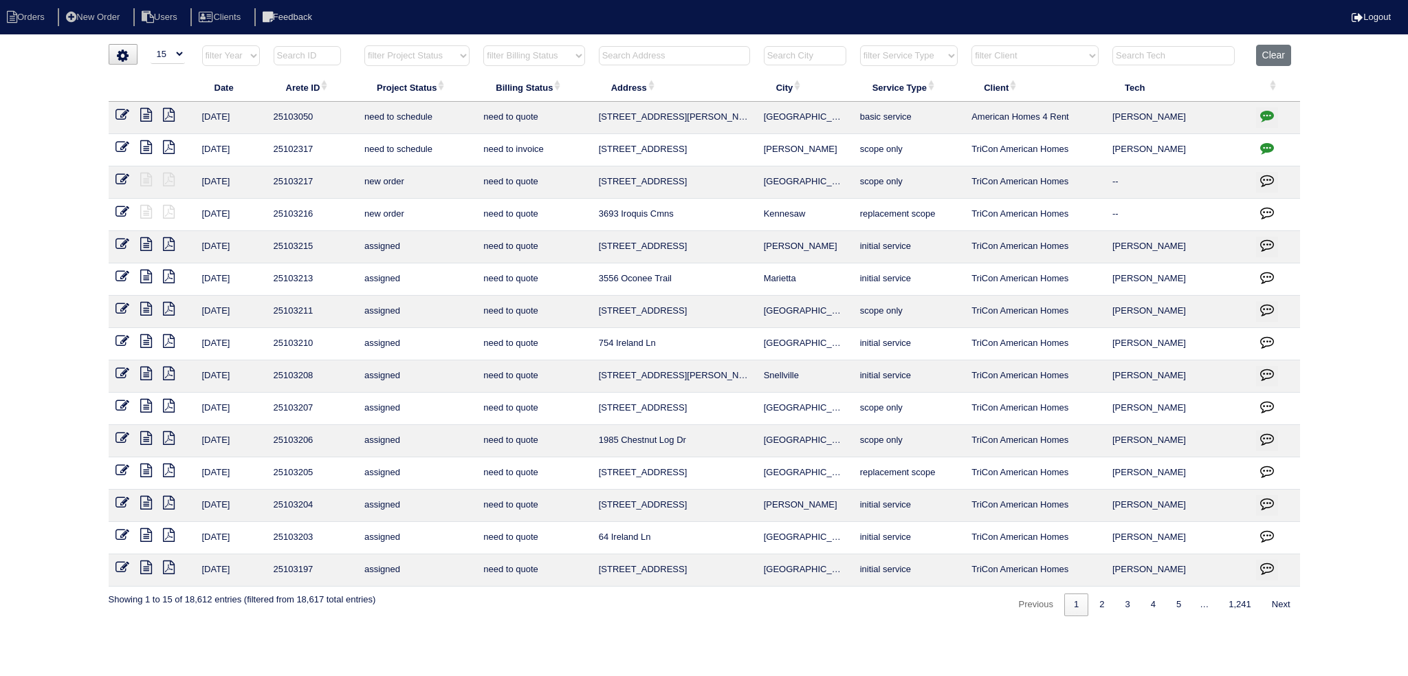
drag, startPoint x: 431, startPoint y: 48, endPoint x: 434, endPoint y: 65, distance: 16.9
click at [430, 48] on select "filter Project Status -- Any Project Status -- new order assigned in progress f…" at bounding box center [416, 55] width 105 height 21
click at [364, 45] on select "filter Project Status -- Any Project Status -- new order assigned in progress f…" at bounding box center [416, 55] width 105 height 21
select select "new order"
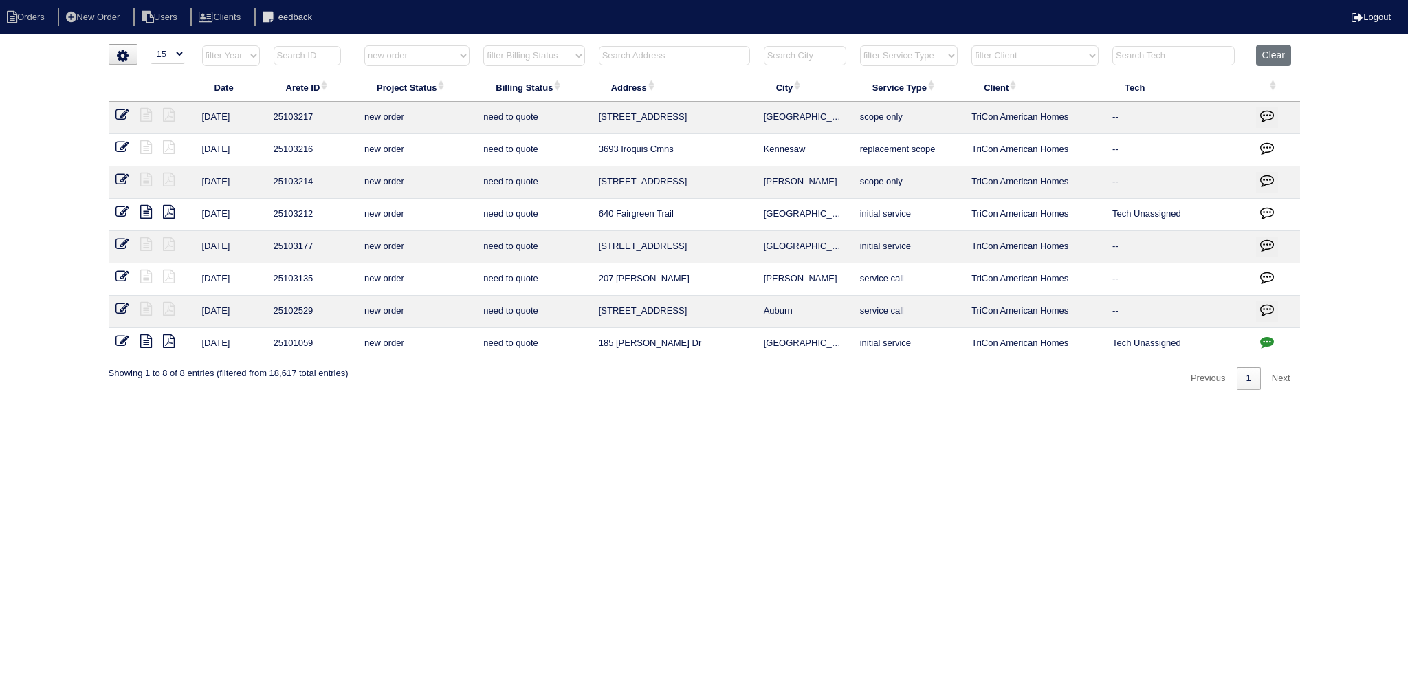
drag, startPoint x: 661, startPoint y: 211, endPoint x: 652, endPoint y: 203, distance: 12.2
click at [660, 211] on td "640 Fairgreen Trail" at bounding box center [674, 215] width 165 height 32
